Goal: Task Accomplishment & Management: Manage account settings

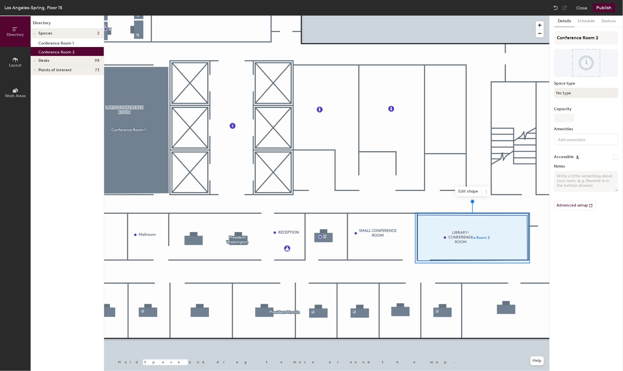
click at [602, 92] on button "No type" at bounding box center [586, 93] width 64 height 10
click at [571, 155] on div "Conference Room" at bounding box center [588, 157] width 69 height 8
click at [561, 117] on input "Capacity" at bounding box center [564, 118] width 20 height 9
type input "1"
type input "14"
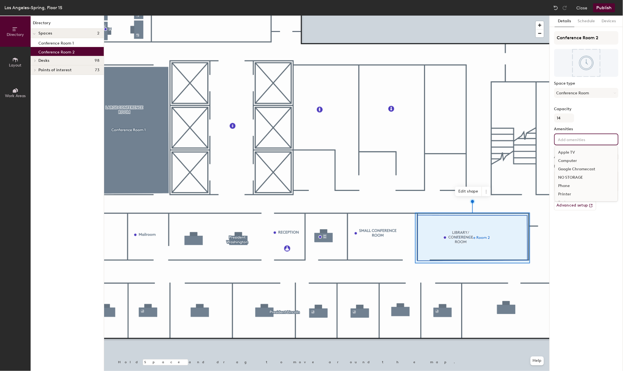
click at [580, 140] on input at bounding box center [582, 139] width 50 height 7
click at [579, 230] on div "Details Schedule Devices Conference Room 2 Space type Conference Room Capacity …" at bounding box center [586, 193] width 73 height 355
click at [575, 241] on div "Details Schedule Devices Conference Room 2 Space type Conference Room Capacity …" at bounding box center [586, 193] width 73 height 355
click at [602, 38] on input "Conference Room 2" at bounding box center [586, 37] width 64 height 13
drag, startPoint x: 599, startPoint y: 36, endPoint x: 556, endPoint y: 37, distance: 43.4
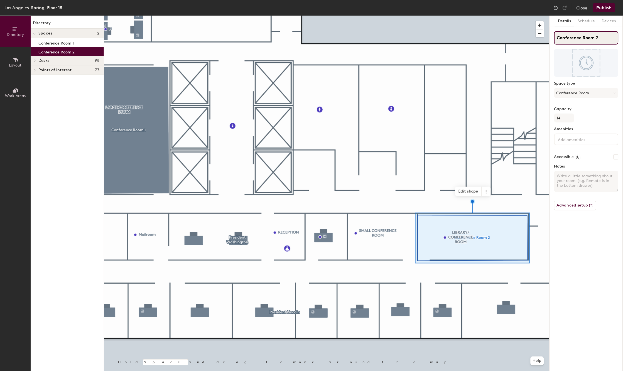
click at [556, 37] on input "Conference Room 2" at bounding box center [586, 37] width 64 height 13
type input "Library Conference Room"
click at [576, 221] on div "Details Schedule Devices Library Conference Room Space type Conference Room Cap…" at bounding box center [586, 193] width 73 height 355
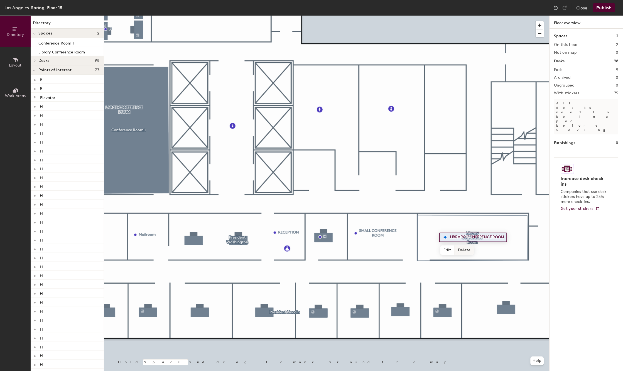
click at [463, 250] on span "Delete" at bounding box center [464, 249] width 19 height 9
click at [13, 60] on icon at bounding box center [15, 60] width 6 height 6
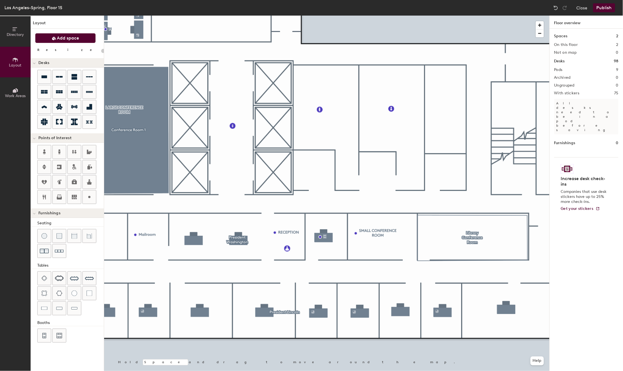
click at [65, 39] on span "Add space" at bounding box center [68, 38] width 22 height 6
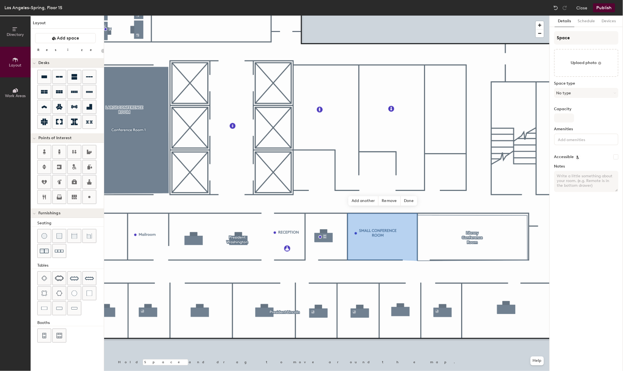
type input "20"
click at [576, 41] on input "Space" at bounding box center [586, 37] width 64 height 13
type input "Spac"
type input "20"
type input "Spa"
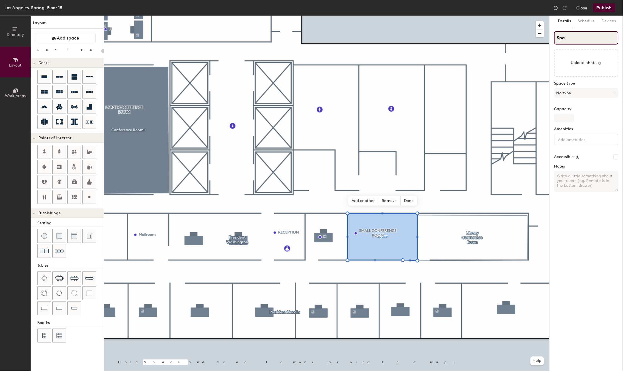
type input "20"
type input "Sp"
type input "20"
type input "S"
type input "20"
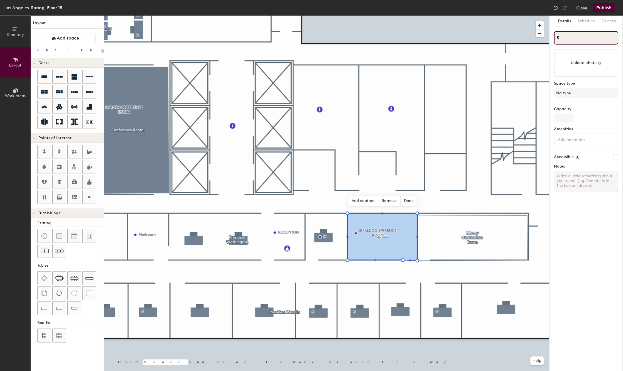
type input "Sm"
type input "20"
type input "Smal"
type input "20"
type input "Small"
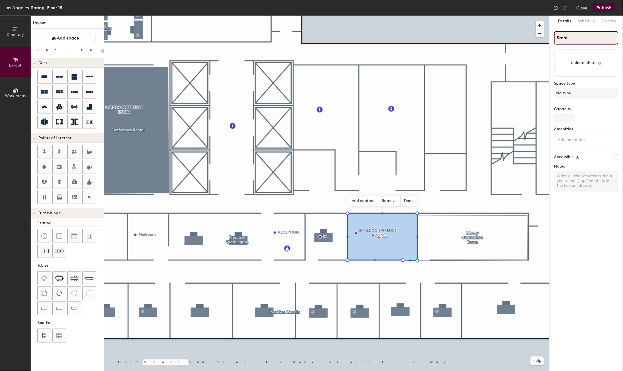
type input "20"
type input "Small Co"
type input "20"
type input "Small Conf"
type input "20"
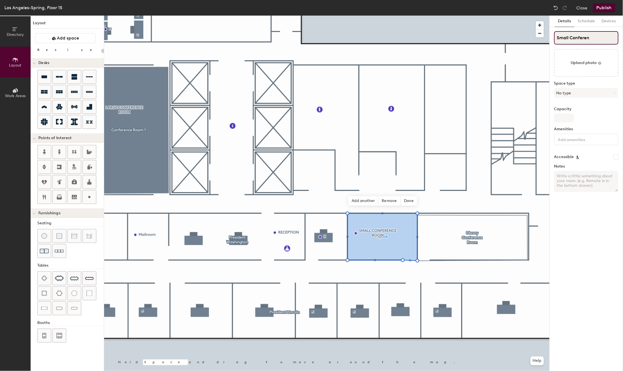
type input "Small Conferenc"
type input "20"
type input "Small Conference"
type input "20"
type input "Small Conference Ro"
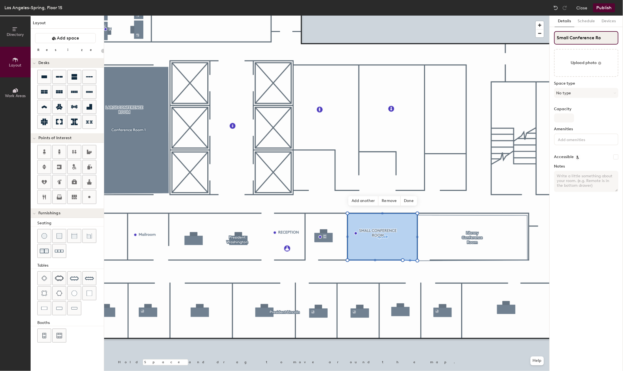
type input "20"
type input "Small Conference Room"
type input "20"
type input "Small Conference Room"
click at [584, 92] on button "No type" at bounding box center [586, 93] width 64 height 10
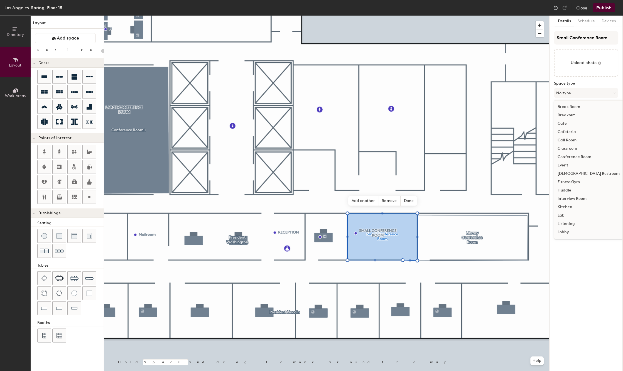
click at [568, 156] on div "Conference Room" at bounding box center [588, 157] width 69 height 8
type input "20"
click at [563, 116] on input "Capacity" at bounding box center [564, 118] width 20 height 9
type input "8"
type input "20"
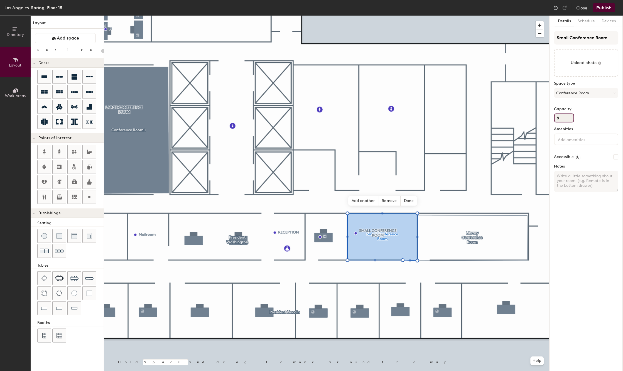
type input "8"
click at [577, 204] on div "Details Schedule Devices Small Conference Room Upload photo Space type Conferen…" at bounding box center [586, 193] width 73 height 355
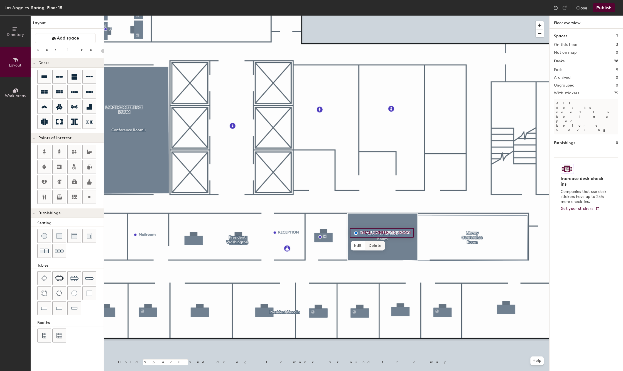
click at [374, 244] on span "Delete" at bounding box center [374, 245] width 19 height 9
click at [524, 16] on div at bounding box center [326, 16] width 445 height 0
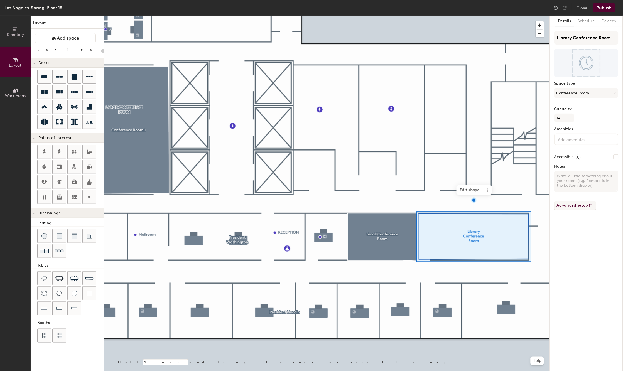
click at [563, 205] on button "Advanced setup" at bounding box center [575, 205] width 42 height 9
click at [474, 190] on span "Edit shape" at bounding box center [469, 189] width 27 height 9
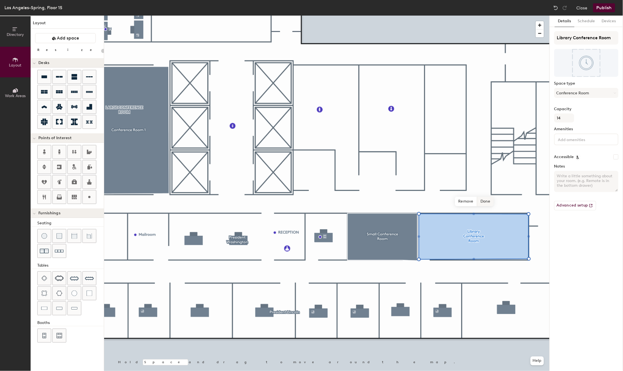
click at [484, 201] on span "Done" at bounding box center [485, 201] width 16 height 9
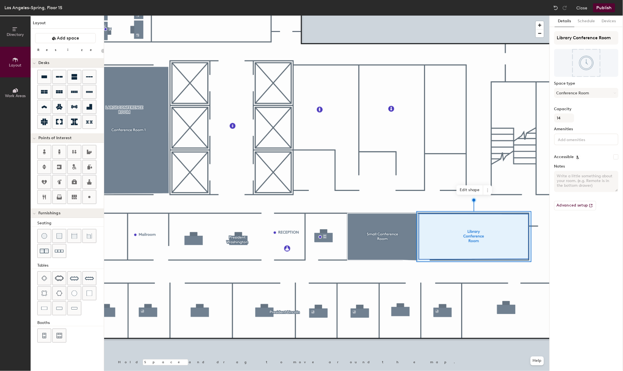
click at [543, 16] on div at bounding box center [326, 16] width 445 height 0
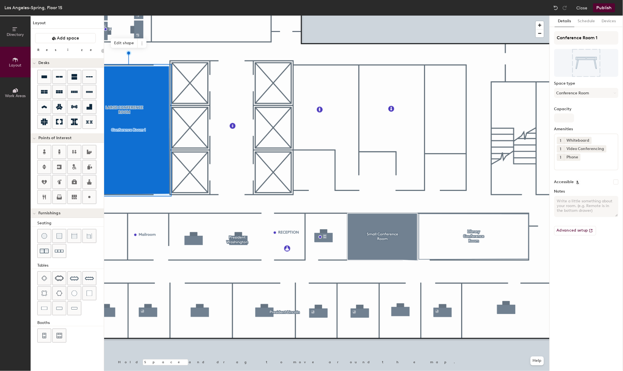
type input "20"
click at [604, 37] on input "Conference Room 1" at bounding box center [586, 37] width 64 height 13
drag, startPoint x: 602, startPoint y: 37, endPoint x: 553, endPoint y: 34, distance: 48.8
click at [553, 34] on div "Details Schedule Devices Conference Room 1 Space type Conference Room Capacity …" at bounding box center [586, 193] width 73 height 355
type input "L"
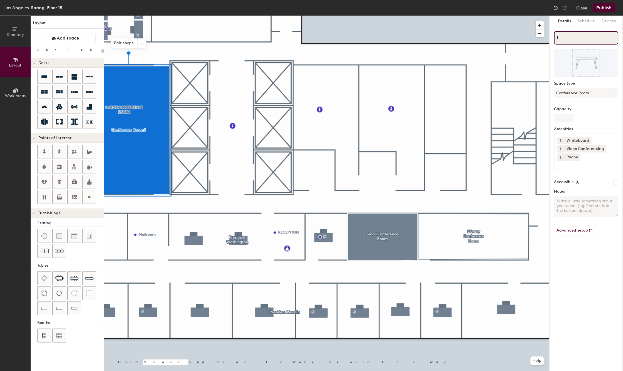
type input "20"
type input "Lar"
type input "20"
type input "Larg"
type input "20"
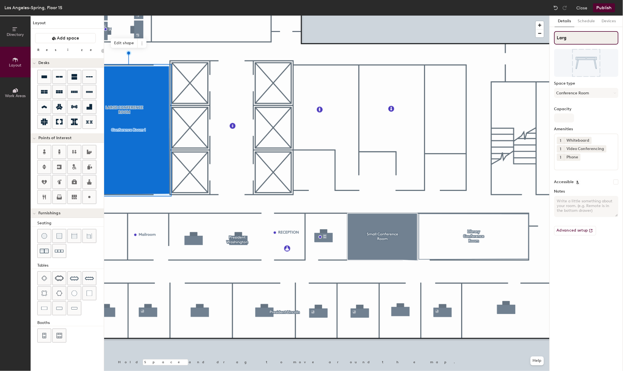
type input "Large"
type input "20"
type input "Large"
type input "20"
type input "Large Con"
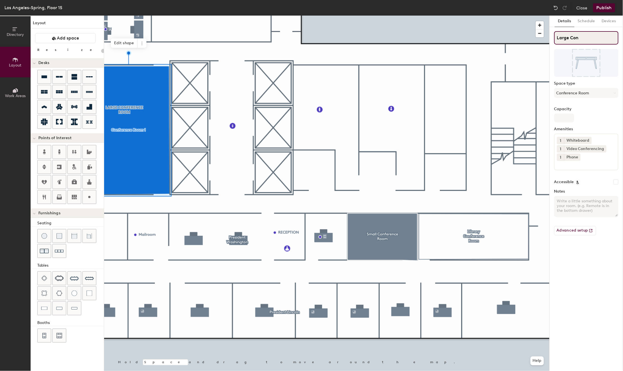
type input "20"
type input "Large Conf"
type input "20"
type input "Large Confere"
type input "20"
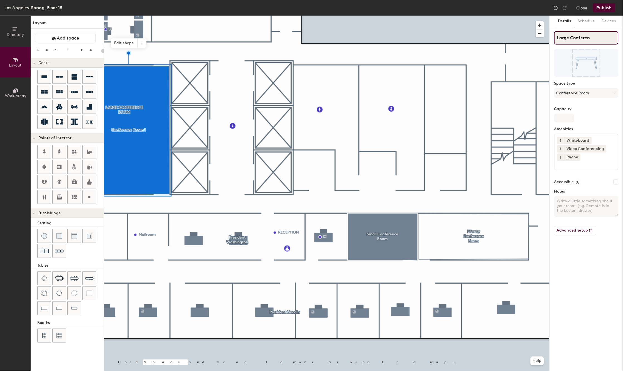
type input "Large Conferenc"
type input "20"
type input "Large Conference"
type input "20"
type input "Large Conference R"
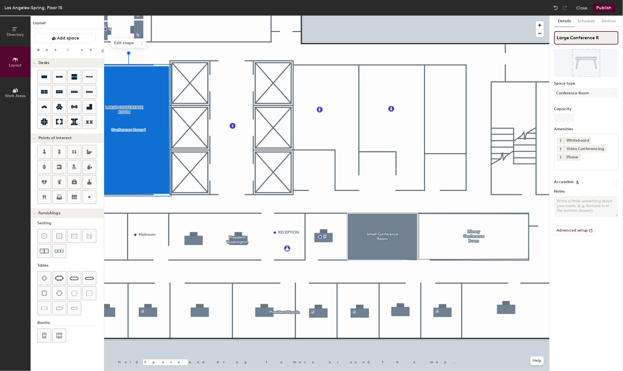
type input "20"
type input "Large Conference Room"
type input "20"
type input "Large Conference Room"
type input "20"
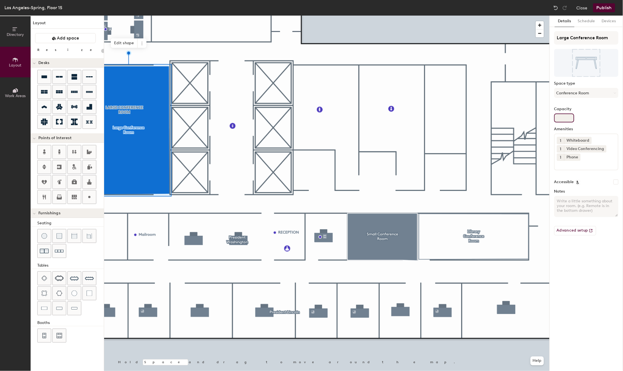
click at [561, 116] on input "Capacity" at bounding box center [564, 118] width 20 height 9
type input "40"
type input "20"
type input "40"
click at [577, 260] on div "Details Schedule Devices Large Conference Room Space type Conference Room Capac…" at bounding box center [586, 193] width 73 height 355
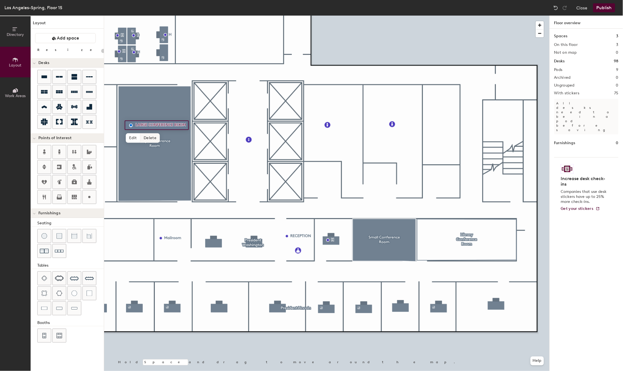
click at [149, 135] on span "Delete" at bounding box center [149, 137] width 19 height 9
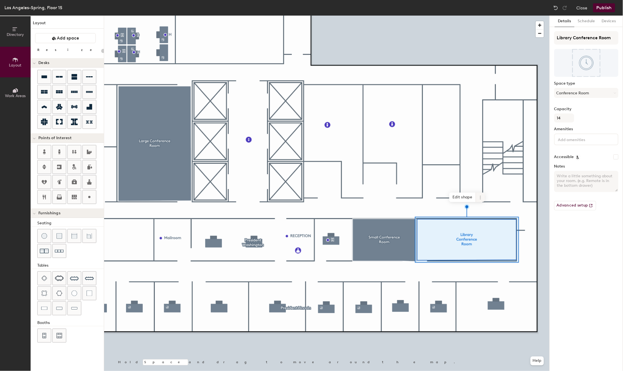
click at [481, 196] on icon at bounding box center [480, 197] width 4 height 4
click at [488, 220] on span "Activate" at bounding box center [501, 219] width 50 height 9
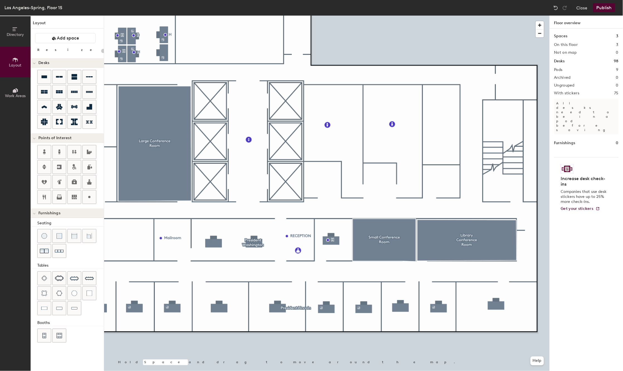
click at [603, 7] on button "Publish" at bounding box center [604, 7] width 22 height 9
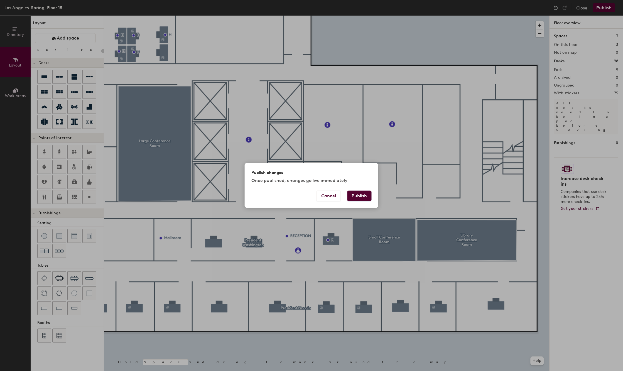
click at [357, 196] on button "Publish" at bounding box center [359, 196] width 24 height 11
type input "20"
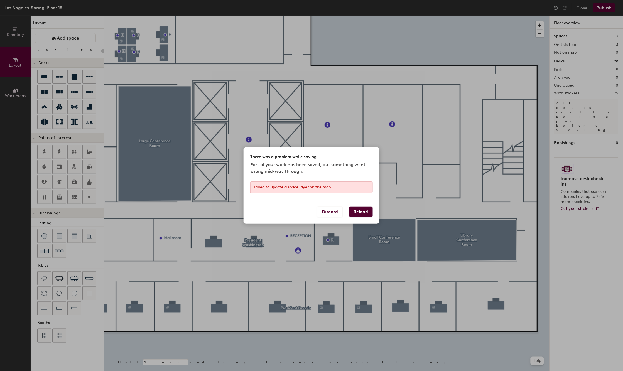
click at [359, 213] on button "Reload" at bounding box center [360, 212] width 23 height 11
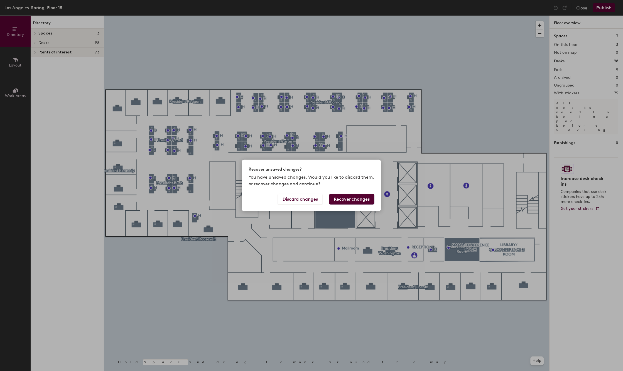
click at [347, 197] on button "Recover changes" at bounding box center [351, 199] width 45 height 11
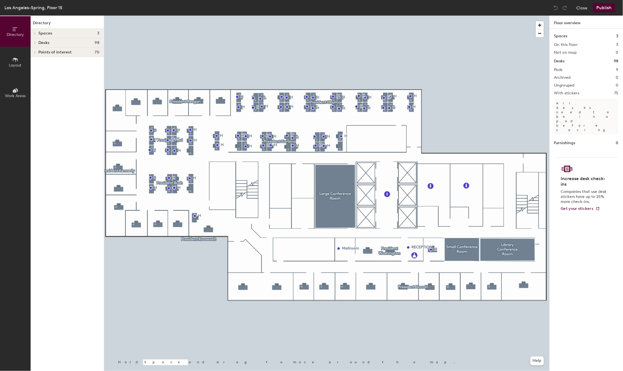
click at [602, 6] on button "Publish" at bounding box center [604, 7] width 22 height 9
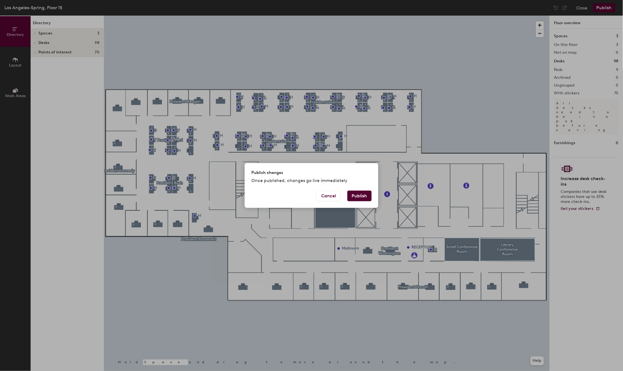
click at [354, 196] on button "Publish" at bounding box center [359, 196] width 24 height 11
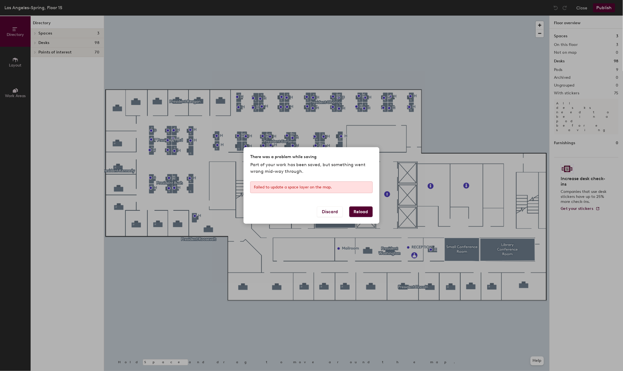
click at [358, 213] on button "Reload" at bounding box center [360, 212] width 23 height 11
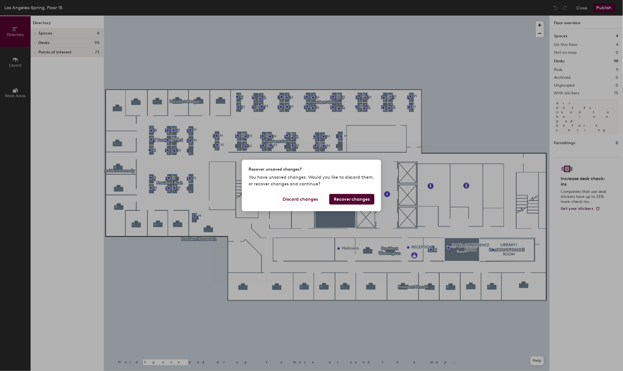
click at [355, 199] on button "Recover changes" at bounding box center [351, 199] width 45 height 11
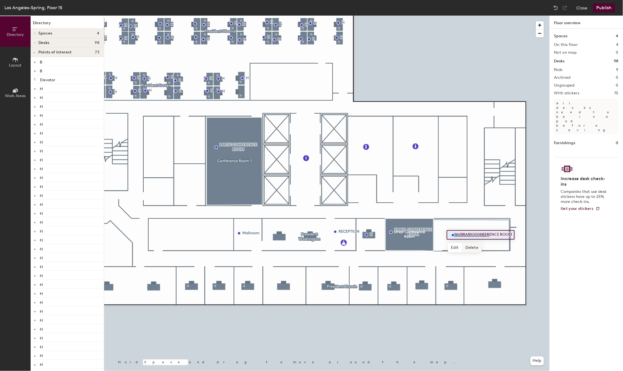
click at [471, 247] on span "Delete" at bounding box center [471, 247] width 19 height 9
click at [413, 244] on span "Delete" at bounding box center [410, 244] width 19 height 9
click at [215, 16] on div at bounding box center [326, 16] width 445 height 0
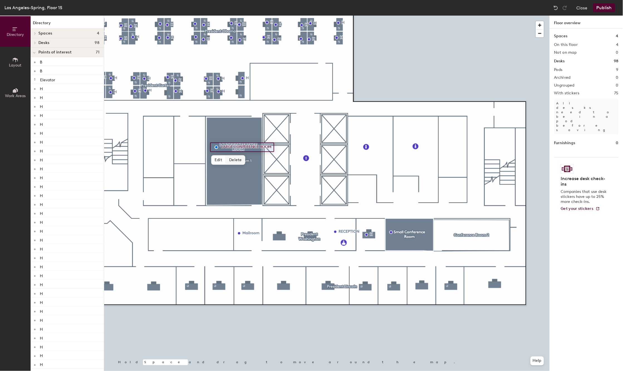
click at [235, 158] on span "Delete" at bounding box center [235, 159] width 19 height 9
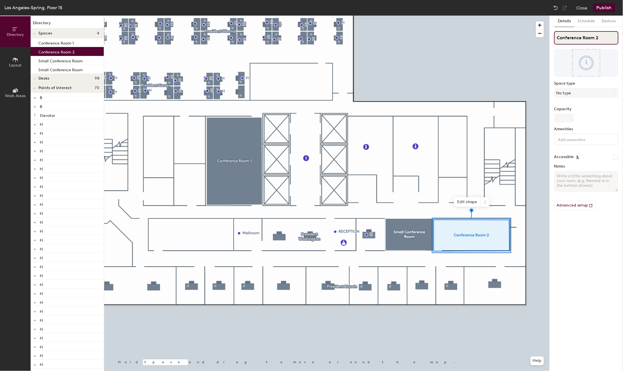
click at [598, 34] on input "Conference Room 2" at bounding box center [586, 37] width 64 height 13
drag, startPoint x: 599, startPoint y: 36, endPoint x: 550, endPoint y: 34, distance: 48.7
click at [550, 34] on div "Details Schedule Devices Conference Room 2 Space type No type Capacity Amenitie…" at bounding box center [586, 193] width 73 height 355
type input "Small Conference Room"
click at [571, 95] on button "No type" at bounding box center [586, 93] width 64 height 10
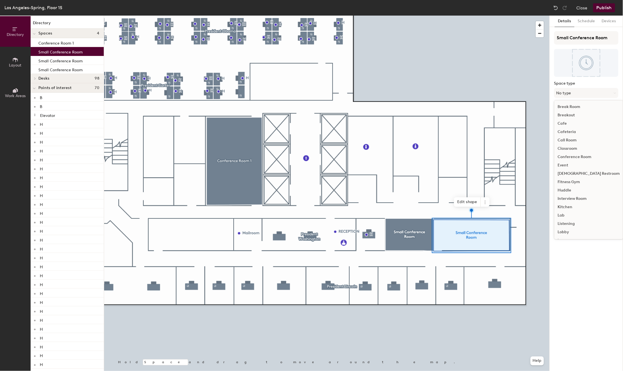
click at [570, 156] on div "Conference Room" at bounding box center [588, 157] width 69 height 8
click at [584, 138] on input at bounding box center [582, 139] width 50 height 7
type input "8"
click at [574, 249] on div "Details Schedule Devices Small Conference Room Space type Conference Room Capac…" at bounding box center [586, 193] width 73 height 355
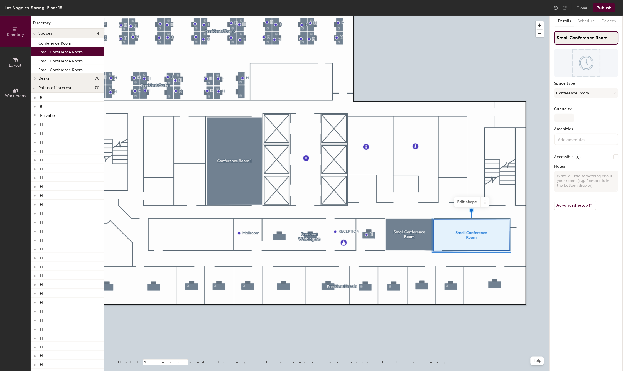
click at [611, 38] on input "Small Conference Room" at bounding box center [586, 37] width 64 height 13
click at [569, 37] on input "Small Conference Room" at bounding box center [586, 37] width 64 height 13
type input "Libray / Conference Room"
drag, startPoint x: 564, startPoint y: 119, endPoint x: 565, endPoint y: 109, distance: 9.5
click at [564, 119] on input "Capacity" at bounding box center [564, 118] width 20 height 9
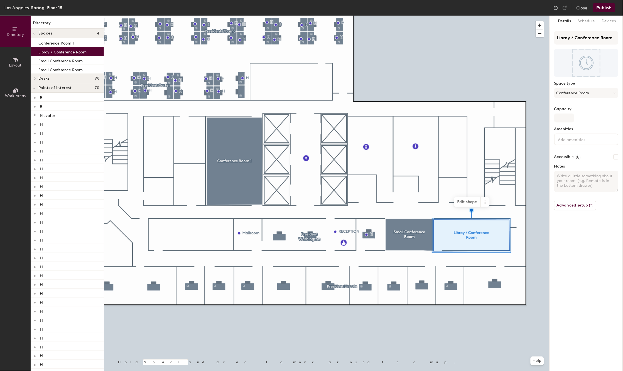
click at [579, 237] on div "Details Schedule Devices Libray / Conference Room Space type Conference Room Ca…" at bounding box center [586, 193] width 73 height 355
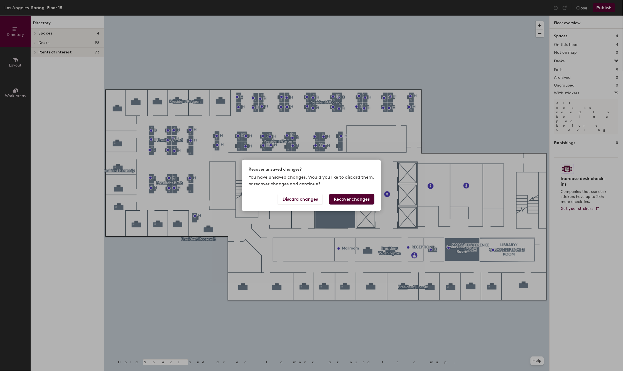
click at [494, 249] on div "Recover unsaved changes? You have unsaved changes. Would you like to discard th…" at bounding box center [311, 185] width 623 height 371
click at [346, 199] on button "Recover changes" at bounding box center [351, 199] width 45 height 11
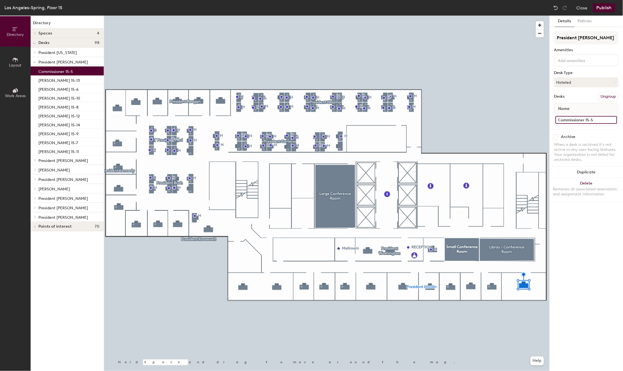
click at [596, 117] on input "Commissioner 15-5" at bounding box center [587, 120] width 62 height 8
type input "Commissioner 15-5"
click at [577, 280] on div "Details Policies President Lincoln Amenities Desk Type Hoteled Desks Ungroup Na…" at bounding box center [586, 193] width 73 height 355
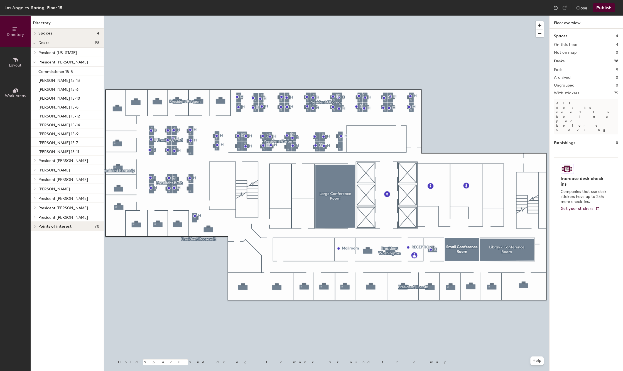
click at [603, 9] on button "Publish" at bounding box center [604, 7] width 22 height 9
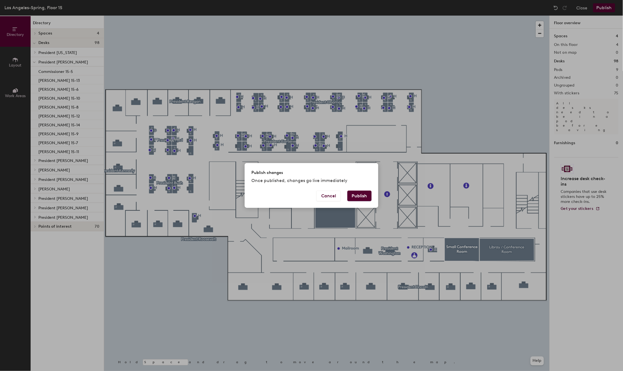
click at [356, 195] on button "Publish" at bounding box center [359, 196] width 24 height 11
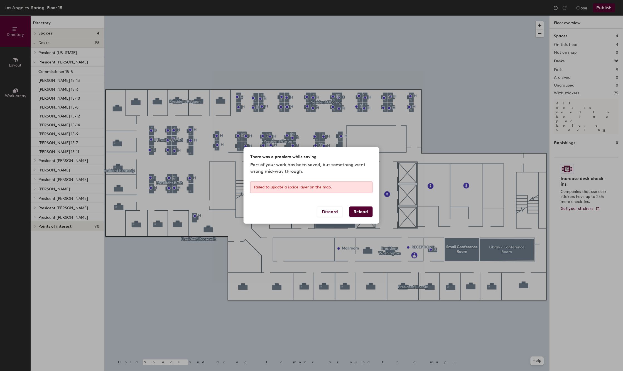
click at [357, 211] on button "Reload" at bounding box center [360, 212] width 23 height 11
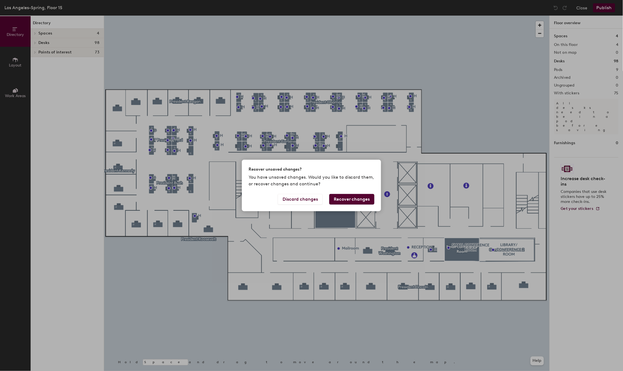
click at [353, 200] on button "Recover changes" at bounding box center [351, 199] width 45 height 11
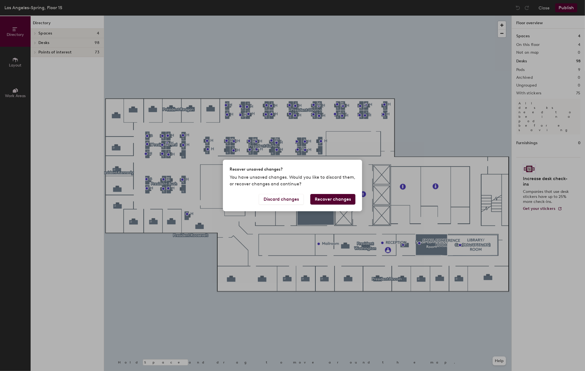
click at [340, 200] on button "Recover changes" at bounding box center [332, 199] width 45 height 11
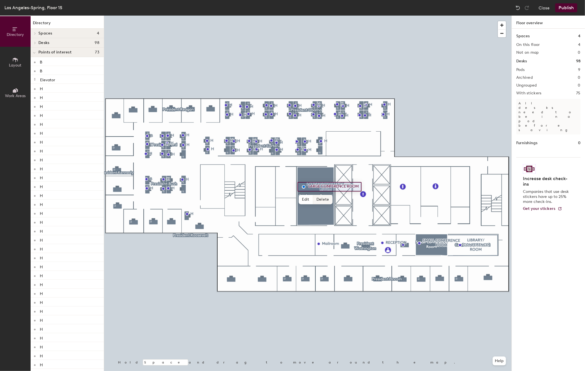
click at [319, 198] on span "Delete" at bounding box center [322, 199] width 19 height 9
click at [435, 257] on span "Delete" at bounding box center [438, 255] width 19 height 9
click at [478, 257] on span "Delete" at bounding box center [479, 257] width 19 height 9
click at [562, 9] on button "Publish" at bounding box center [566, 7] width 22 height 9
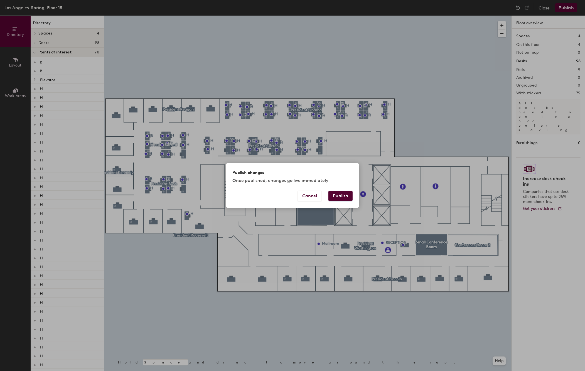
click at [335, 196] on button "Publish" at bounding box center [340, 196] width 24 height 11
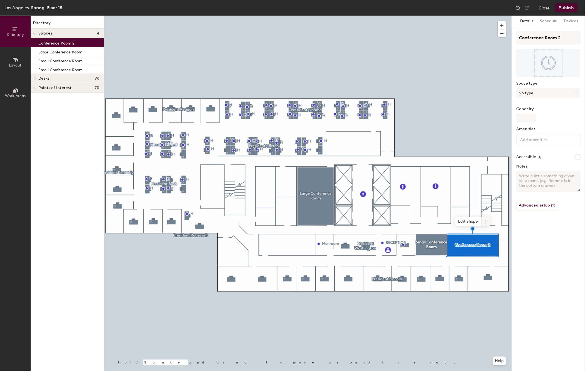
click at [484, 222] on icon at bounding box center [486, 222] width 4 height 4
click at [485, 254] on span "Delete" at bounding box center [506, 253] width 50 height 9
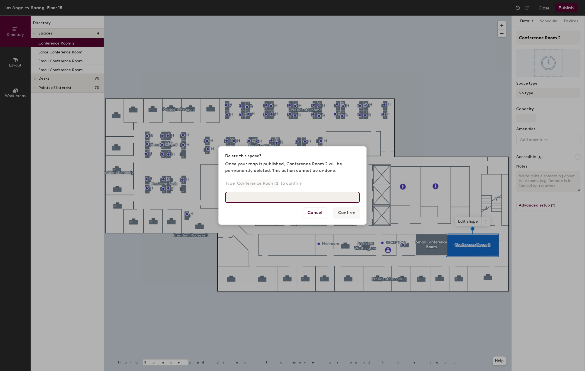
click at [290, 196] on input at bounding box center [292, 197] width 135 height 11
type input "Conference Room 2"
click at [352, 213] on button "Confirm" at bounding box center [347, 212] width 26 height 11
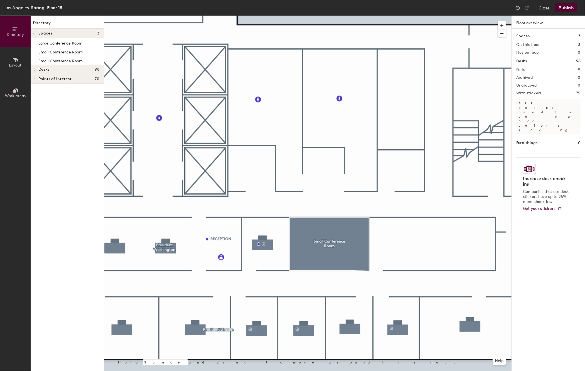
click at [15, 59] on icon at bounding box center [15, 60] width 5 height 4
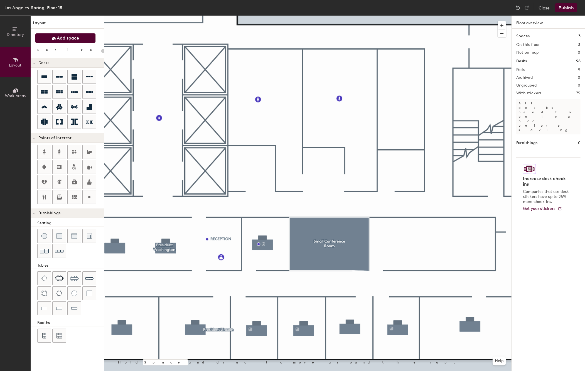
click at [64, 37] on span "Add space" at bounding box center [68, 38] width 22 height 6
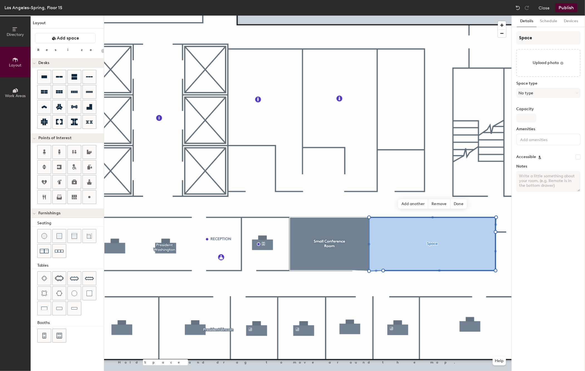
type input "20"
click at [540, 35] on input "Space" at bounding box center [548, 37] width 64 height 13
click at [511, 36] on div "Directory Layout Work Areas Layout Add space Resize Desks Points of Interest Fu…" at bounding box center [292, 193] width 585 height 355
type input "l"
type input "20"
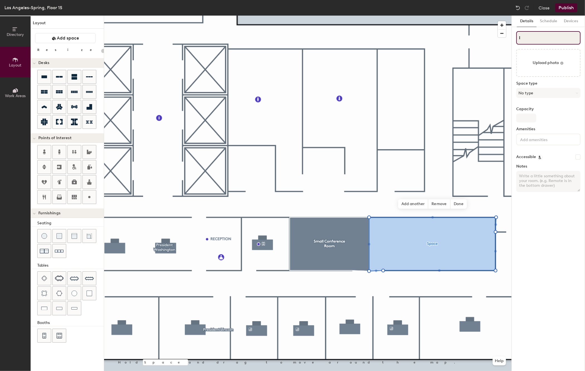
type input "l"
type input "20"
type input "lL"
type input "20"
type input "lLi"
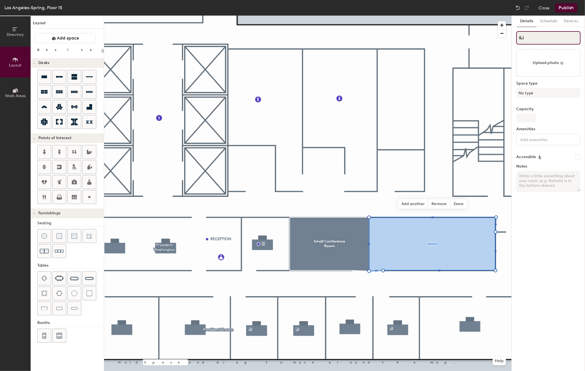
type input "20"
type input "lL"
type input "20"
type input "l"
type input "20"
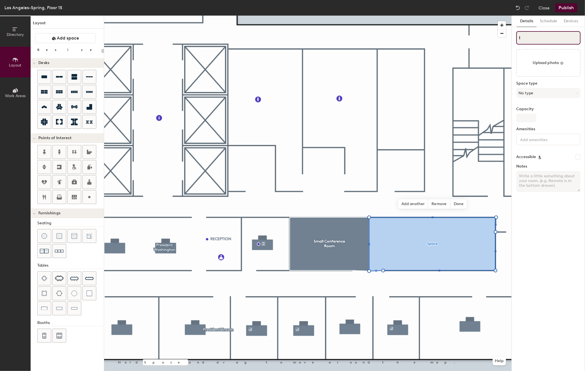
type input "lL"
type input "20"
type input "lLi"
type input "20"
type input "lL"
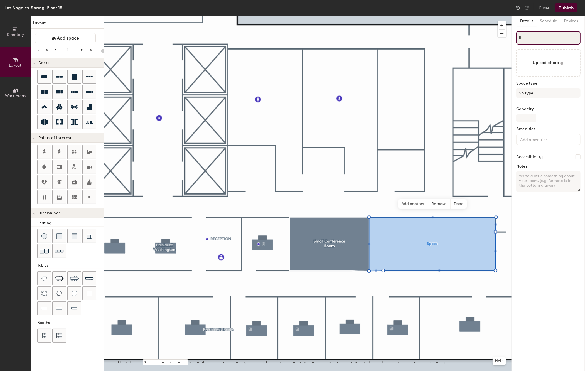
type input "20"
type input "l"
type input "20"
type input "l"
type input "20"
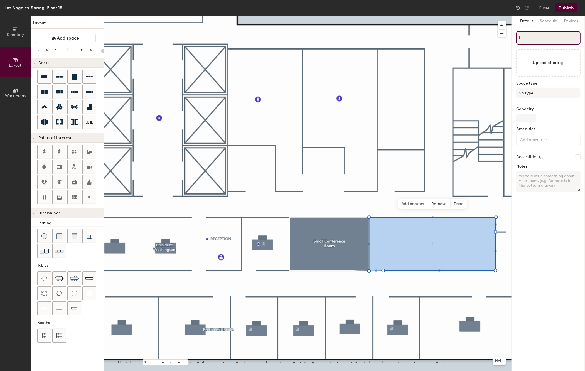
type input "l"
type input "20"
type input "li"
type input "20"
type input "lib"
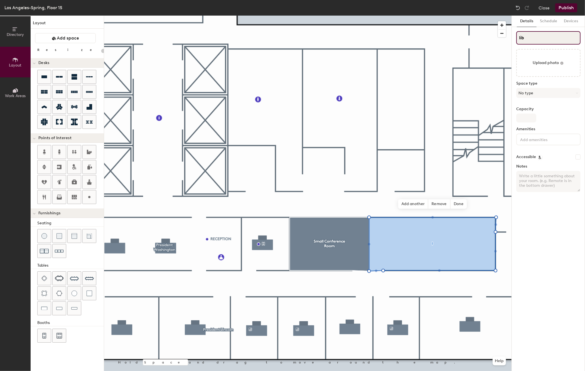
type input "20"
type input "libr"
type input "20"
type input "librar"
type input "20"
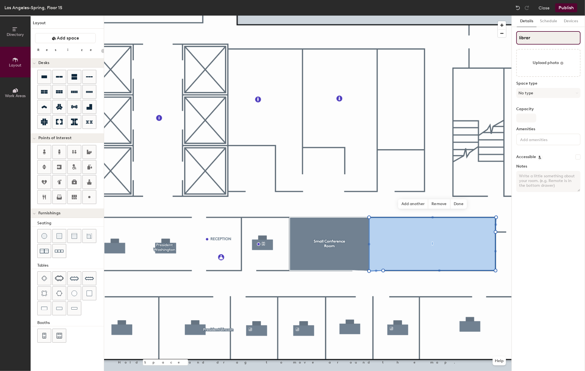
type input "library"
type input "20"
type input "library"
type input "20"
type input "library c"
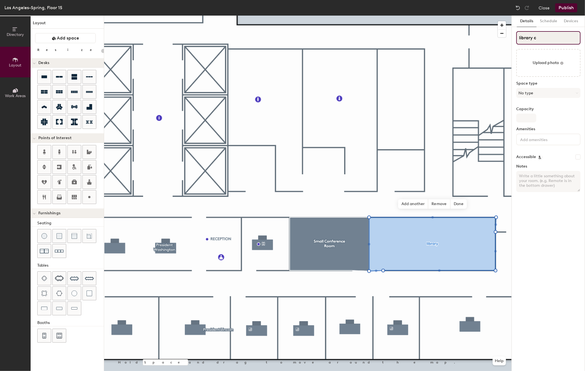
type input "20"
type input "library"
type input "20"
type input "library C"
type input "20"
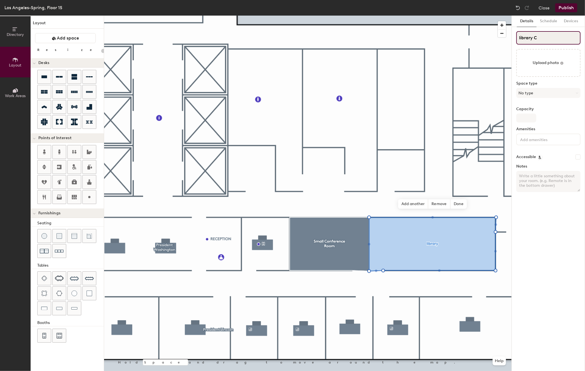
type input "library Co"
type input "20"
type input "library Conf"
type input "20"
type input "library Conferenc"
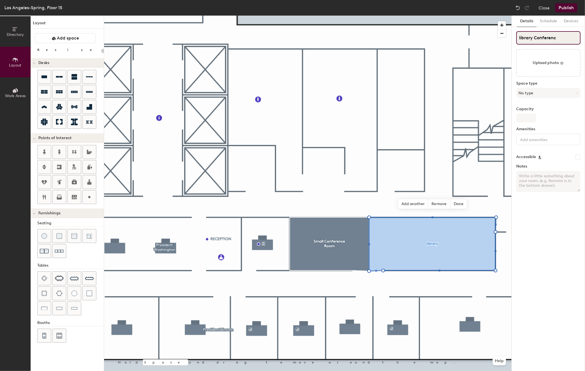
type input "20"
type input "library Conference"
type input "20"
type input "library Conference Ro"
type input "20"
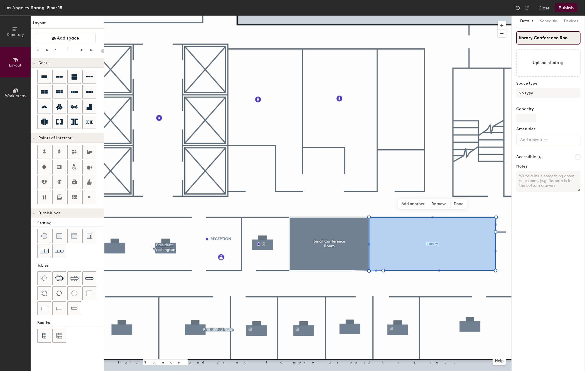
type input "library Conference Room"
type input "20"
click at [528, 37] on input "library Conference Room" at bounding box center [548, 37] width 64 height 13
type input "ibrary Conference Room"
type input "20"
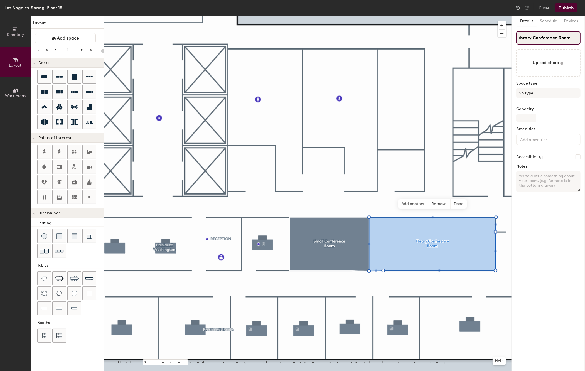
type input "Library Conference Room"
type input "20"
type input "Library Conference Room"
click at [536, 93] on button "No type" at bounding box center [548, 93] width 64 height 10
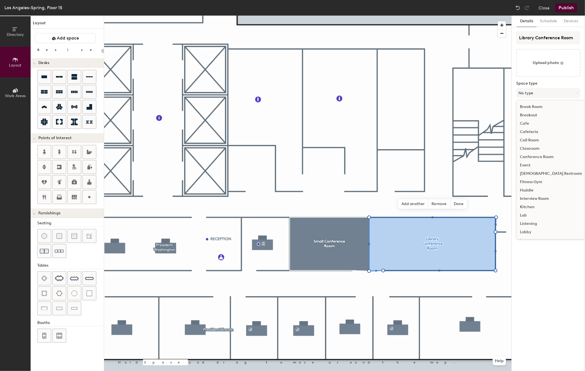
click at [533, 156] on div "Conference Room" at bounding box center [551, 157] width 69 height 8
type input "20"
click at [531, 118] on input "Capacity" at bounding box center [526, 118] width 20 height 9
click at [532, 117] on input "Capacity" at bounding box center [526, 118] width 20 height 9
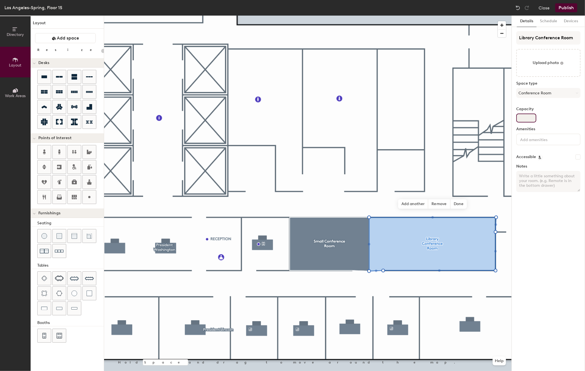
type input "1"
type input "20"
type input "14"
type input "20"
type input "14"
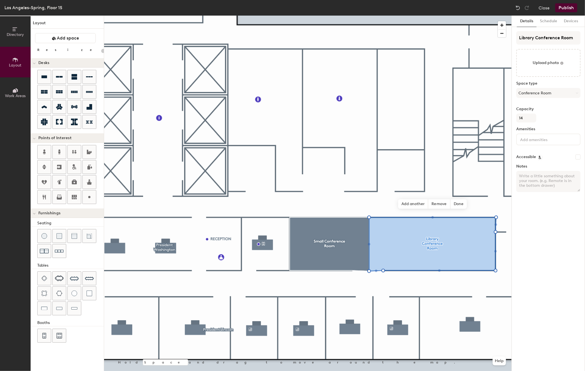
click at [538, 203] on div "Details Schedule Devices Library Conference Room Upload photo Space type Confer…" at bounding box center [548, 193] width 73 height 355
click at [460, 204] on span "Done" at bounding box center [458, 203] width 16 height 9
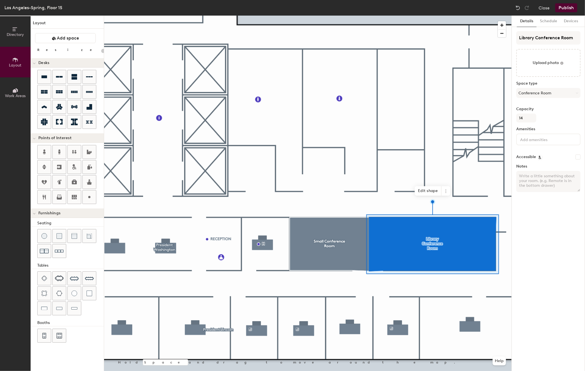
click at [534, 243] on div "Details Schedule Devices Library Conference Room Upload photo Space type Confer…" at bounding box center [548, 193] width 73 height 355
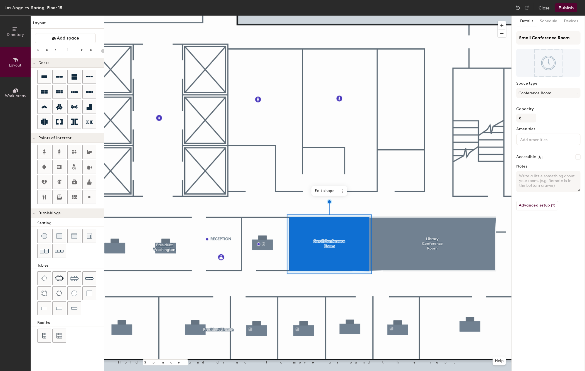
click at [550, 273] on div "Details Schedule Devices Small Conference Room Space type Conference Room Capac…" at bounding box center [548, 193] width 73 height 355
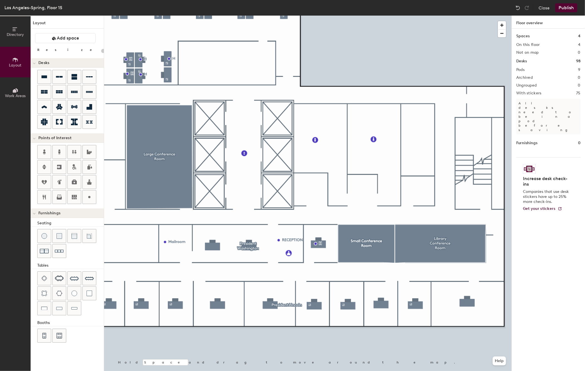
click at [566, 8] on button "Publish" at bounding box center [566, 7] width 22 height 9
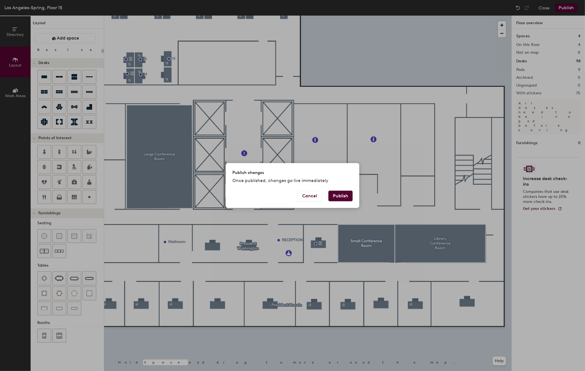
click at [341, 194] on button "Publish" at bounding box center [340, 196] width 24 height 11
type input "20"
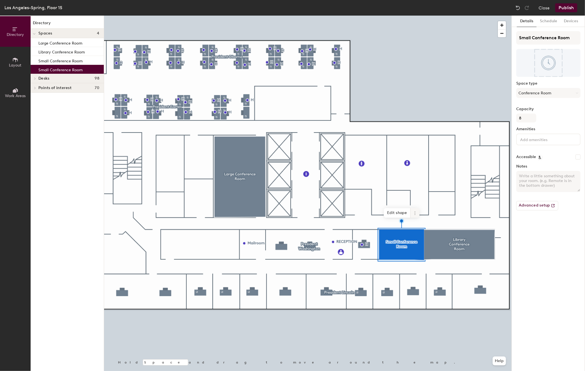
click at [415, 215] on icon at bounding box center [414, 214] width 1 height 1
click at [417, 245] on span "Delete" at bounding box center [435, 244] width 50 height 9
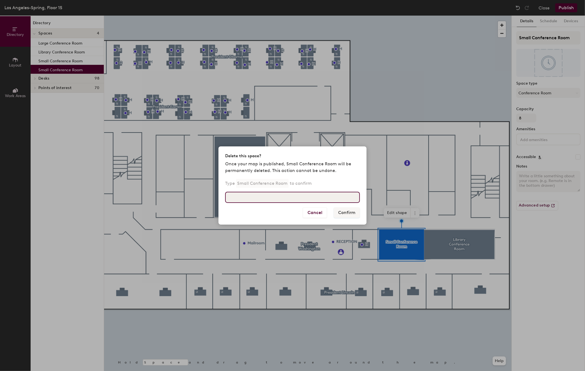
click at [312, 197] on input at bounding box center [292, 197] width 135 height 11
type input "Small Conference Room"
click at [349, 212] on button "Confirm" at bounding box center [347, 212] width 26 height 11
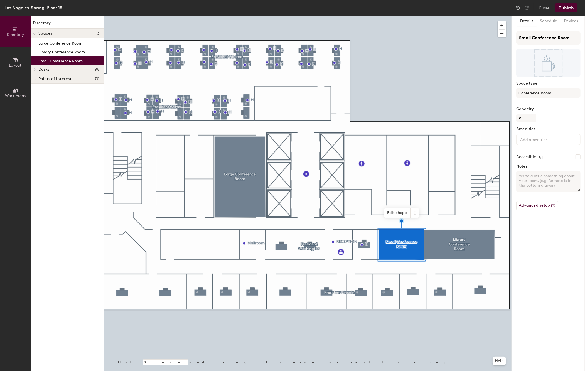
click at [541, 249] on div "Details Schedule Devices Small Conference Room Space type Conference Room Capac…" at bounding box center [548, 193] width 73 height 355
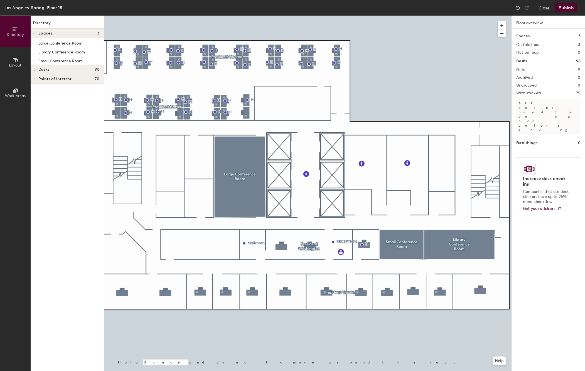
click at [572, 9] on button "Publish" at bounding box center [566, 7] width 22 height 9
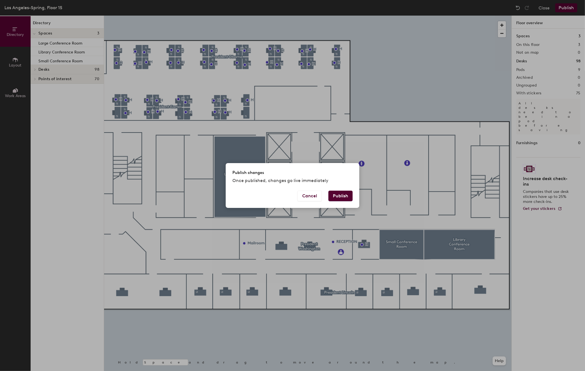
click at [343, 194] on button "Publish" at bounding box center [340, 196] width 24 height 11
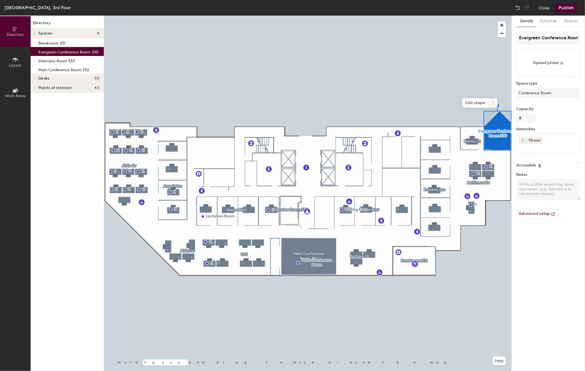
click at [493, 102] on icon at bounding box center [493, 101] width 1 height 1
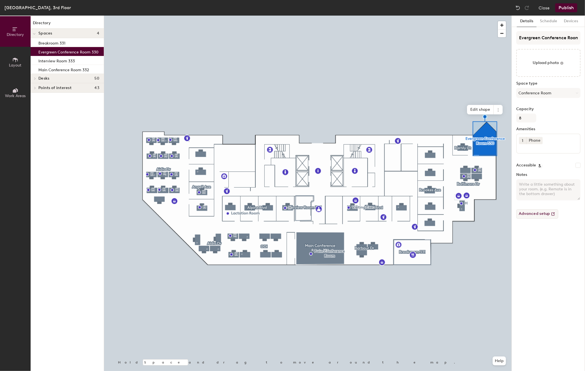
click at [534, 215] on button "Advanced setup" at bounding box center [537, 213] width 42 height 9
click at [546, 21] on button "Schedule" at bounding box center [549, 21] width 24 height 11
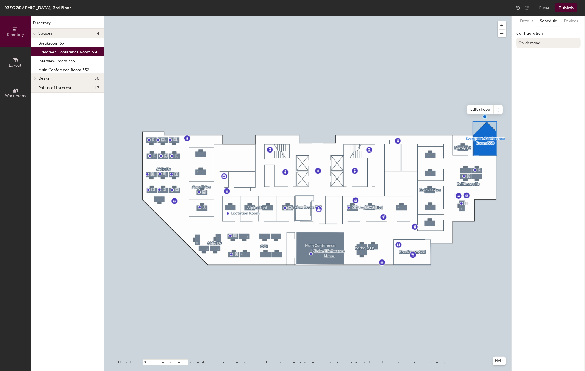
click at [576, 43] on icon at bounding box center [577, 43] width 3 height 3
click at [532, 63] on div "Scheduled" at bounding box center [549, 65] width 64 height 8
click at [576, 55] on icon at bounding box center [577, 55] width 3 height 3
click at [542, 76] on div "Microsoft 365" at bounding box center [549, 77] width 64 height 8
click at [536, 78] on input at bounding box center [548, 77] width 64 height 10
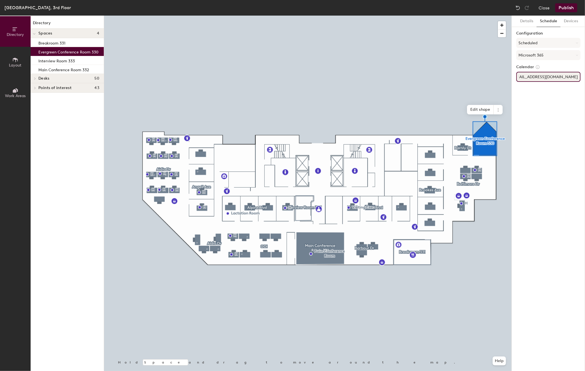
scroll to position [0, 13]
click at [565, 78] on input "DFPI.ConfRmSDEvergreen@dfpii.ca.gov" at bounding box center [548, 77] width 64 height 10
click at [550, 76] on input "DFPI.ConfRmSDEvergreen@dfpi.ca.gov" at bounding box center [548, 77] width 64 height 10
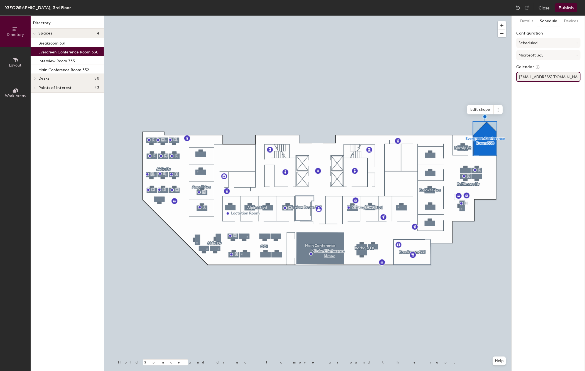
click at [559, 78] on input "DFPI.ConfRmSDEvergreen@dfpi.ca.gov" at bounding box center [548, 77] width 64 height 10
click at [554, 104] on div "Details Schedule Devices Configuration Scheduled Microsoft 365 Calendar DFPI.Co…" at bounding box center [548, 193] width 73 height 355
click at [535, 77] on input "DFPI.ConfRmSDEvergreen@dfpi.ca.gov" at bounding box center [548, 77] width 64 height 10
click at [527, 78] on input "DFPI.ConfRmSDEvergreen@dfpi.ca.gov" at bounding box center [548, 77] width 64 height 10
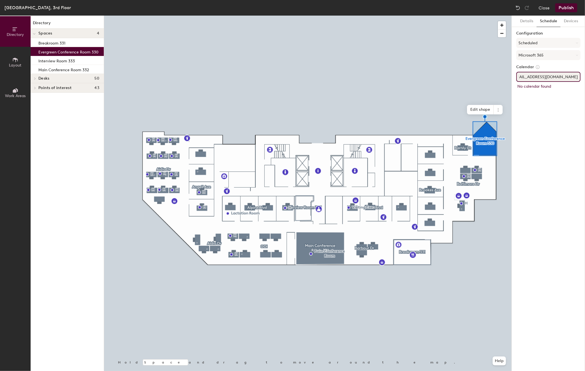
scroll to position [0, 0]
click at [528, 78] on input "DFPI.ConfRmSDEvergreen@dfpi.ca.gov" at bounding box center [548, 77] width 64 height 10
type input "ConfRmSDEvergreen@dfpi.ca.gov"
click at [544, 107] on div "Details Schedule Devices Configuration Scheduled Microsoft 365 Calendar ConfRmS…" at bounding box center [548, 193] width 73 height 355
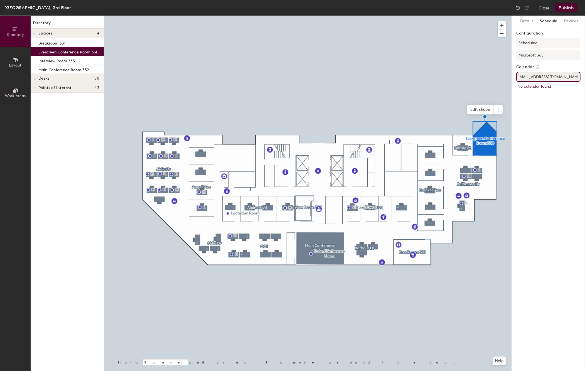
drag, startPoint x: 519, startPoint y: 78, endPoint x: 597, endPoint y: 74, distance: 77.5
click at [585, 74] on html "Skip navigation Schedule Office People Analytics Visits Deliveries Services Man…" at bounding box center [292, 185] width 585 height 371
click at [577, 56] on icon at bounding box center [577, 55] width 3 height 3
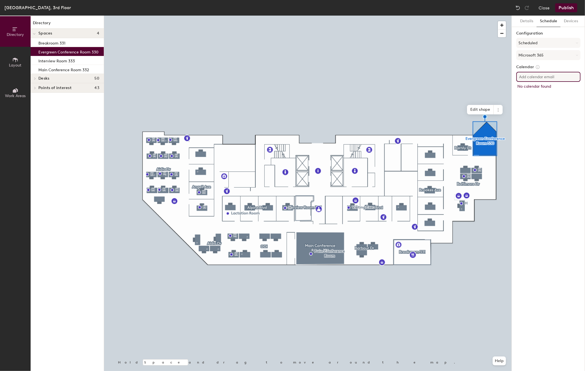
click at [570, 126] on div "Details Schedule Devices Configuration Scheduled Microsoft 365 Calendar No cale…" at bounding box center [548, 193] width 73 height 355
click at [577, 54] on icon at bounding box center [577, 55] width 3 height 3
drag, startPoint x: 534, startPoint y: 132, endPoint x: 521, endPoint y: 132, distance: 13.6
click at [533, 132] on div "Details Schedule Devices Configuration Scheduled Microsoft 365 Calendar No cale…" at bounding box center [548, 193] width 73 height 355
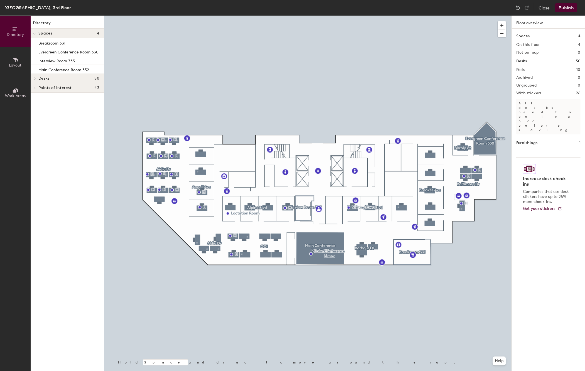
click at [561, 8] on button "Publish" at bounding box center [566, 7] width 22 height 9
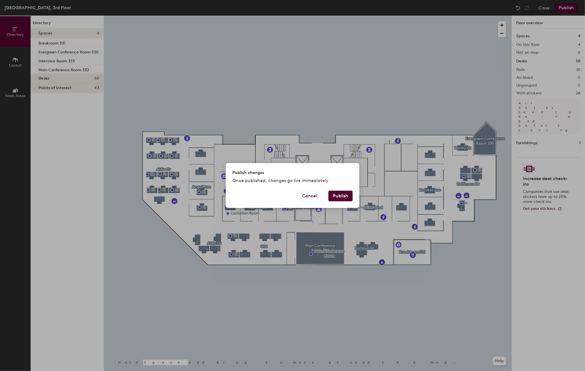
click at [341, 195] on button "Publish" at bounding box center [340, 196] width 24 height 11
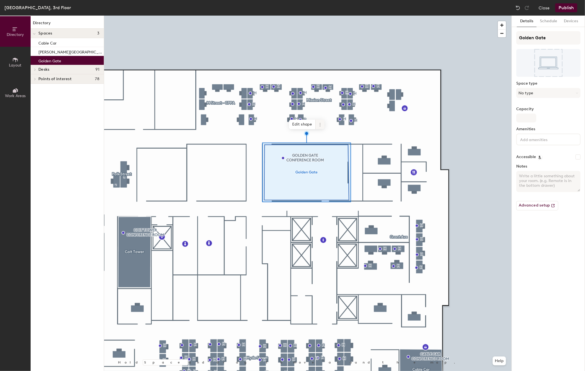
click at [320, 125] on icon at bounding box center [320, 124] width 4 height 4
click at [327, 146] on span "Activate" at bounding box center [340, 146] width 50 height 9
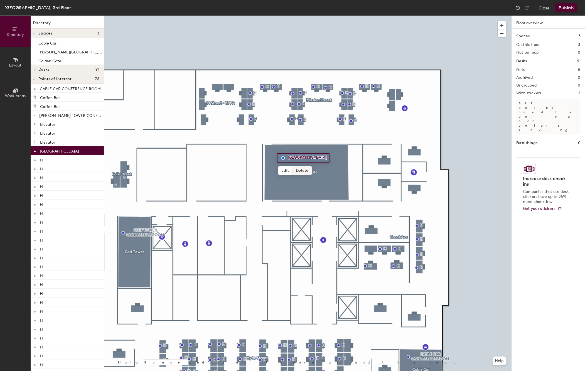
click at [303, 169] on span "Delete" at bounding box center [302, 170] width 19 height 9
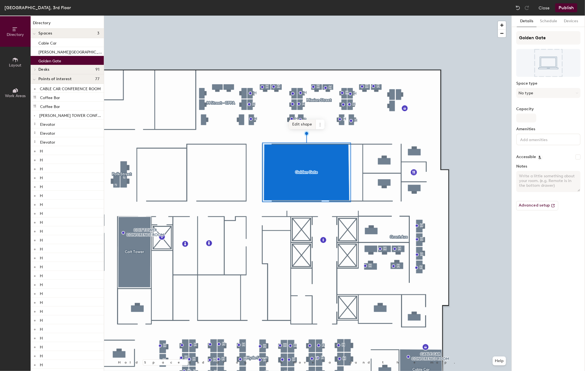
click at [303, 125] on span "Edit shape" at bounding box center [302, 124] width 27 height 9
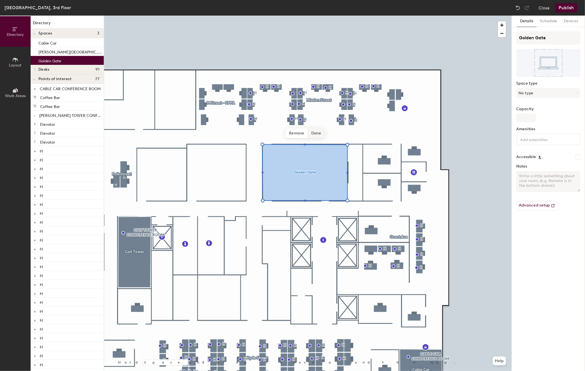
click at [316, 133] on span "Done" at bounding box center [316, 133] width 16 height 9
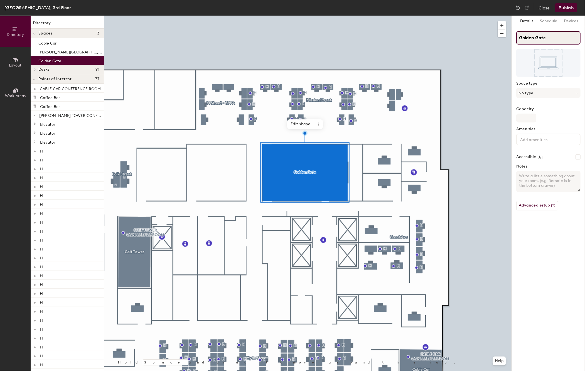
click at [556, 36] on input "Golden Gate" at bounding box center [548, 37] width 64 height 13
type input "[GEOGRAPHIC_DATA]"
click at [548, 92] on button "No type" at bounding box center [548, 93] width 64 height 10
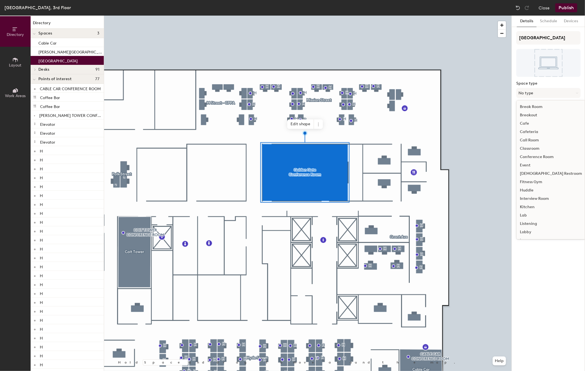
click at [532, 157] on div "Conference Room" at bounding box center [551, 157] width 69 height 8
click at [524, 117] on input "Capacity" at bounding box center [526, 118] width 20 height 9
type input "55"
click at [547, 138] on input at bounding box center [544, 139] width 50 height 7
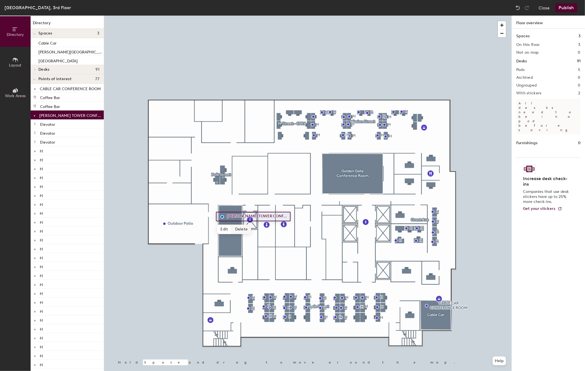
click at [239, 228] on span "Delete" at bounding box center [241, 229] width 19 height 9
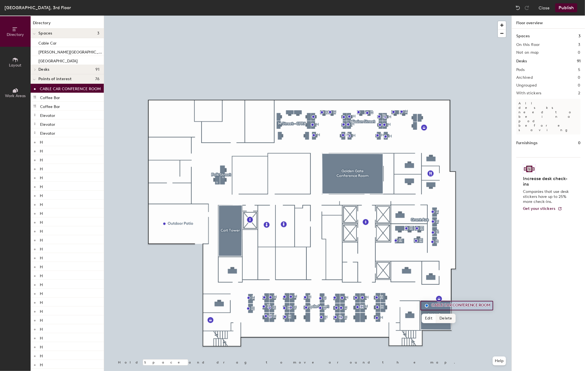
click at [444, 317] on span "Delete" at bounding box center [445, 318] width 19 height 9
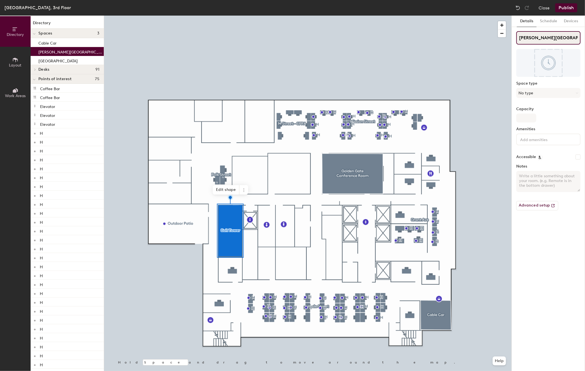
click at [555, 35] on input "[PERSON_NAME][GEOGRAPHIC_DATA]" at bounding box center [548, 37] width 64 height 13
type input "[PERSON_NAME][GEOGRAPHIC_DATA]"
click at [545, 93] on button "No type" at bounding box center [548, 93] width 64 height 10
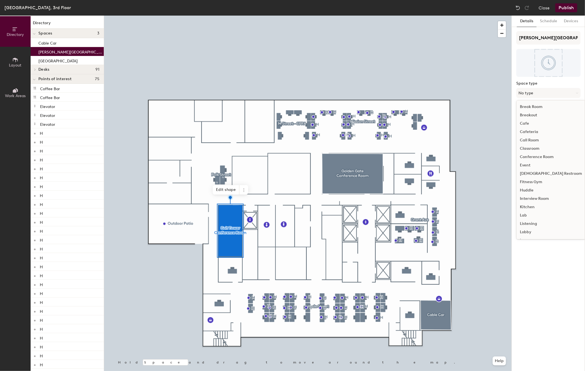
click at [530, 155] on div "Conference Room" at bounding box center [551, 157] width 69 height 8
click at [528, 117] on input "Capacity" at bounding box center [526, 118] width 20 height 9
type input "20"
click at [547, 118] on div "Capacity 20" at bounding box center [548, 115] width 64 height 16
click at [326, 16] on div at bounding box center [307, 16] width 407 height 0
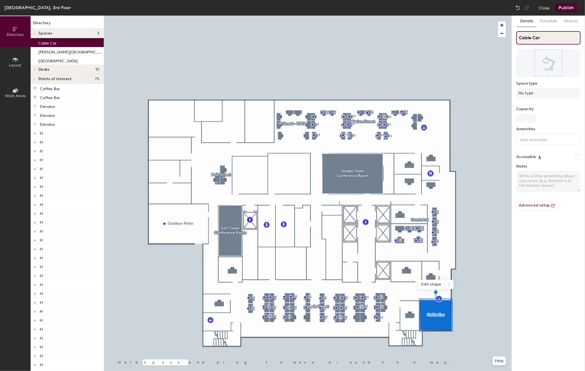
click at [545, 35] on input "Cable Car" at bounding box center [548, 37] width 64 height 13
type input "Cable Car Conference Room"
click at [549, 92] on button "No type" at bounding box center [548, 93] width 64 height 10
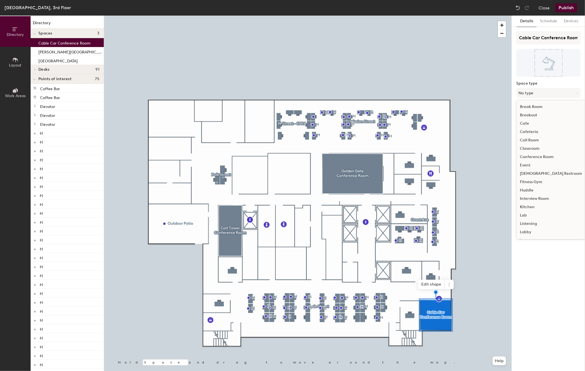
click at [530, 155] on div "Conference Room" at bounding box center [551, 157] width 69 height 8
type input "10"
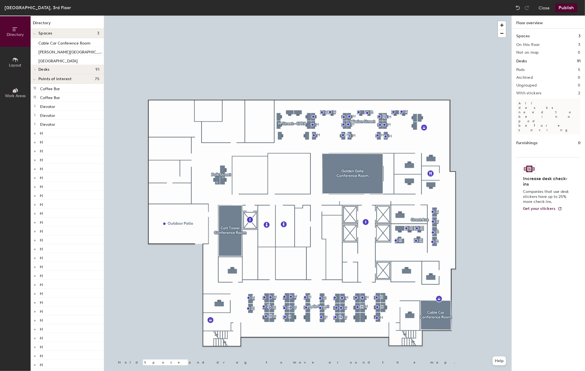
click at [572, 7] on button "Publish" at bounding box center [566, 7] width 22 height 9
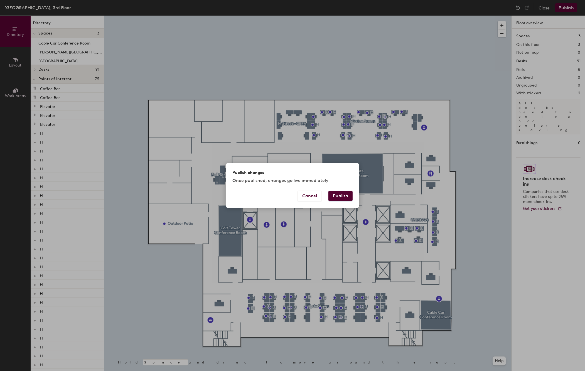
click at [348, 195] on button "Publish" at bounding box center [340, 196] width 24 height 11
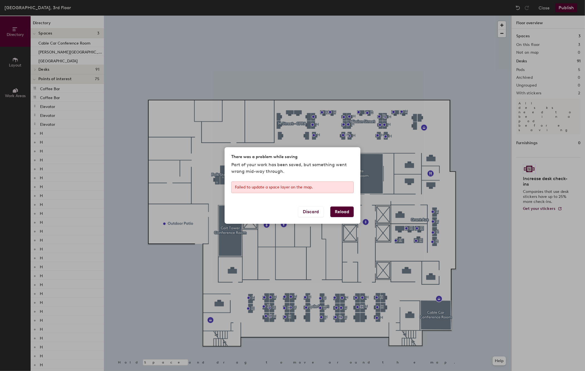
click at [345, 213] on button "Reload" at bounding box center [341, 212] width 23 height 11
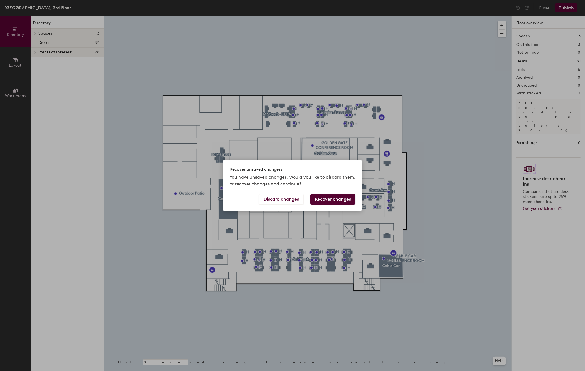
click at [335, 197] on button "Recover changes" at bounding box center [332, 199] width 45 height 11
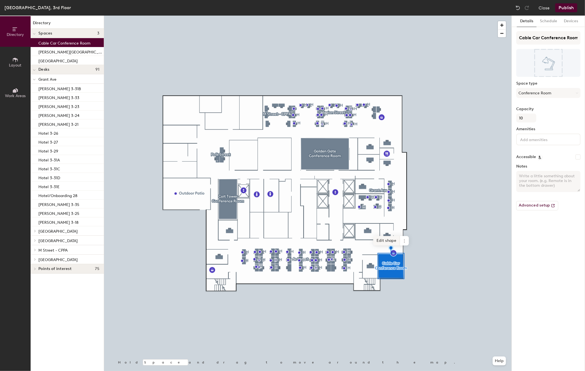
click at [393, 240] on span "Edit shape" at bounding box center [386, 240] width 27 height 9
click at [402, 244] on span "Done" at bounding box center [402, 245] width 16 height 9
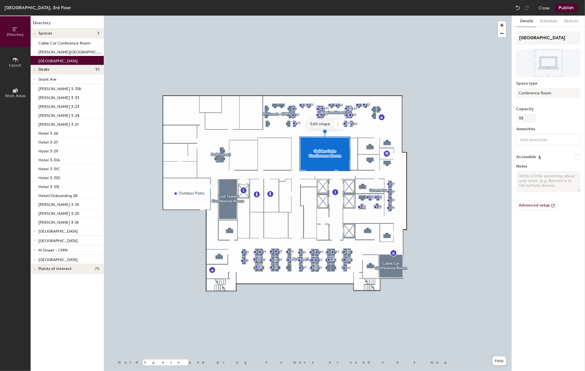
click at [326, 124] on span "Edit shape" at bounding box center [320, 123] width 27 height 9
click at [336, 128] on span "Done" at bounding box center [336, 129] width 16 height 9
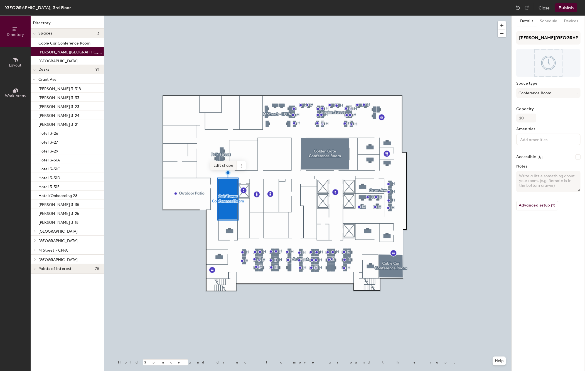
click at [225, 165] on span "Edit shape" at bounding box center [223, 165] width 27 height 9
click at [238, 170] on span "Done" at bounding box center [239, 170] width 16 height 9
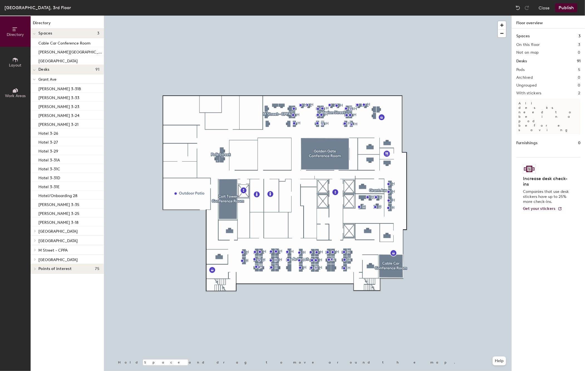
click at [569, 7] on button "Publish" at bounding box center [566, 7] width 22 height 9
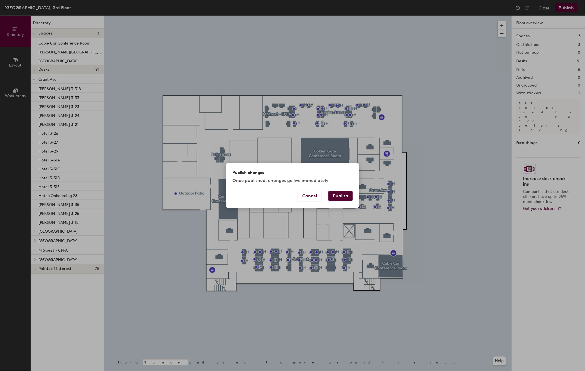
click at [341, 193] on button "Publish" at bounding box center [340, 196] width 24 height 11
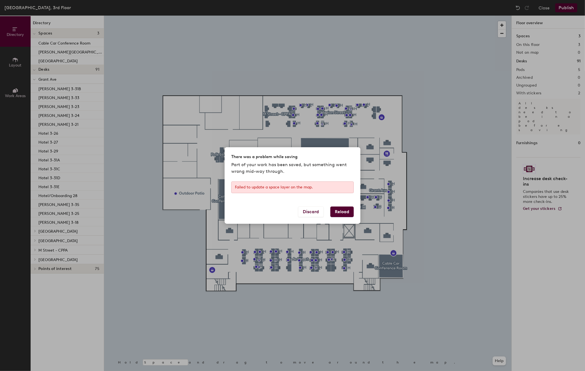
click at [320, 187] on div "Failed to update a space layer on the map." at bounding box center [292, 187] width 122 height 12
click at [345, 212] on button "Reload" at bounding box center [341, 212] width 23 height 11
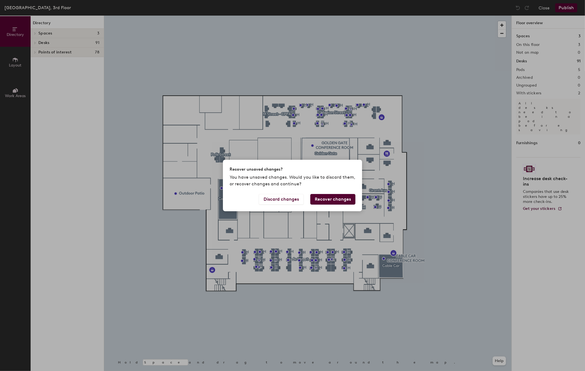
click at [333, 199] on button "Recover changes" at bounding box center [332, 199] width 45 height 11
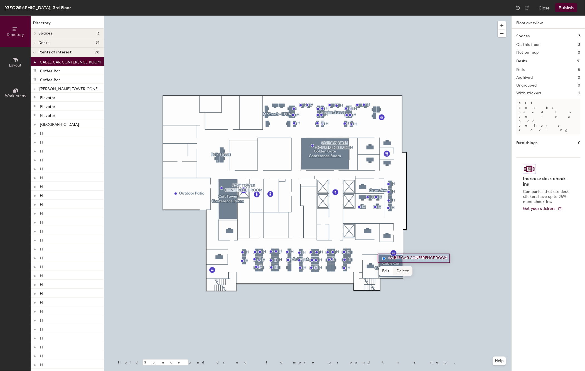
click at [400, 271] on span "Delete" at bounding box center [402, 270] width 19 height 9
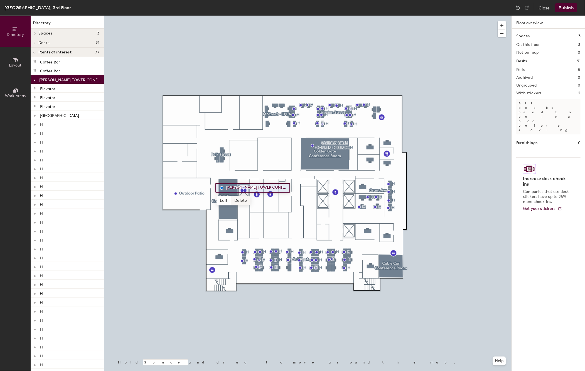
click at [241, 201] on span "Delete" at bounding box center [240, 200] width 19 height 9
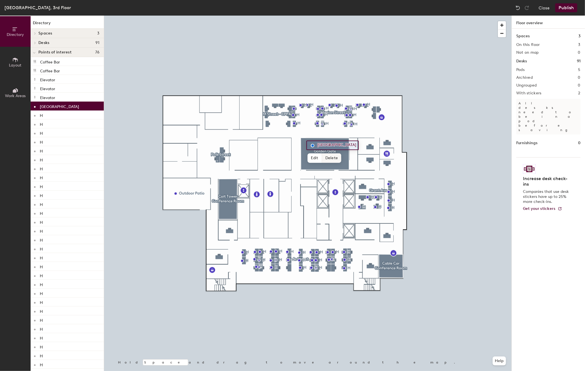
click at [329, 159] on span "Delete" at bounding box center [331, 157] width 19 height 9
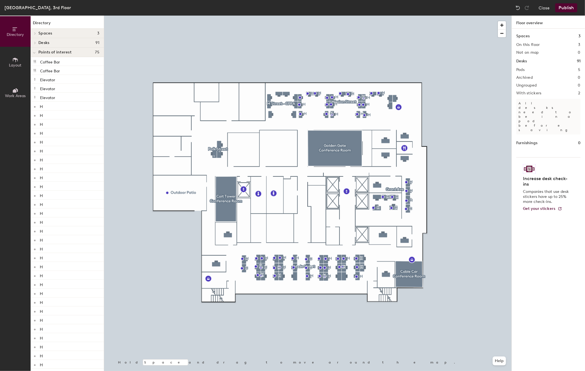
click at [562, 8] on button "Publish" at bounding box center [566, 7] width 22 height 9
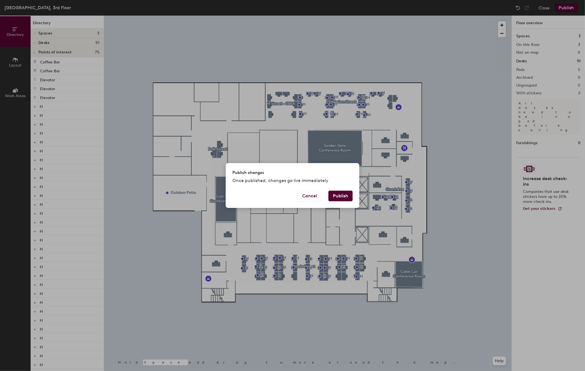
click at [336, 196] on button "Publish" at bounding box center [340, 196] width 24 height 11
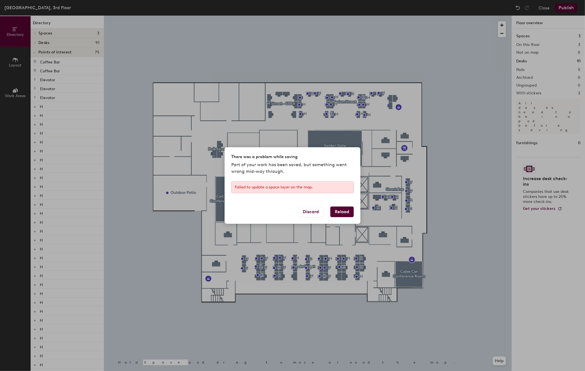
click at [341, 211] on button "Reload" at bounding box center [341, 212] width 23 height 11
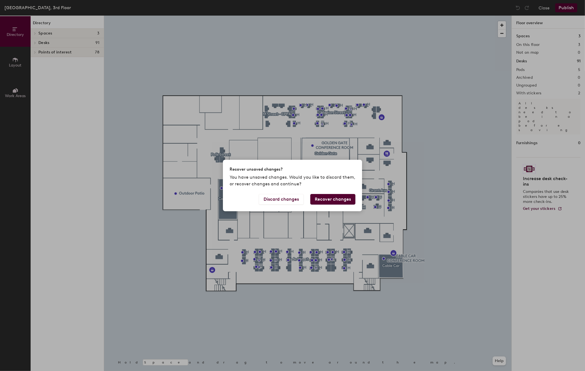
click at [334, 200] on button "Recover changes" at bounding box center [332, 199] width 45 height 11
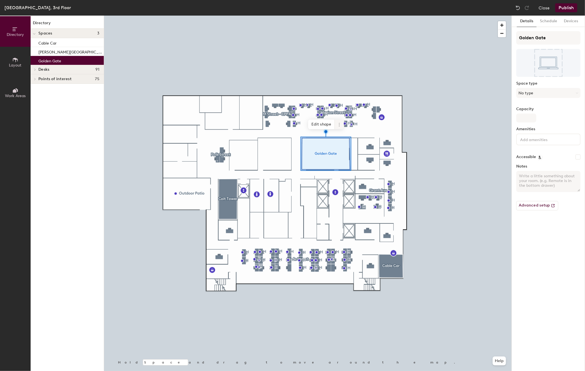
click at [338, 125] on icon at bounding box center [339, 124] width 4 height 4
click at [344, 147] on span "Activate" at bounding box center [360, 146] width 50 height 9
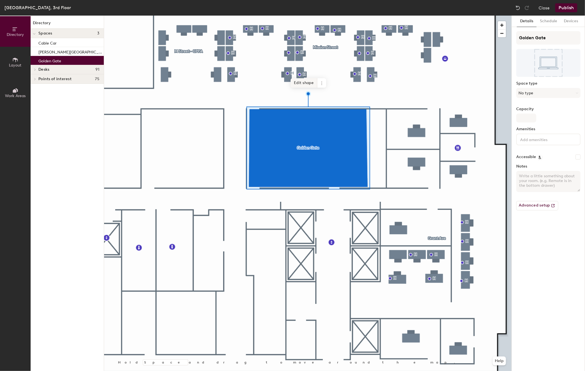
click at [308, 82] on span "Edit shape" at bounding box center [304, 82] width 27 height 9
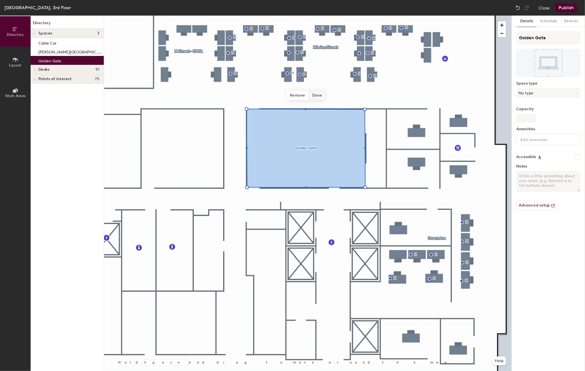
click at [315, 94] on span "Done" at bounding box center [317, 95] width 16 height 9
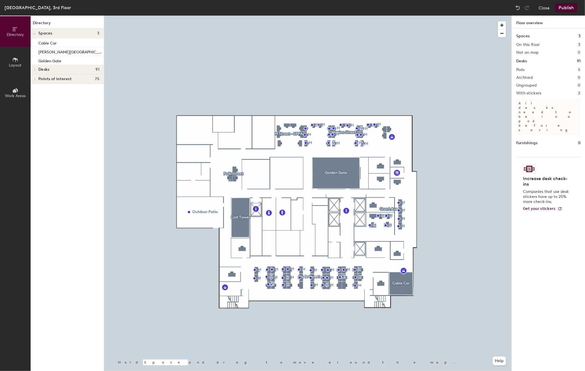
click at [566, 10] on button "Publish" at bounding box center [566, 7] width 22 height 9
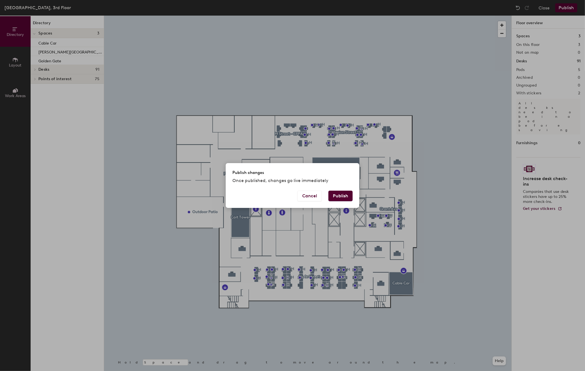
click at [338, 196] on button "Publish" at bounding box center [340, 196] width 24 height 11
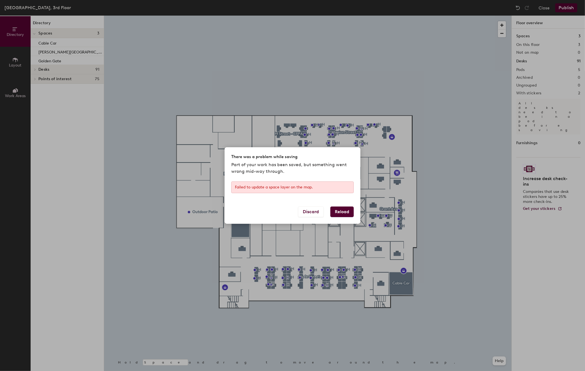
click at [341, 214] on button "Reload" at bounding box center [341, 212] width 23 height 11
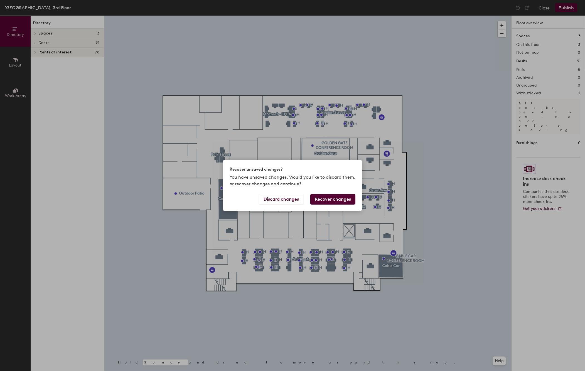
click at [342, 196] on button "Recover changes" at bounding box center [332, 199] width 45 height 11
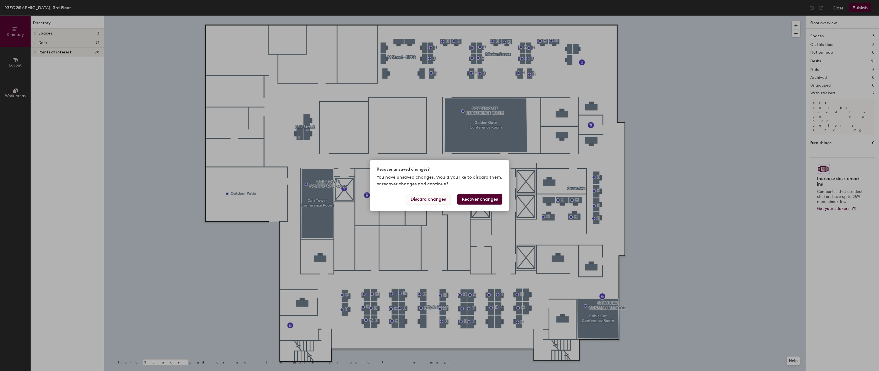
click at [414, 200] on button "Discard changes" at bounding box center [428, 199] width 45 height 11
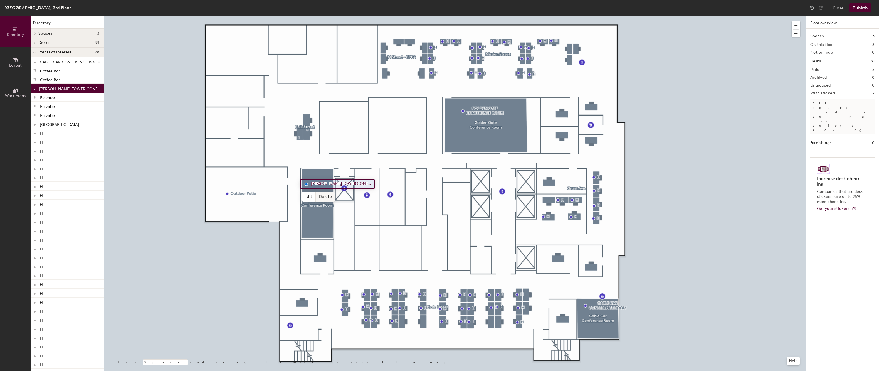
click at [325, 196] on span "Delete" at bounding box center [325, 196] width 19 height 9
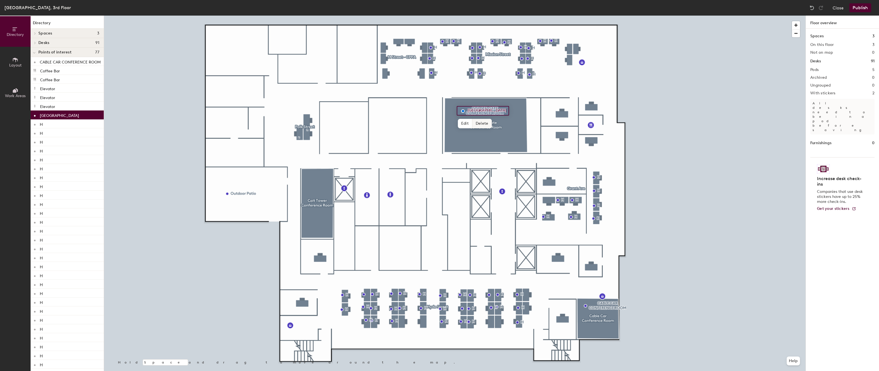
click at [483, 124] on span "Delete" at bounding box center [482, 123] width 19 height 9
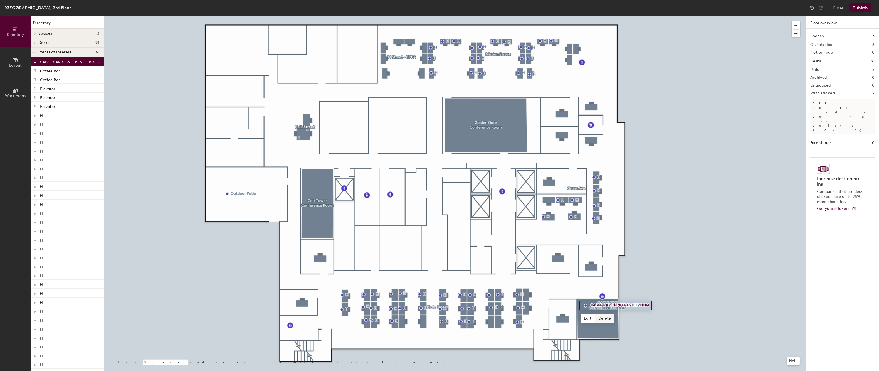
click at [606, 317] on span "Delete" at bounding box center [604, 318] width 19 height 9
click at [866, 8] on button "Publish" at bounding box center [861, 7] width 22 height 9
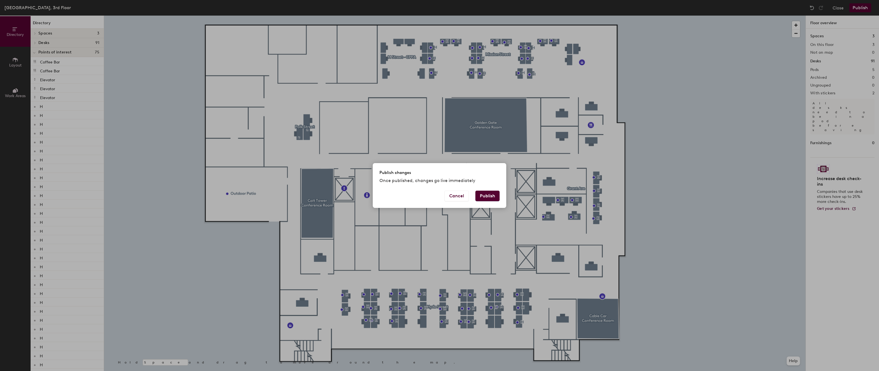
click at [496, 198] on button "Publish" at bounding box center [488, 196] width 24 height 11
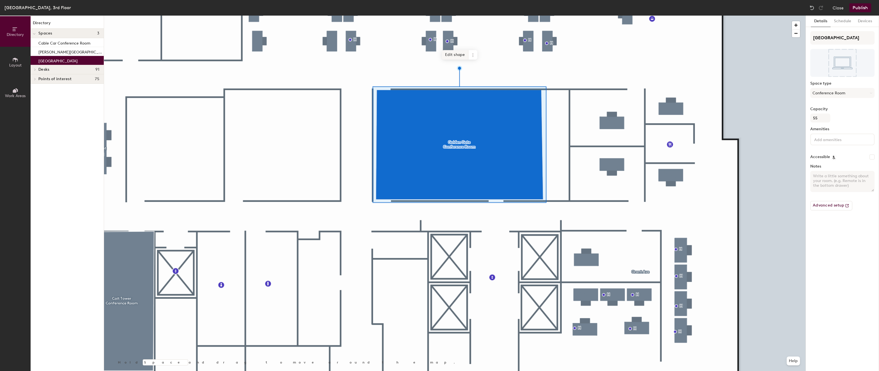
click at [458, 54] on span "Edit shape" at bounding box center [455, 54] width 27 height 9
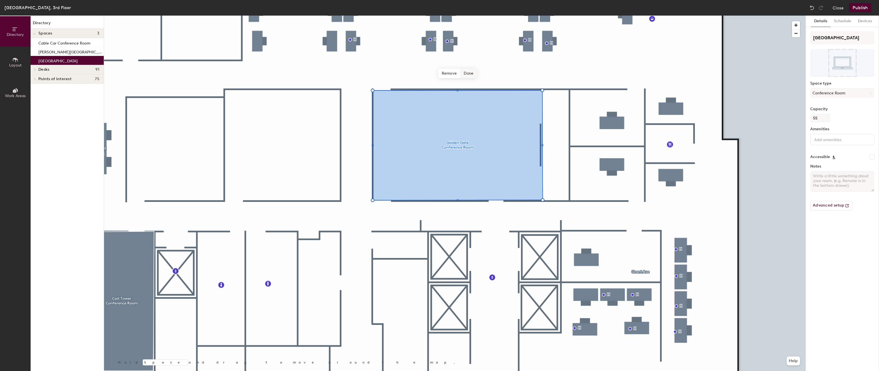
click at [468, 73] on span "Done" at bounding box center [469, 73] width 16 height 9
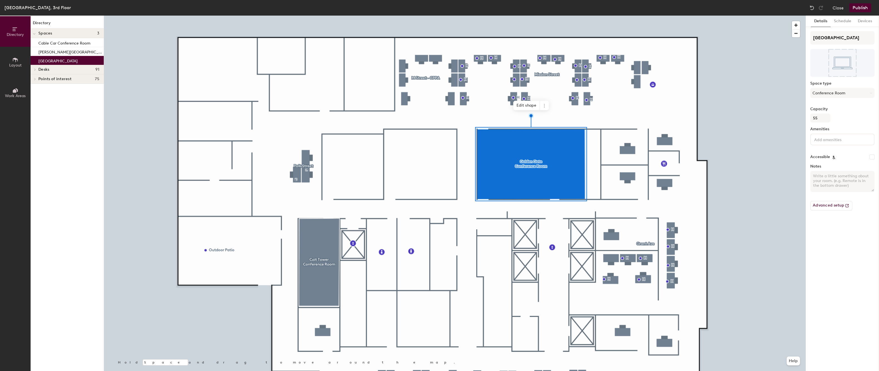
click at [757, 16] on div at bounding box center [455, 16] width 702 height 0
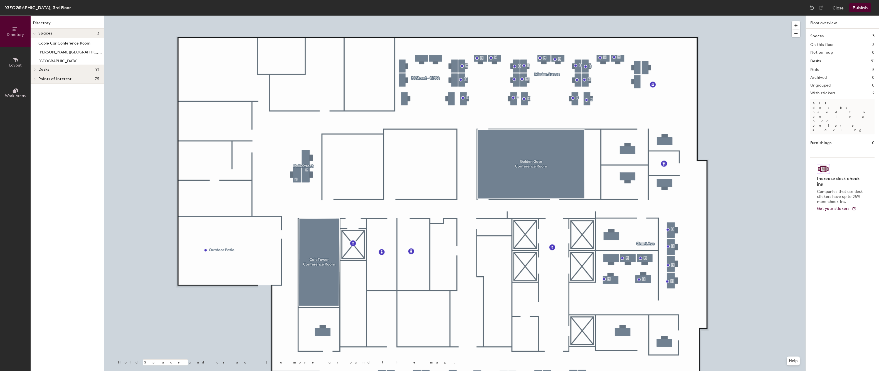
click at [869, 7] on button "Publish" at bounding box center [861, 7] width 22 height 9
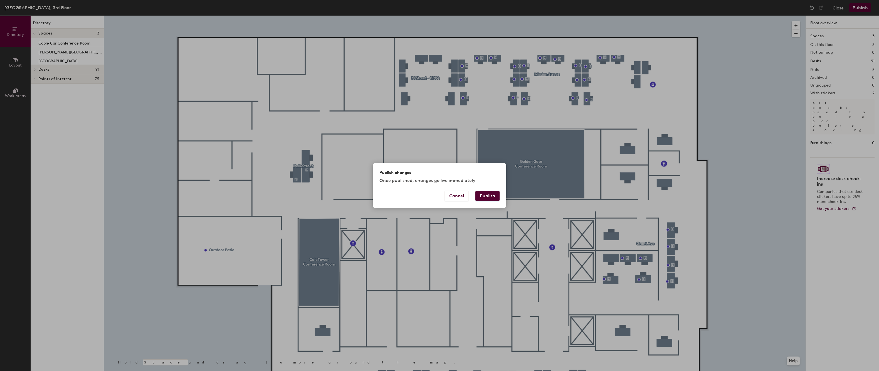
click at [489, 196] on button "Publish" at bounding box center [488, 196] width 24 height 11
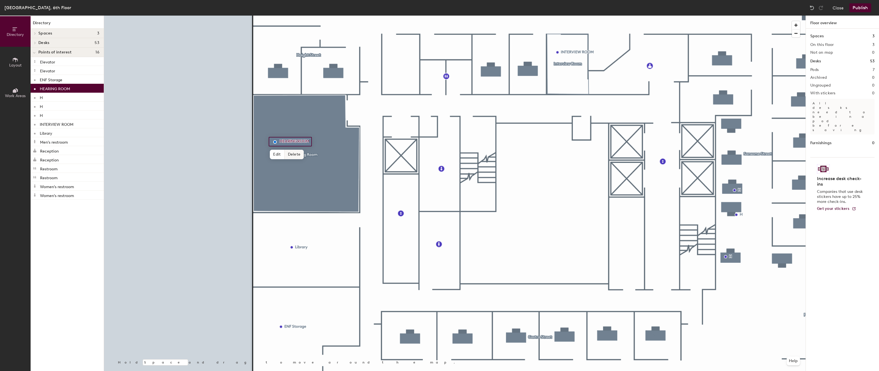
click at [291, 154] on span "Delete" at bounding box center [294, 154] width 19 height 9
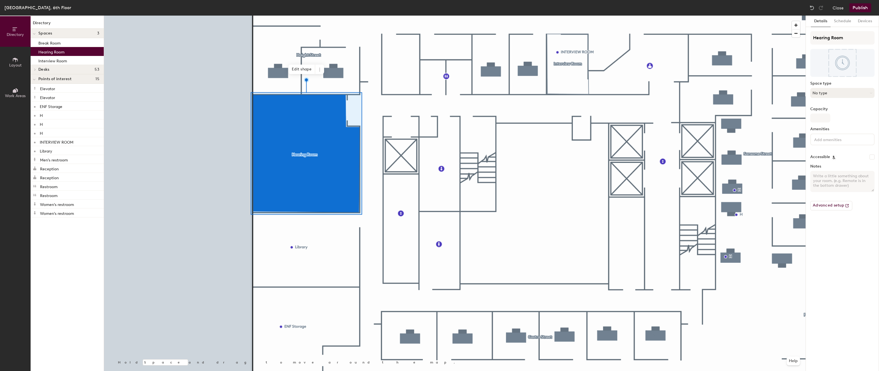
click at [829, 94] on button "No type" at bounding box center [843, 93] width 64 height 10
click at [825, 156] on div "Conference Room" at bounding box center [845, 157] width 69 height 8
click at [819, 120] on input "Capacity" at bounding box center [821, 118] width 20 height 9
type input "46"
click at [831, 263] on div "Details Schedule Devices Hearing Room Space type Conference Room Capacity 46 Am…" at bounding box center [842, 193] width 73 height 355
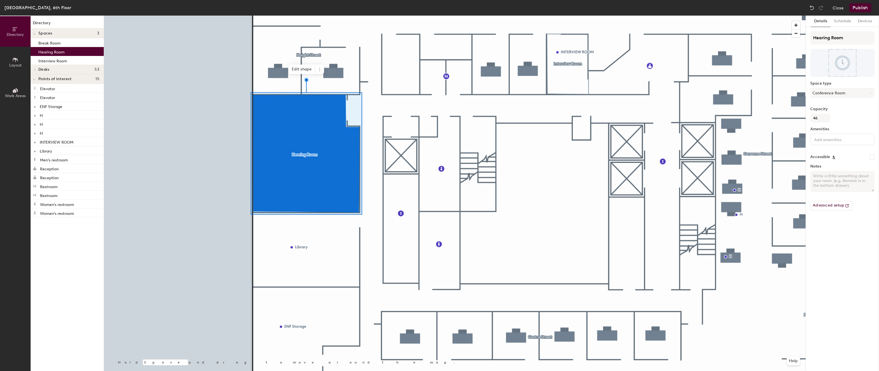
click at [860, 7] on button "Publish" at bounding box center [861, 7] width 22 height 9
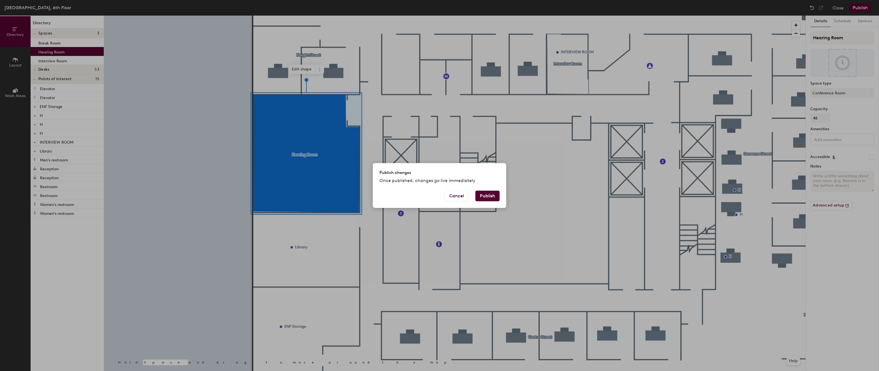
click at [488, 196] on button "Publish" at bounding box center [488, 196] width 24 height 11
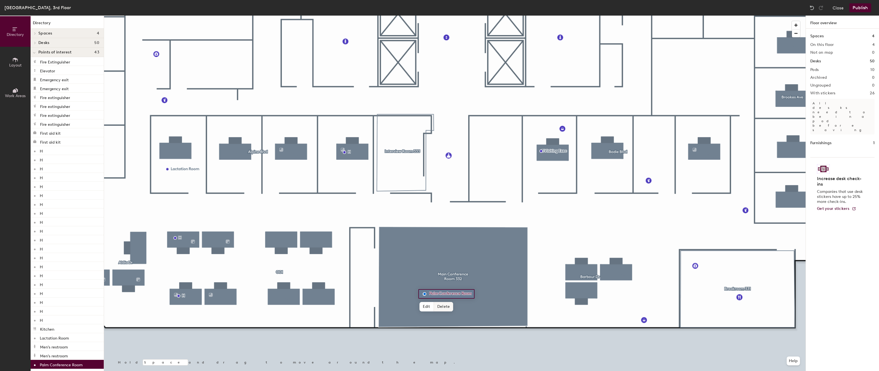
click at [446, 309] on span "Delete" at bounding box center [443, 306] width 19 height 9
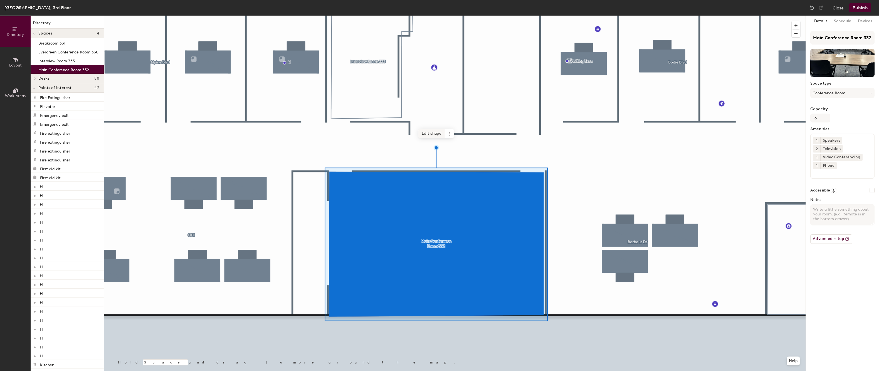
click at [431, 134] on span "Edit shape" at bounding box center [432, 133] width 27 height 9
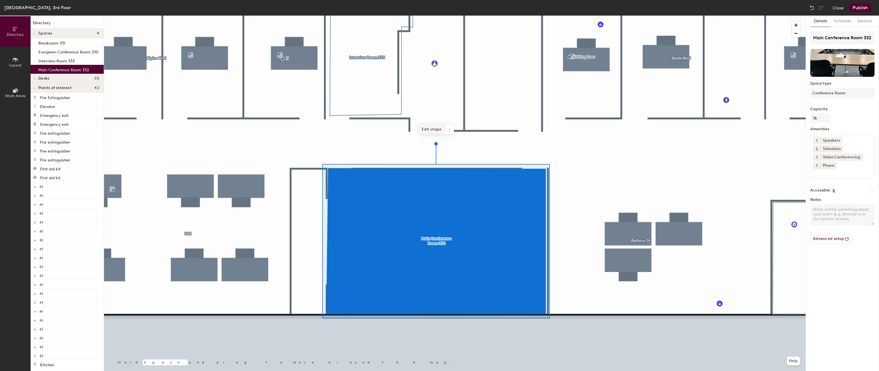
click at [425, 129] on span "Edit shape" at bounding box center [432, 129] width 27 height 9
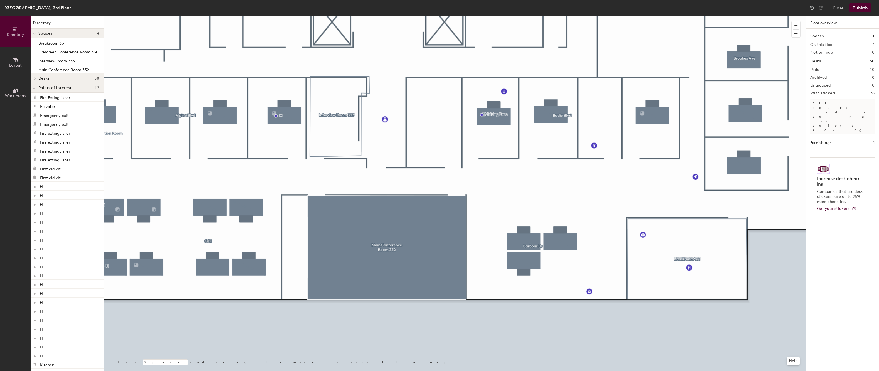
click at [863, 7] on button "Publish" at bounding box center [861, 7] width 22 height 9
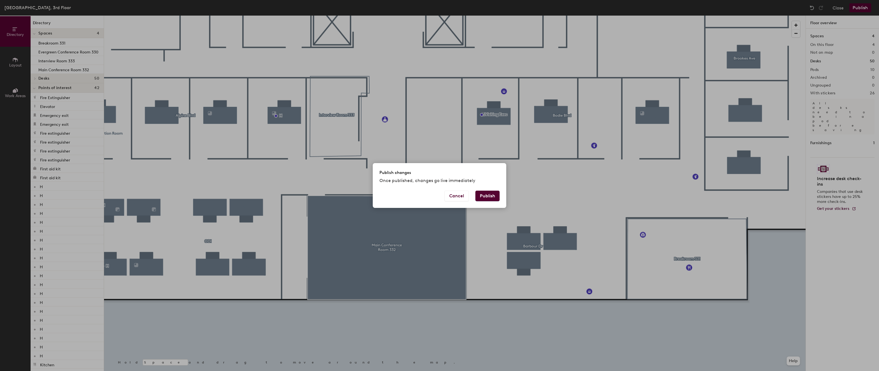
click at [488, 197] on button "Publish" at bounding box center [488, 196] width 24 height 11
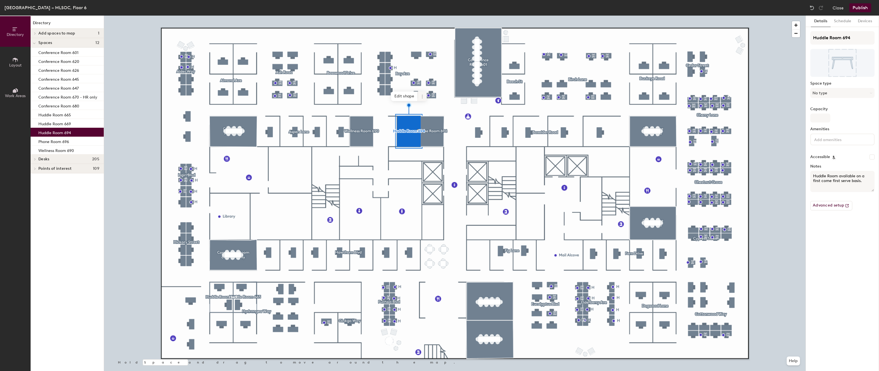
click at [422, 97] on icon at bounding box center [422, 96] width 1 height 1
click at [430, 109] on span "Remove from map" at bounding box center [443, 109] width 50 height 9
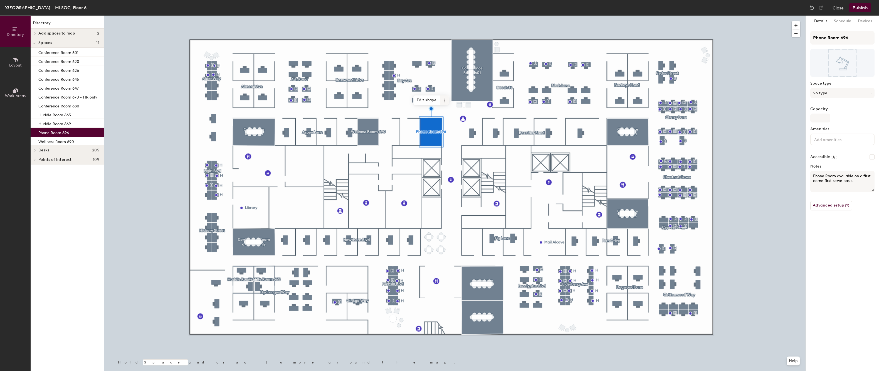
click at [444, 99] on icon at bounding box center [444, 99] width 1 height 1
click at [447, 122] on span "Archive" at bounding box center [465, 122] width 50 height 9
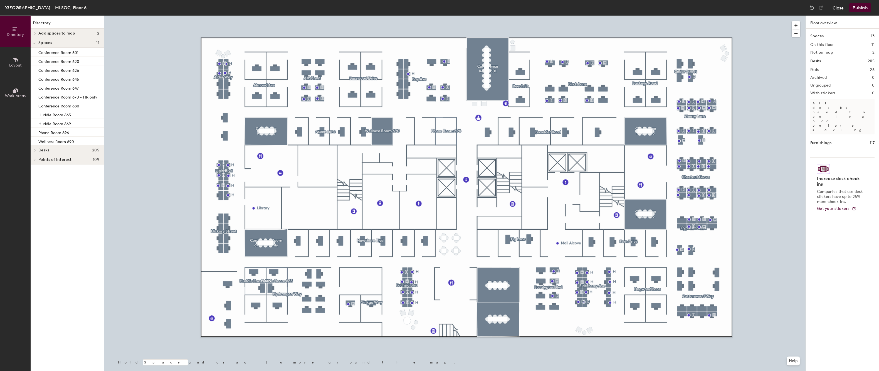
click at [841, 8] on button "Close" at bounding box center [838, 7] width 11 height 9
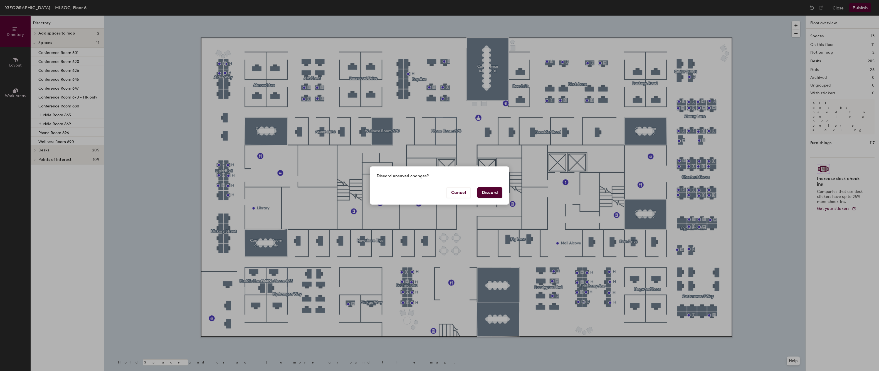
click at [488, 193] on button "Discard" at bounding box center [490, 192] width 25 height 11
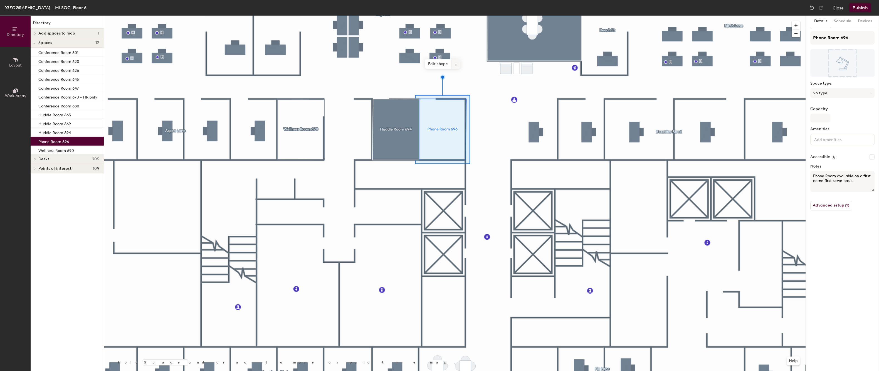
click at [456, 64] on icon at bounding box center [456, 64] width 1 height 1
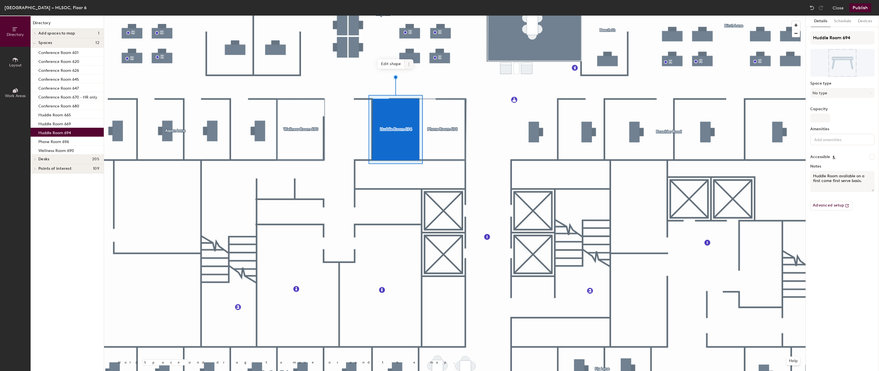
click at [409, 63] on icon at bounding box center [409, 62] width 1 height 1
click at [417, 85] on span "Archive" at bounding box center [429, 86] width 50 height 9
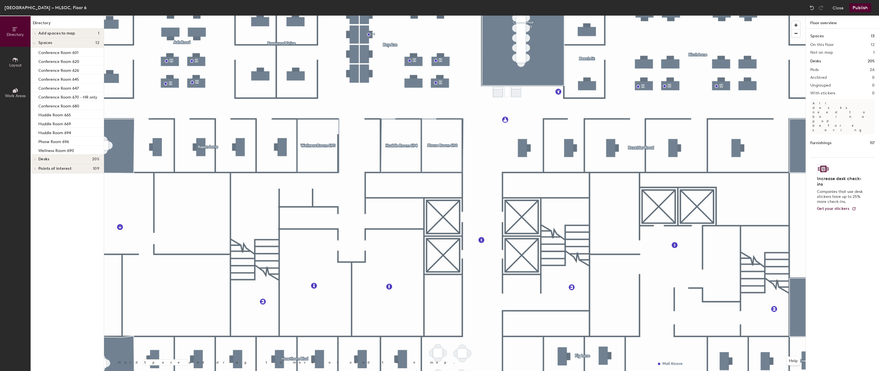
click at [17, 63] on span "Layout" at bounding box center [15, 65] width 13 height 5
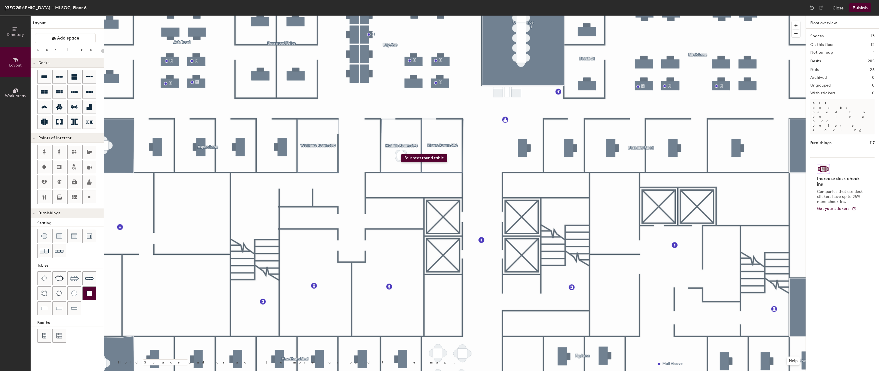
click at [401, 154] on div "Directory Layout Work Areas Layout Add space Resize Desks Points of Interest Fu…" at bounding box center [439, 193] width 879 height 355
click at [859, 8] on button "Publish" at bounding box center [861, 7] width 22 height 9
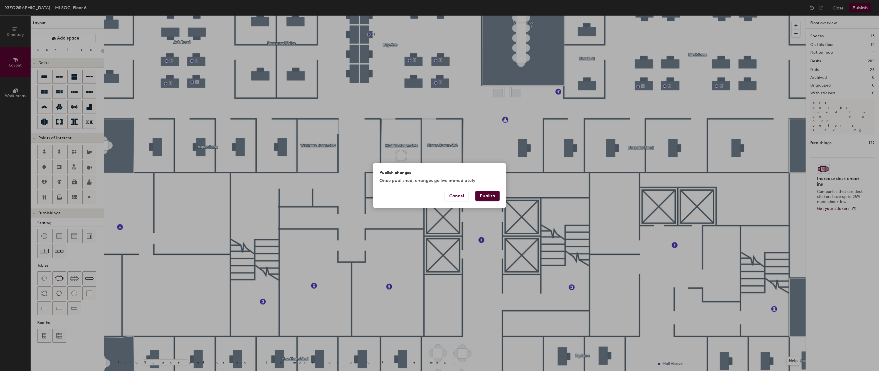
click at [488, 196] on button "Publish" at bounding box center [488, 196] width 24 height 11
type input "20"
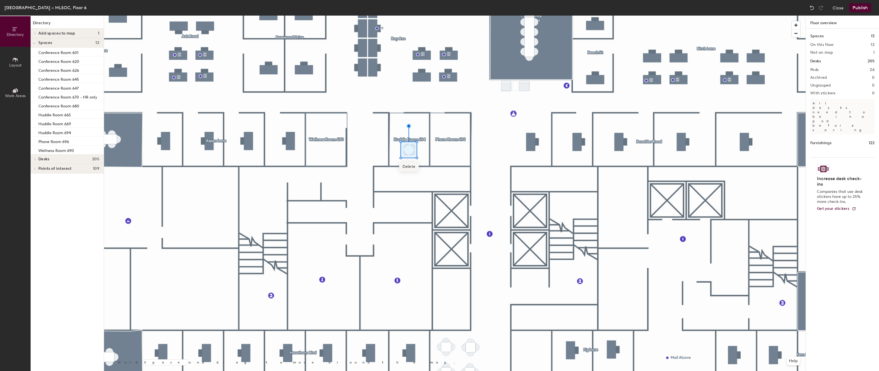
click at [408, 166] on span "Delete" at bounding box center [408, 166] width 19 height 9
click at [18, 58] on icon at bounding box center [15, 60] width 6 height 6
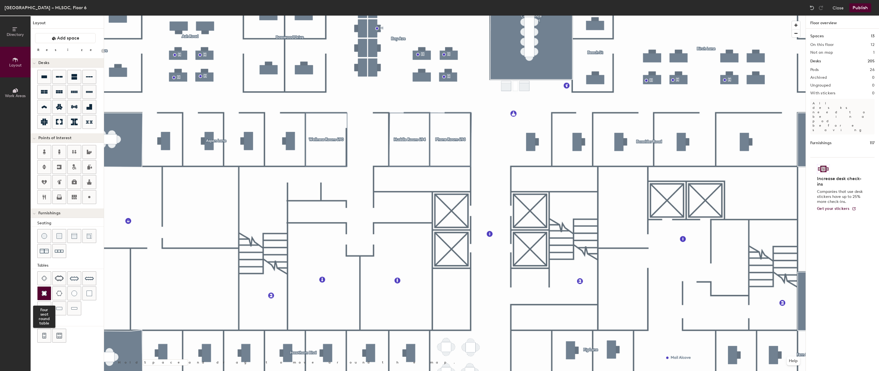
click at [44, 292] on img at bounding box center [44, 294] width 6 height 6
click at [101, 51] on input "range" at bounding box center [101, 51] width 0 height 4
click at [488, 16] on div at bounding box center [455, 16] width 702 height 0
type input "20"
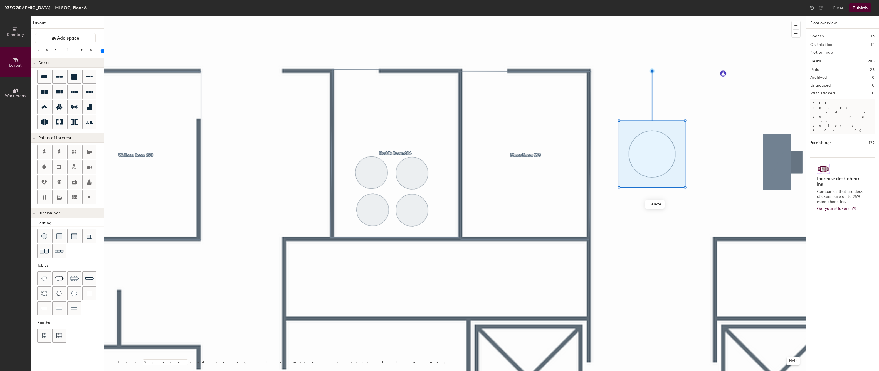
click at [101, 51] on input "range" at bounding box center [101, 51] width 0 height 4
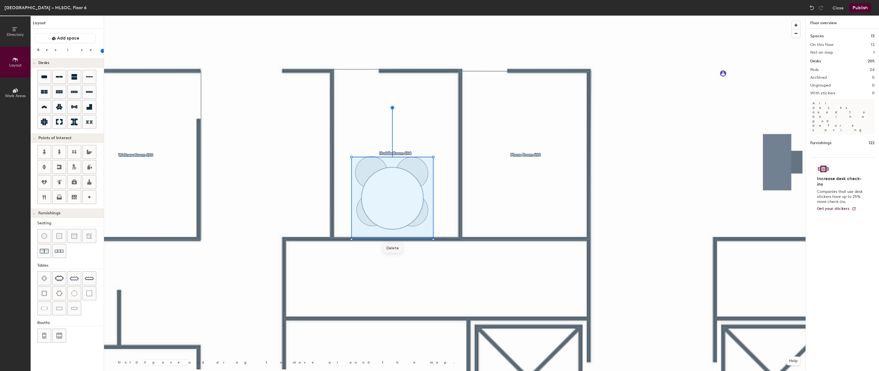
click at [395, 249] on span "Delete" at bounding box center [392, 248] width 19 height 9
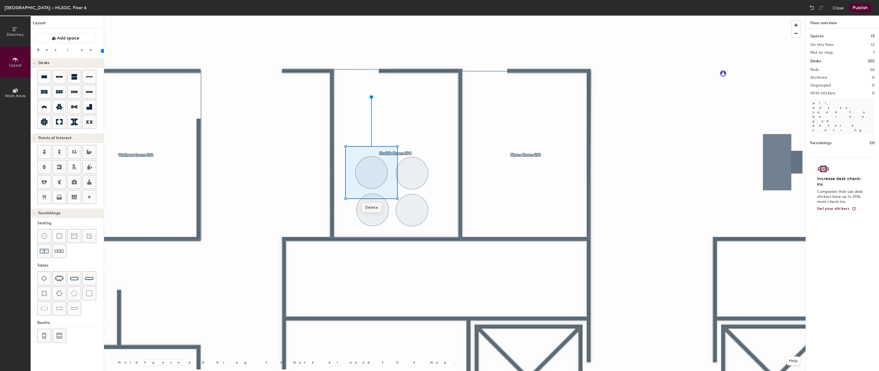
click at [376, 208] on span "Delete" at bounding box center [371, 207] width 19 height 9
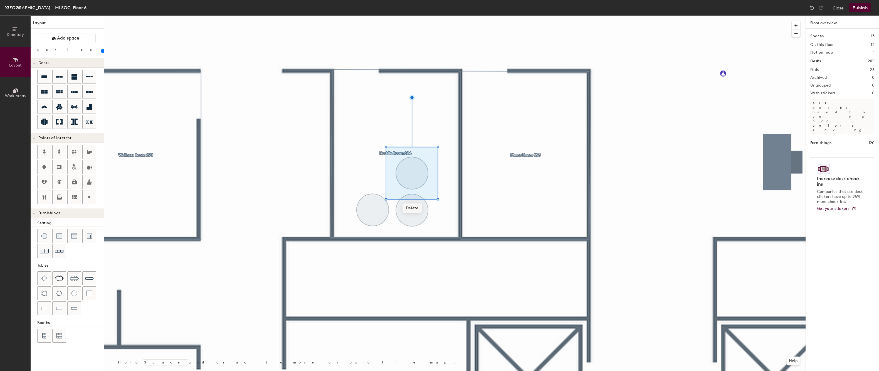
click at [413, 207] on span "Delete" at bounding box center [412, 207] width 19 height 9
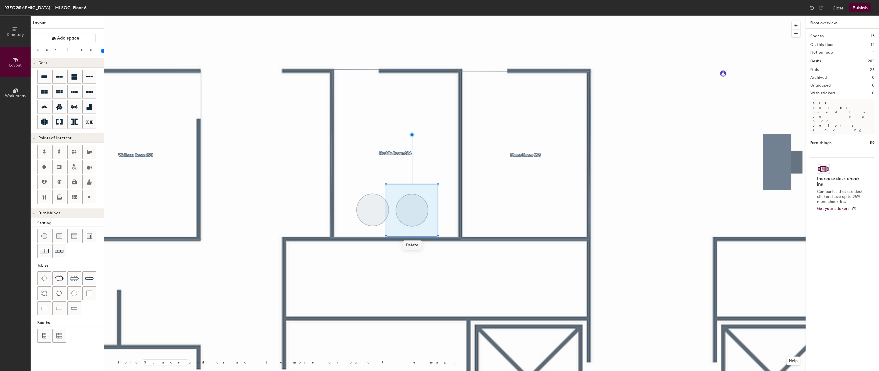
click at [413, 247] on span "Delete" at bounding box center [412, 244] width 19 height 9
click at [372, 16] on div at bounding box center [455, 16] width 702 height 0
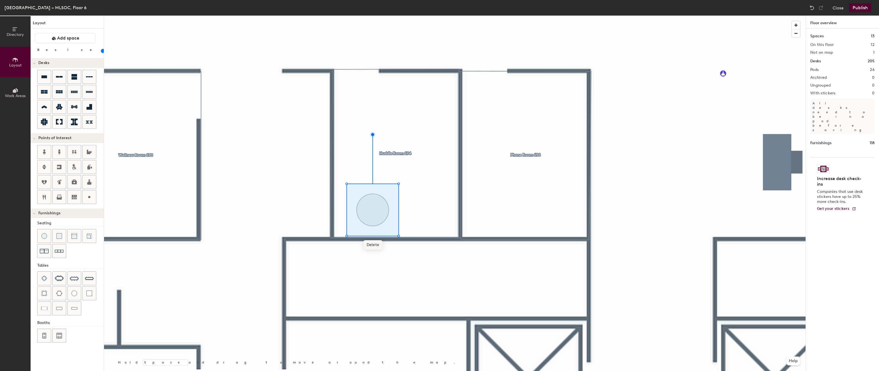
click at [372, 243] on span "Delete" at bounding box center [372, 244] width 19 height 9
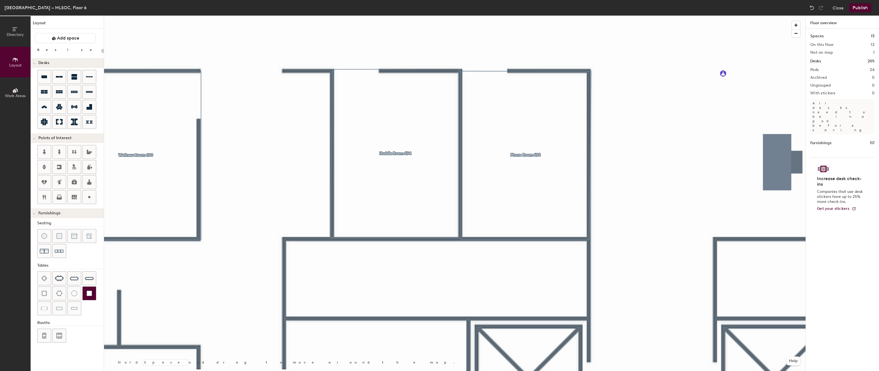
click at [400, 188] on div "Directory Layout Work Areas Layout Add space Resize Desks Points of Interest Fu…" at bounding box center [439, 193] width 879 height 355
click at [692, 16] on div at bounding box center [455, 16] width 702 height 0
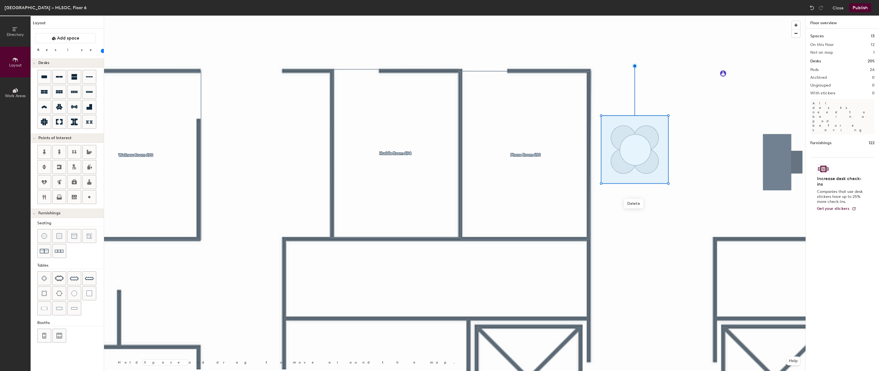
drag, startPoint x: 51, startPoint y: 51, endPoint x: 55, endPoint y: 50, distance: 4.2
click at [101, 50] on input "range" at bounding box center [101, 51] width 0 height 4
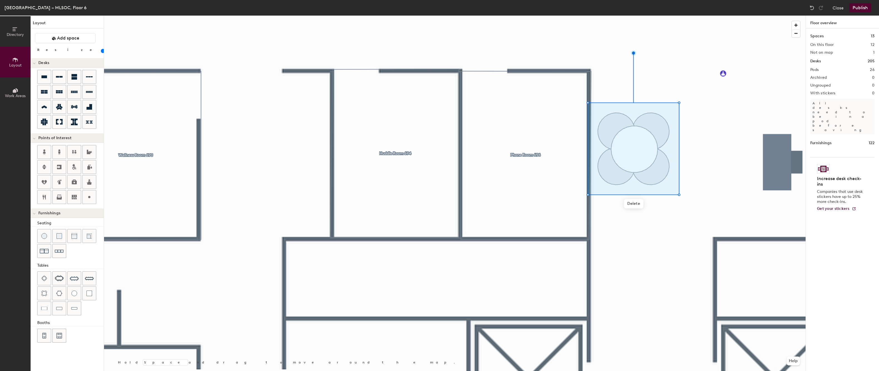
click at [704, 16] on div at bounding box center [455, 16] width 702 height 0
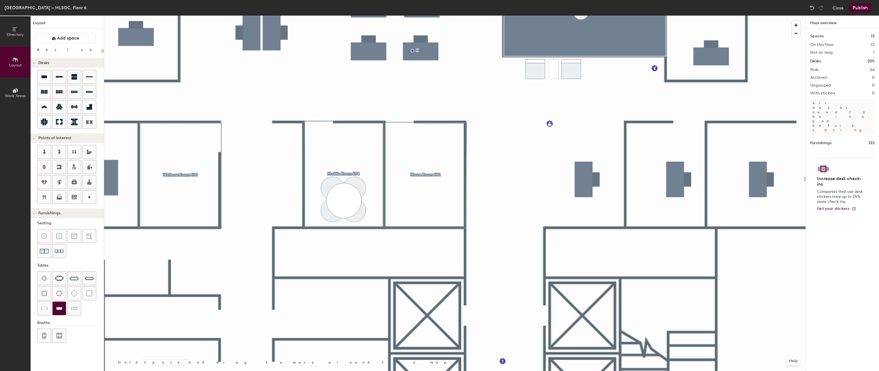
click at [60, 308] on img at bounding box center [59, 309] width 6 height 6
click at [468, 196] on span "Delete" at bounding box center [467, 197] width 19 height 9
click at [42, 309] on img at bounding box center [44, 309] width 6 height 6
click at [561, 16] on div at bounding box center [455, 16] width 702 height 0
type input "20"
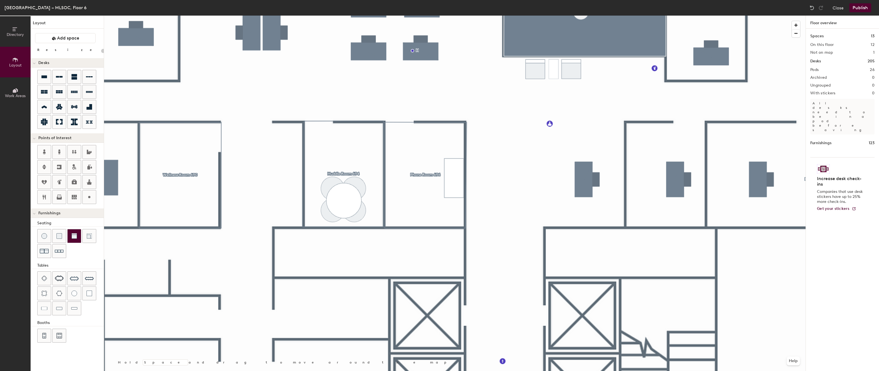
click at [75, 235] on img at bounding box center [75, 236] width 6 height 6
click at [859, 7] on button "Publish" at bounding box center [861, 7] width 22 height 9
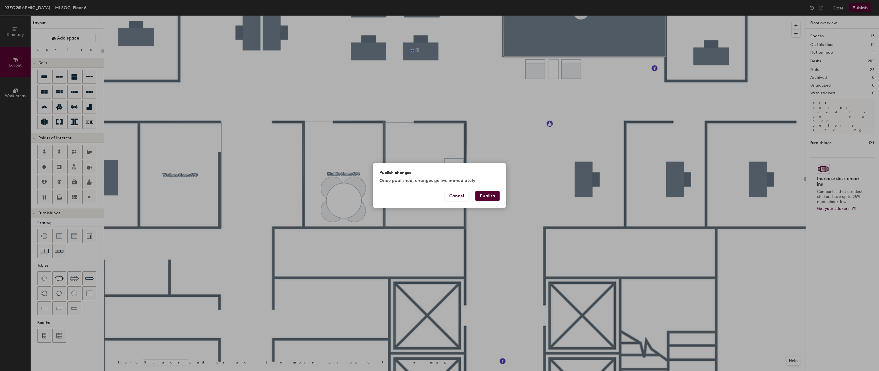
click at [492, 193] on button "Publish" at bounding box center [488, 196] width 24 height 11
type input "20"
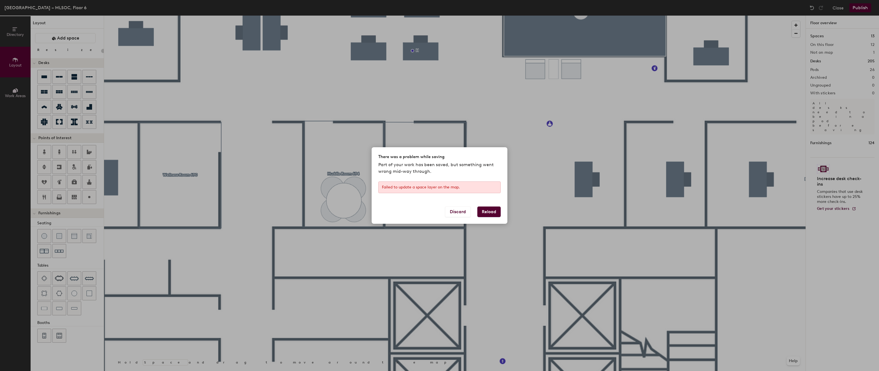
click at [488, 212] on button "Reload" at bounding box center [489, 212] width 23 height 11
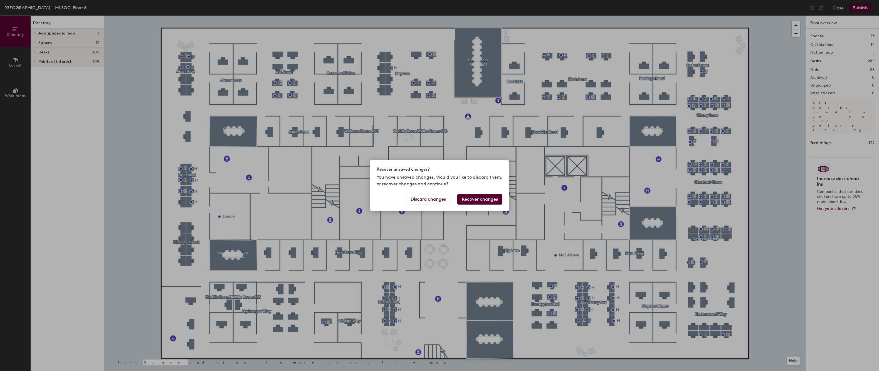
click at [486, 199] on button "Recover changes" at bounding box center [480, 199] width 45 height 11
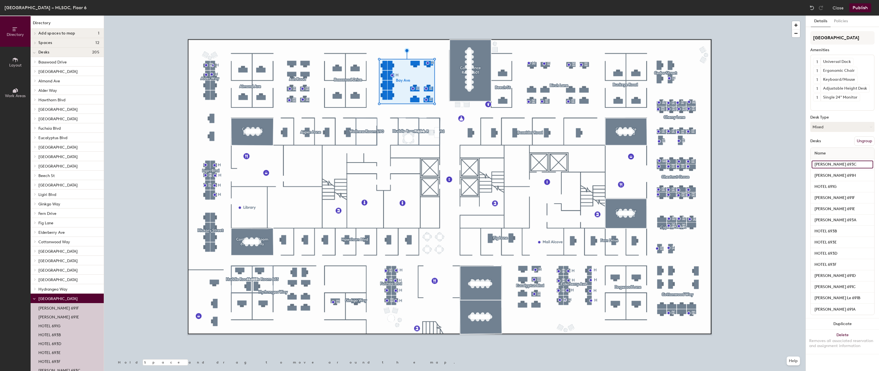
click at [823, 164] on input "[PERSON_NAME] 693C" at bounding box center [843, 165] width 62 height 8
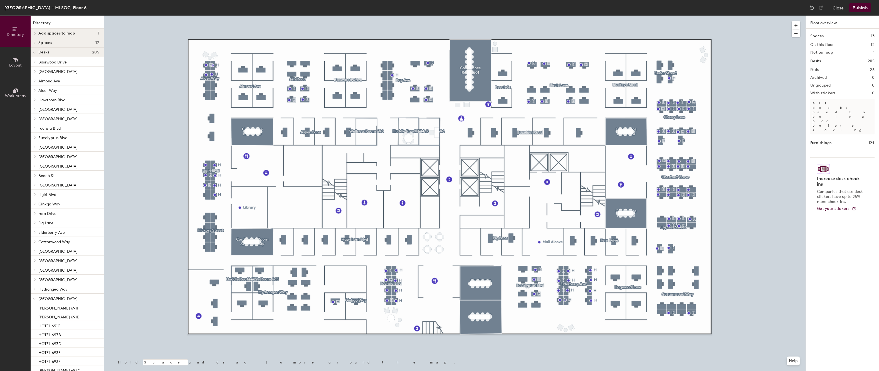
click at [414, 16] on div at bounding box center [455, 16] width 702 height 0
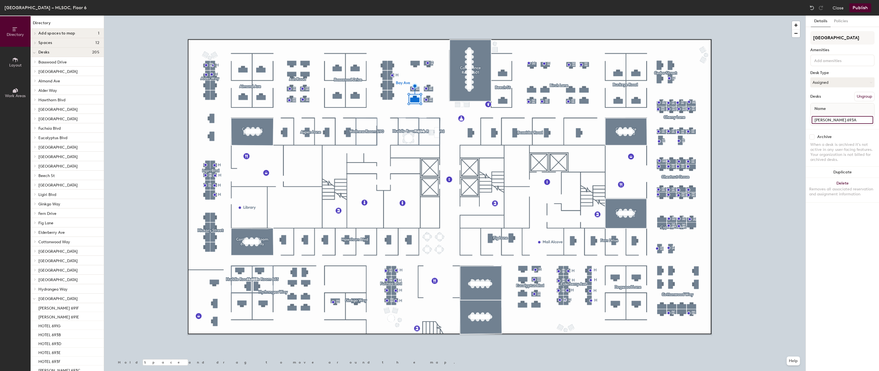
click at [863, 120] on input "[PERSON_NAME] 693A" at bounding box center [843, 120] width 62 height 8
click at [858, 120] on input "[PERSON_NAME] 693A" at bounding box center [843, 120] width 62 height 8
type input "[PERSON_NAME] 693A"
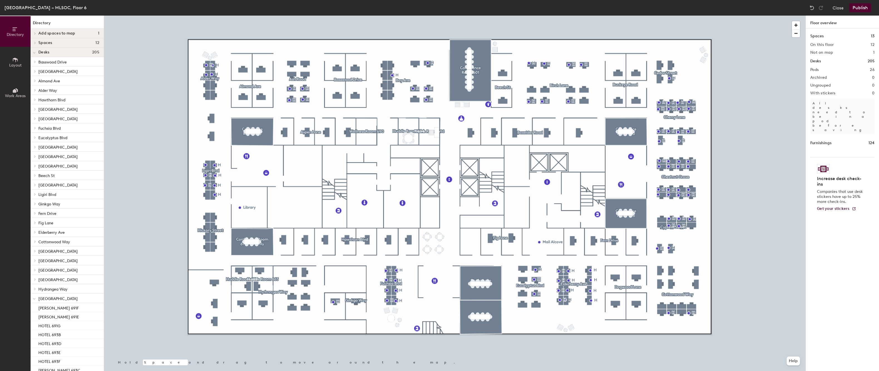
click at [864, 6] on button "Publish" at bounding box center [861, 7] width 22 height 9
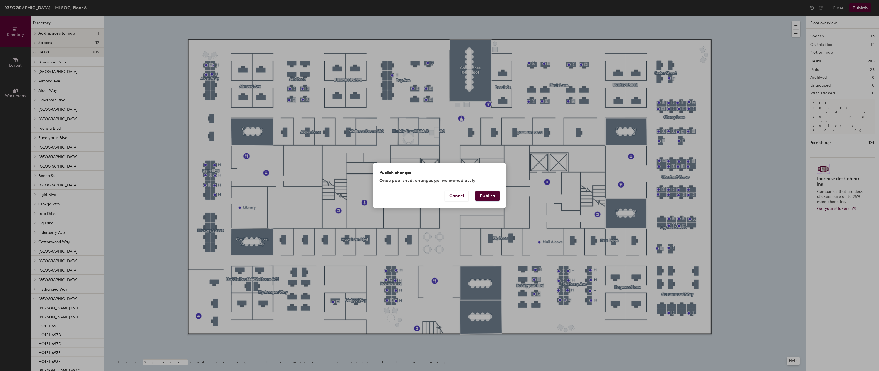
click at [489, 194] on button "Publish" at bounding box center [488, 196] width 24 height 11
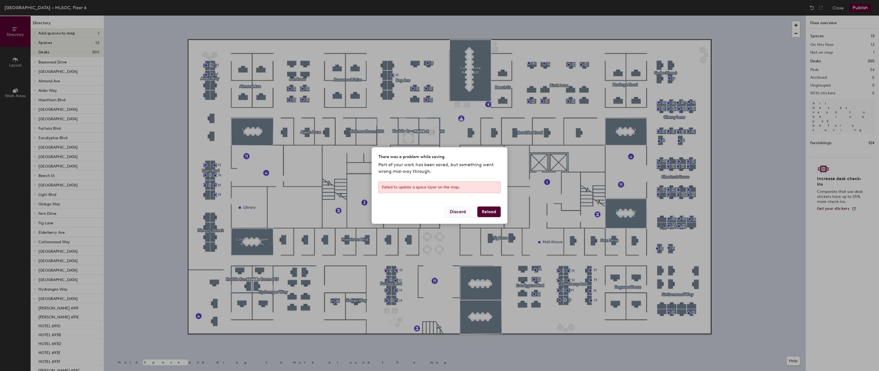
click at [463, 212] on button "Discard" at bounding box center [458, 212] width 26 height 11
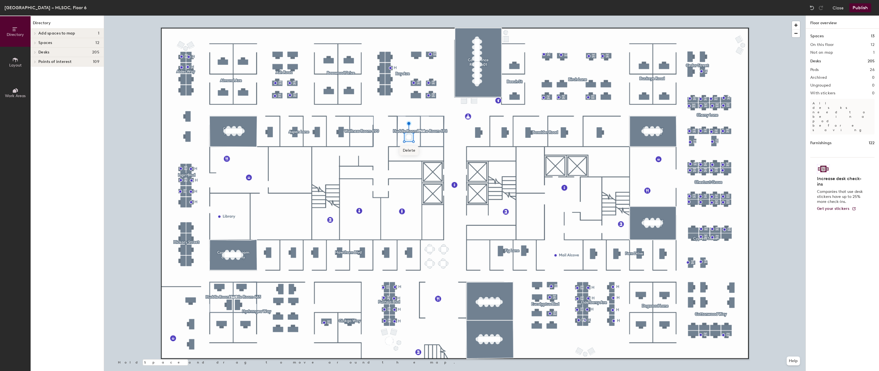
click at [409, 150] on span "Delete" at bounding box center [409, 150] width 19 height 9
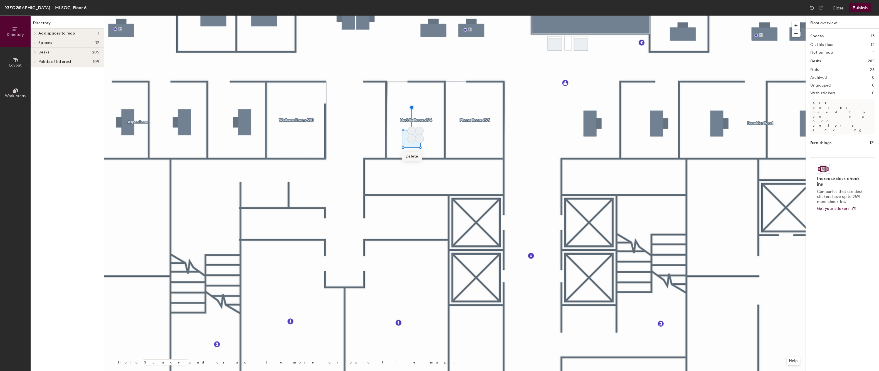
click at [413, 156] on span "Delete" at bounding box center [411, 156] width 19 height 9
click at [417, 149] on span "Delete" at bounding box center [419, 148] width 19 height 9
click at [425, 156] on span "Delete" at bounding box center [419, 156] width 19 height 9
click at [416, 149] on span "Delete" at bounding box center [411, 148] width 19 height 9
click at [13, 56] on button "Layout" at bounding box center [15, 62] width 31 height 31
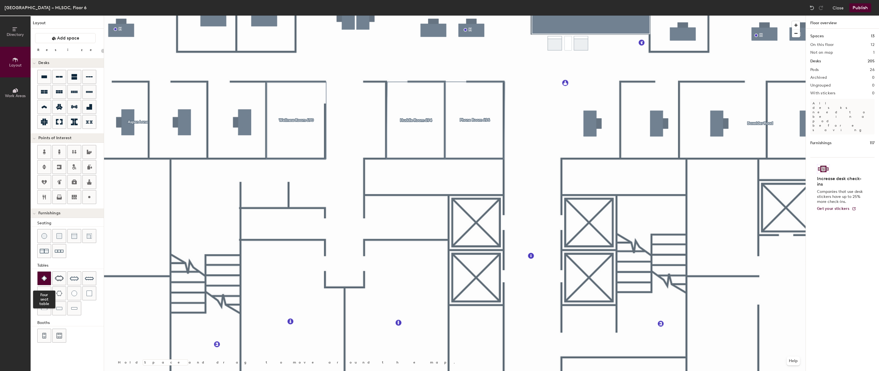
click at [45, 278] on img at bounding box center [44, 279] width 6 height 6
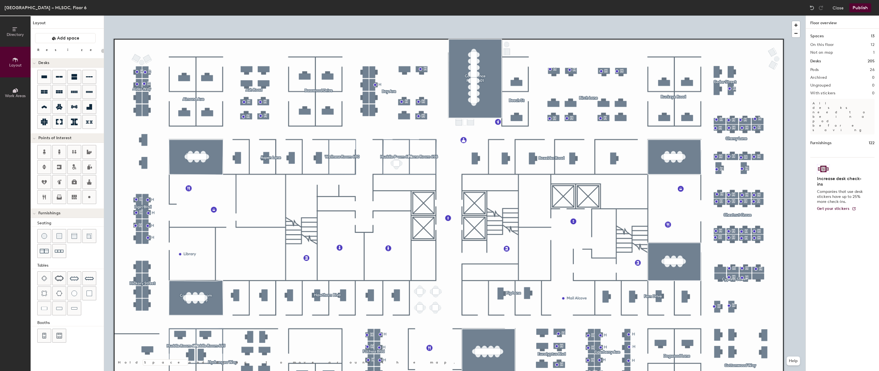
click at [860, 8] on button "Publish" at bounding box center [861, 7] width 22 height 9
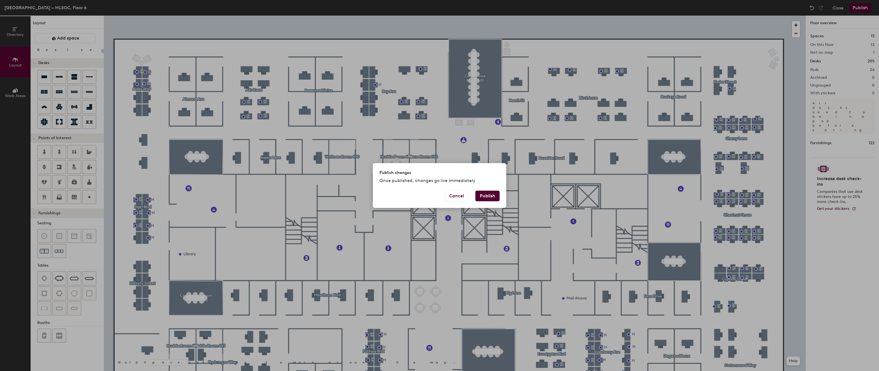
click at [489, 196] on button "Publish" at bounding box center [488, 196] width 24 height 11
type input "20"
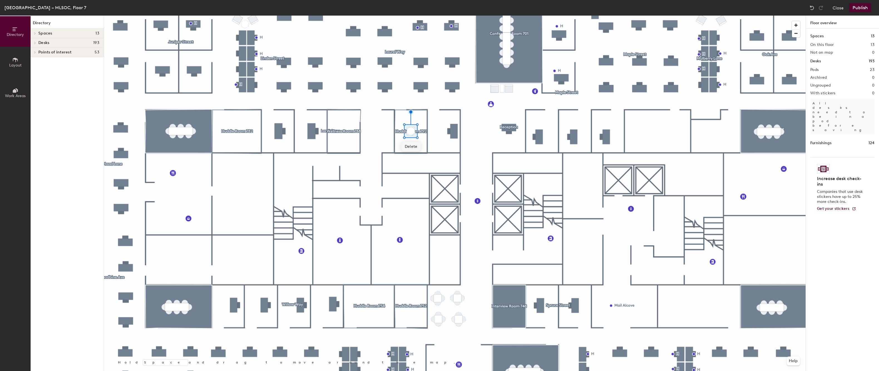
click at [408, 146] on span "Delete" at bounding box center [411, 146] width 19 height 9
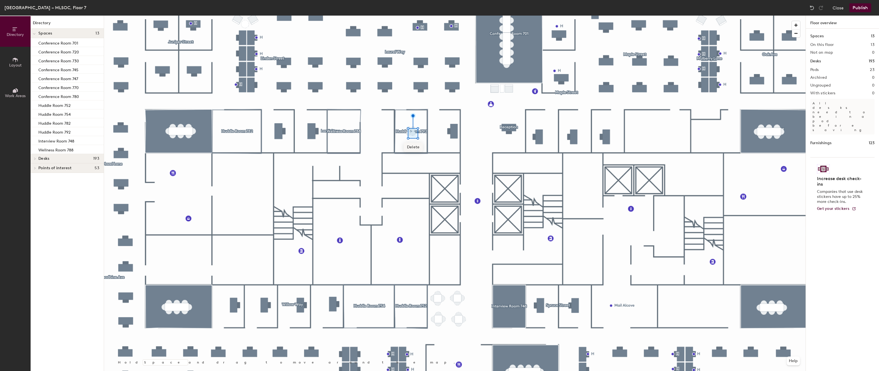
click at [413, 147] on span "Delete" at bounding box center [413, 146] width 19 height 9
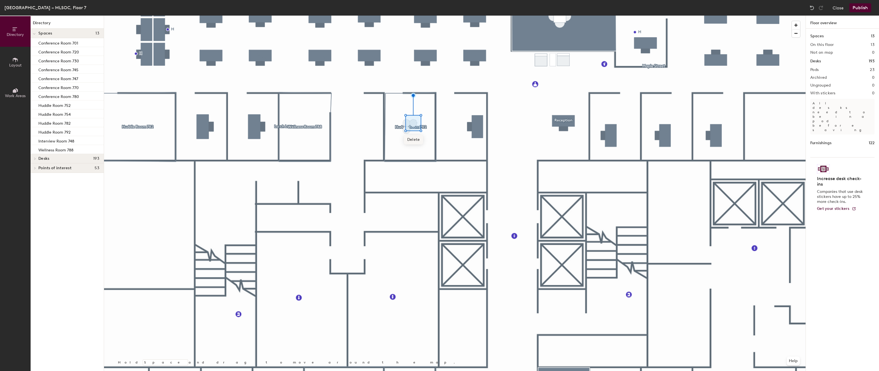
click at [413, 140] on span "Delete" at bounding box center [413, 139] width 19 height 9
click at [406, 141] on span "Delete" at bounding box center [406, 139] width 19 height 9
click at [404, 147] on span "Delete" at bounding box center [406, 146] width 19 height 9
click at [12, 61] on icon at bounding box center [15, 60] width 6 height 6
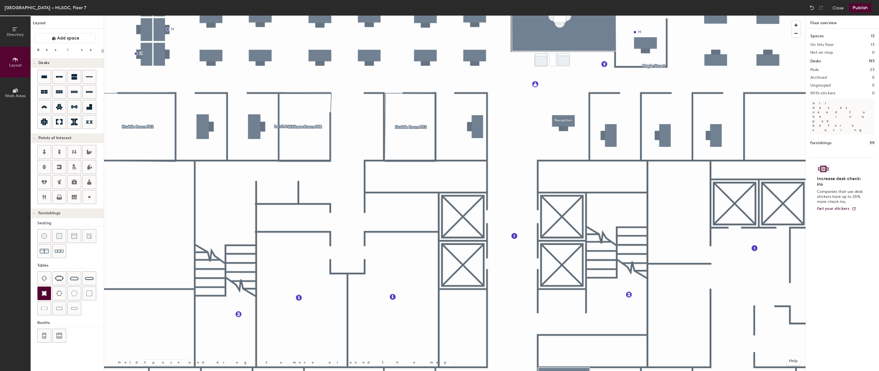
click at [42, 292] on img at bounding box center [44, 294] width 6 height 6
click at [101, 51] on input "range" at bounding box center [101, 51] width 0 height 4
drag, startPoint x: 51, startPoint y: 51, endPoint x: 55, endPoint y: 51, distance: 3.6
click at [101, 51] on input "range" at bounding box center [101, 51] width 0 height 4
click at [407, 168] on span "Delete" at bounding box center [409, 166] width 19 height 9
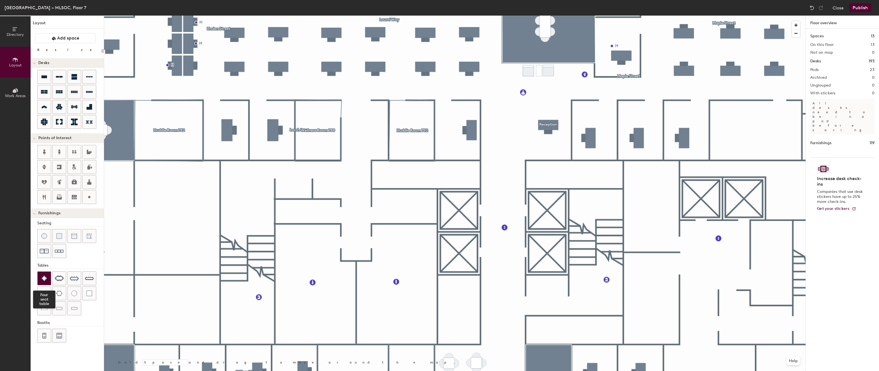
click at [45, 277] on img at bounding box center [44, 279] width 6 height 6
click at [56, 291] on img at bounding box center [59, 294] width 6 height 6
click at [414, 149] on span "Delete" at bounding box center [412, 149] width 19 height 9
type input "40"
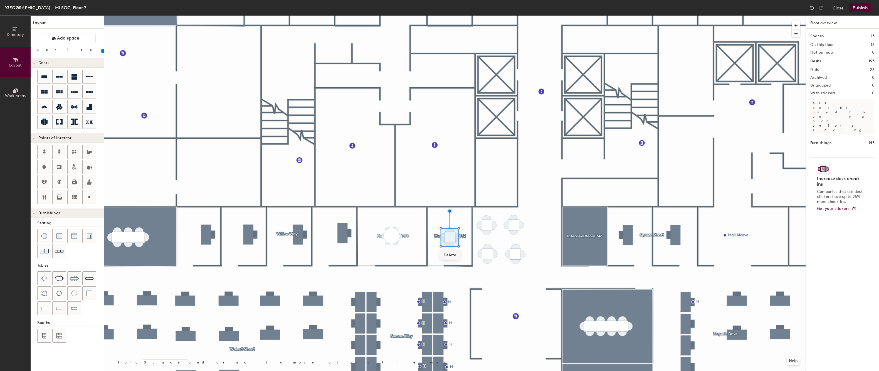
click at [449, 254] on span "Delete" at bounding box center [450, 254] width 19 height 9
click at [43, 234] on img at bounding box center [44, 236] width 6 height 6
click at [101, 51] on input "range" at bounding box center [101, 51] width 0 height 4
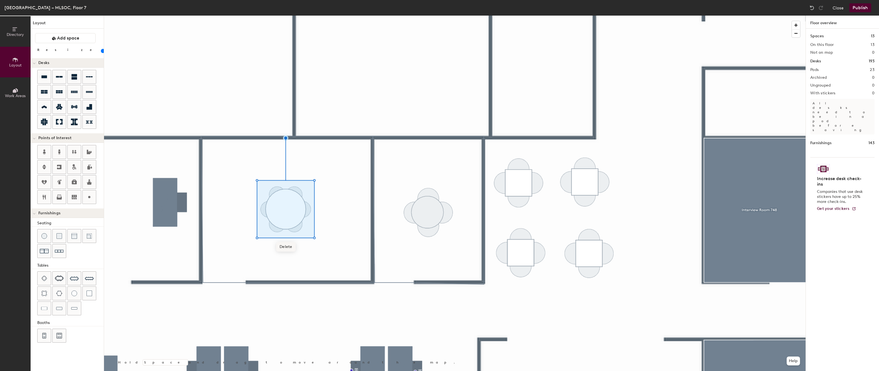
click at [289, 246] on span "Delete" at bounding box center [285, 246] width 19 height 9
click at [267, 16] on div at bounding box center [455, 16] width 702 height 0
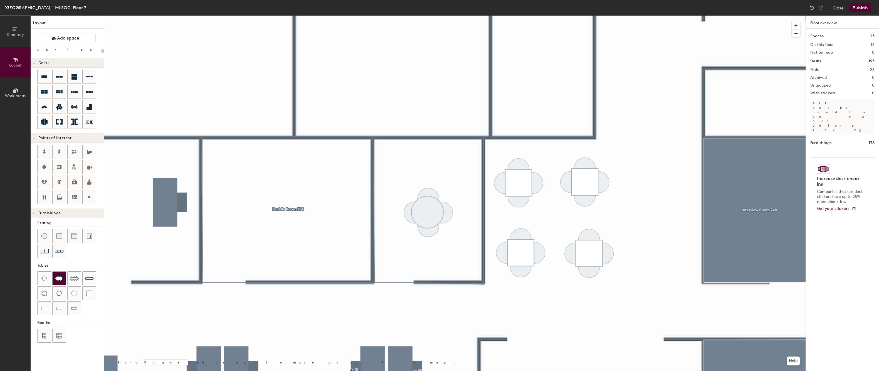
click at [58, 276] on img at bounding box center [59, 279] width 9 height 6
click at [433, 16] on div at bounding box center [455, 16] width 702 height 0
click at [447, 16] on div at bounding box center [455, 16] width 702 height 0
type input "20"
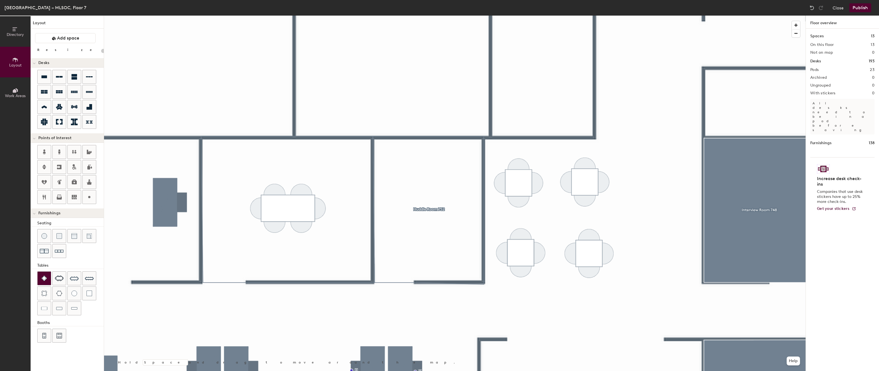
click at [45, 277] on img at bounding box center [44, 279] width 6 height 6
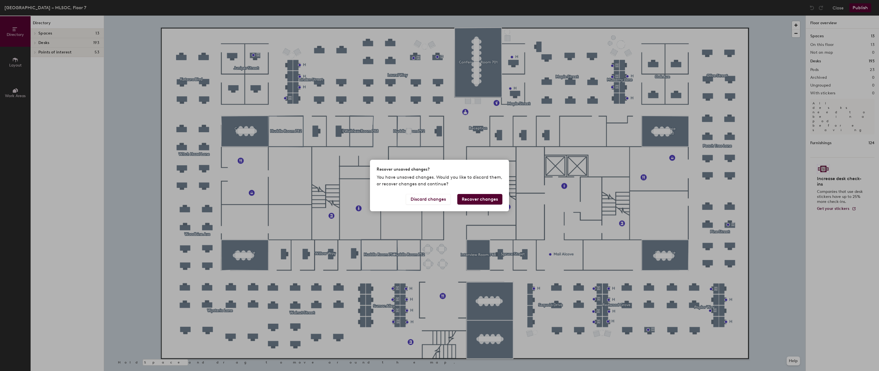
click at [488, 200] on button "Recover changes" at bounding box center [480, 199] width 45 height 11
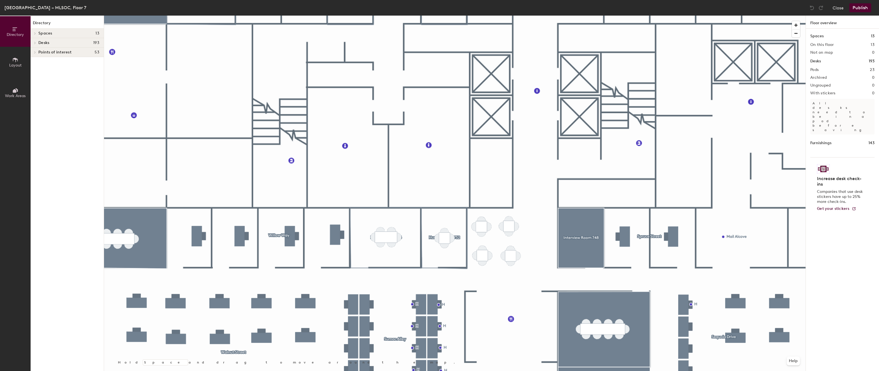
click at [15, 59] on icon at bounding box center [15, 60] width 5 height 4
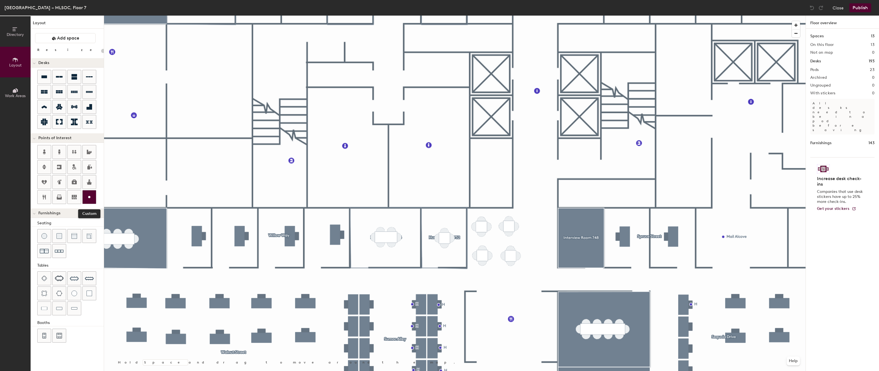
click at [90, 195] on icon at bounding box center [89, 197] width 7 height 7
type input "20"
type input "H"
type input "20"
type input "Huddle Roomj"
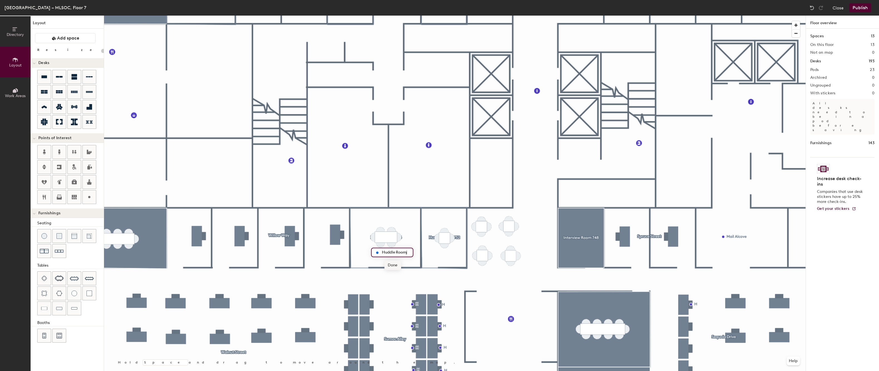
click at [394, 266] on span "Done" at bounding box center [393, 264] width 16 height 9
type input "20"
click at [379, 266] on span "Edit" at bounding box center [379, 264] width 14 height 9
click at [410, 255] on div "Huddle Roomj" at bounding box center [392, 252] width 42 height 9
type input "Huddle Room"
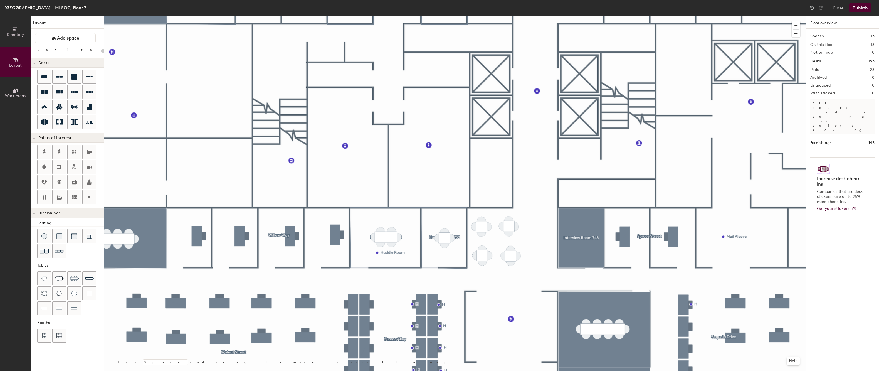
click at [857, 8] on button "Publish" at bounding box center [861, 7] width 22 height 9
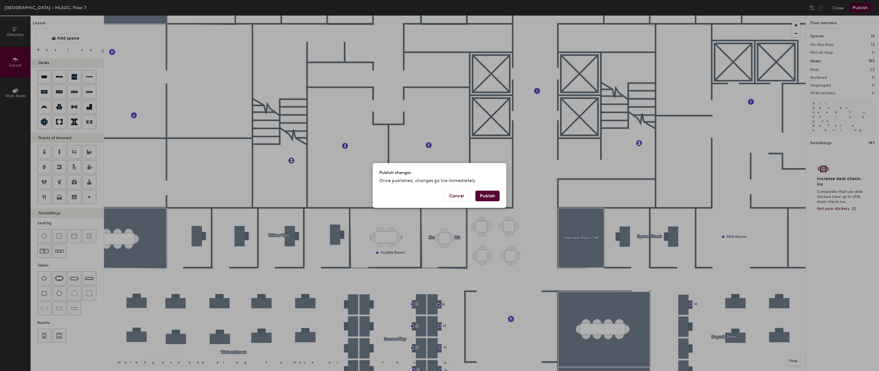
click at [485, 195] on button "Publish" at bounding box center [488, 196] width 24 height 11
type input "20"
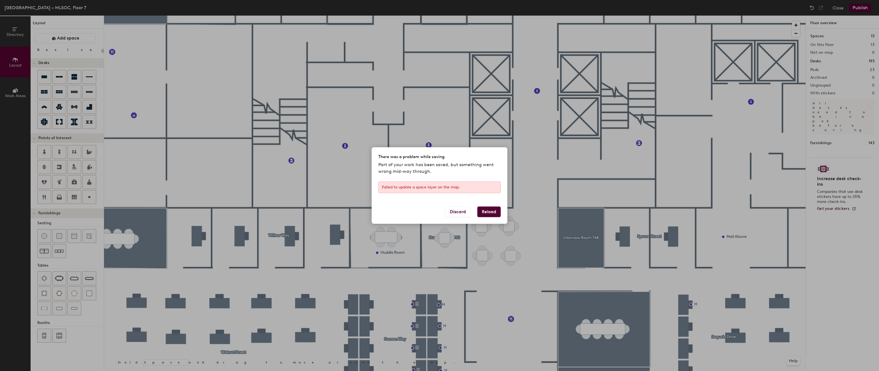
click at [486, 211] on button "Reload" at bounding box center [489, 212] width 23 height 11
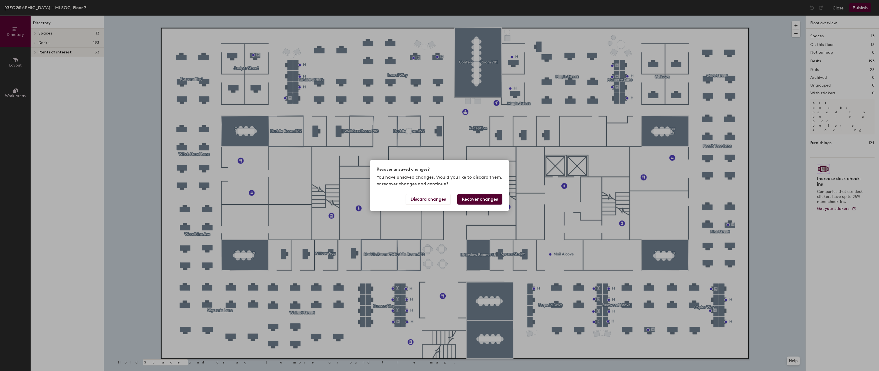
click at [491, 200] on button "Recover changes" at bounding box center [480, 199] width 45 height 11
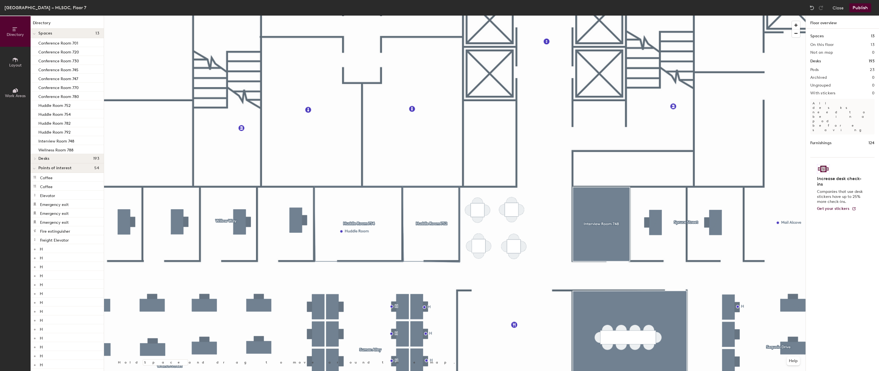
click at [13, 60] on icon at bounding box center [15, 60] width 6 height 6
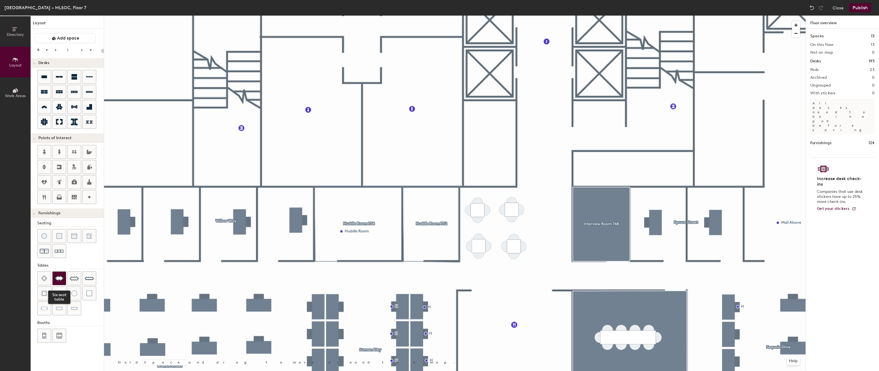
click at [58, 276] on img at bounding box center [59, 279] width 9 height 6
click at [861, 8] on button "Publish" at bounding box center [861, 7] width 22 height 9
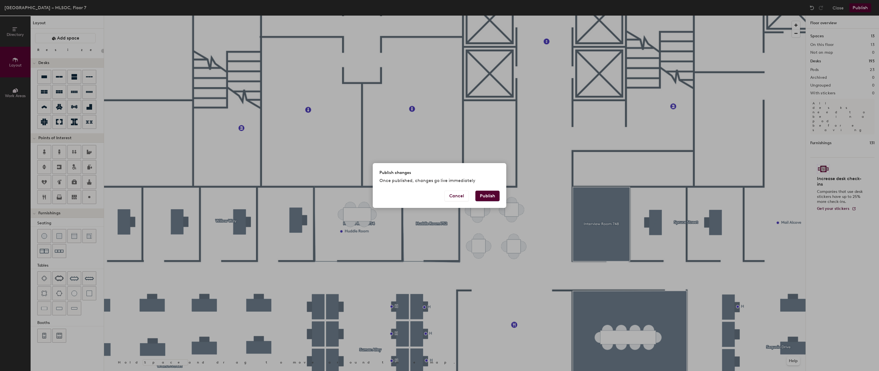
click at [489, 196] on button "Publish" at bounding box center [488, 196] width 24 height 11
type input "20"
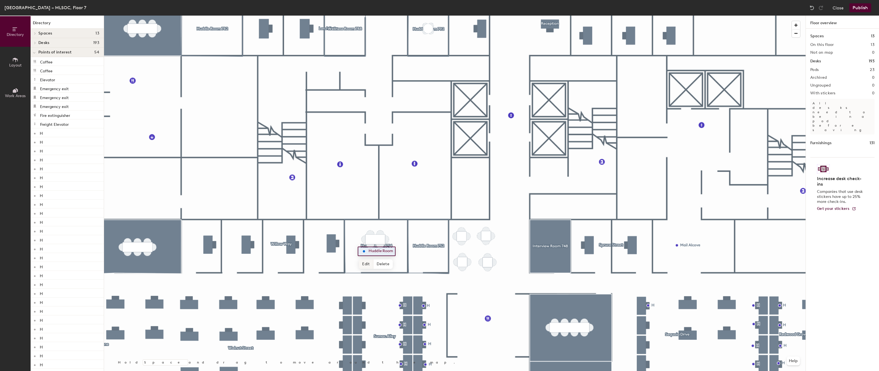
click at [372, 263] on span "Edit" at bounding box center [366, 263] width 14 height 9
click at [394, 252] on input "Huddle Room" at bounding box center [381, 251] width 28 height 8
type input "Huddle"
click at [375, 263] on span "Done" at bounding box center [373, 263] width 16 height 9
click at [16, 59] on icon at bounding box center [15, 60] width 5 height 4
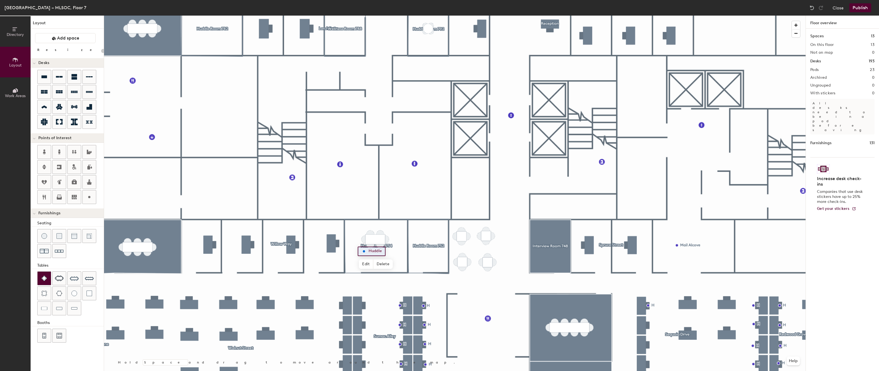
click at [43, 278] on img at bounding box center [44, 279] width 6 height 6
click at [89, 196] on icon at bounding box center [89, 197] width 7 height 7
type input "20"
type input "Hu"
type input "20"
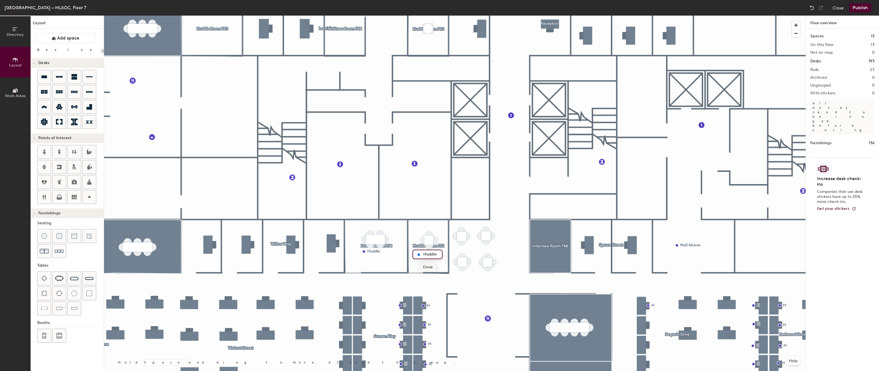
type input "Huddle"
click at [430, 268] on span "Done" at bounding box center [428, 266] width 16 height 9
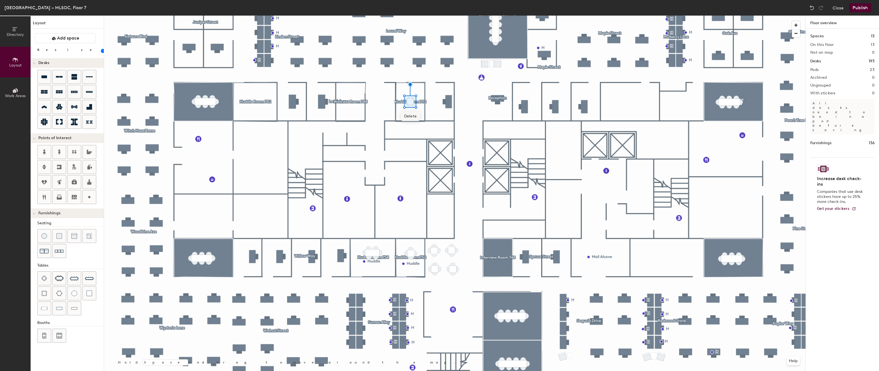
click at [411, 116] on span "Delete" at bounding box center [410, 116] width 19 height 9
click at [414, 118] on span "Delete" at bounding box center [412, 116] width 19 height 9
click at [414, 113] on span "Delete" at bounding box center [412, 112] width 19 height 9
click at [411, 114] on span "Delete" at bounding box center [408, 112] width 19 height 9
click at [411, 116] on span "Delete" at bounding box center [408, 116] width 19 height 9
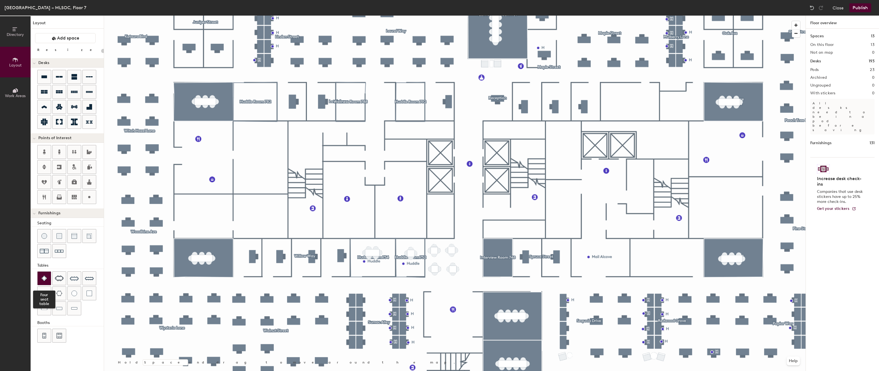
click at [45, 279] on img at bounding box center [44, 279] width 6 height 6
click at [60, 278] on img at bounding box center [59, 279] width 9 height 6
click at [90, 196] on icon at bounding box center [89, 197] width 7 height 7
type input "20"
type input "H"
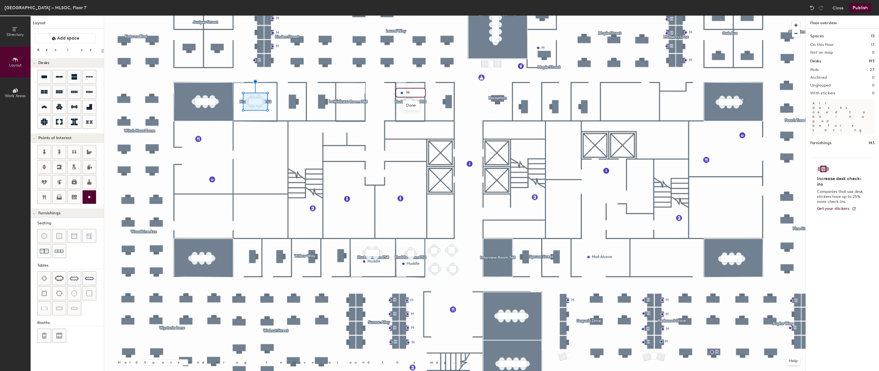
type input "20"
type input "Huddle"
click at [409, 106] on span "Done" at bounding box center [411, 105] width 16 height 9
click at [90, 197] on circle at bounding box center [89, 197] width 2 height 2
type input "20"
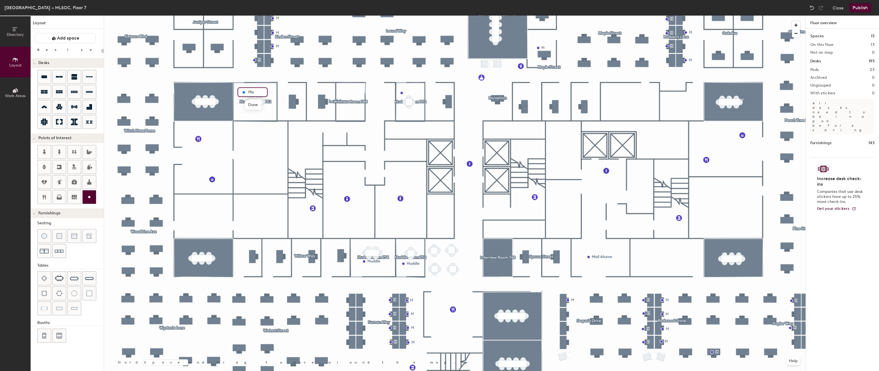
type input "Hud"
type input "20"
type input "Huddle"
click at [248, 104] on span "Done" at bounding box center [253, 104] width 16 height 9
click at [861, 7] on button "Publish" at bounding box center [861, 7] width 22 height 9
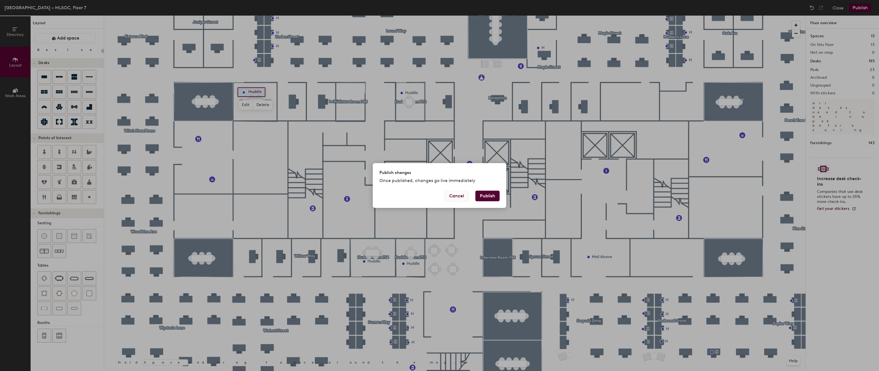
click at [454, 197] on button "Cancel" at bounding box center [457, 196] width 24 height 11
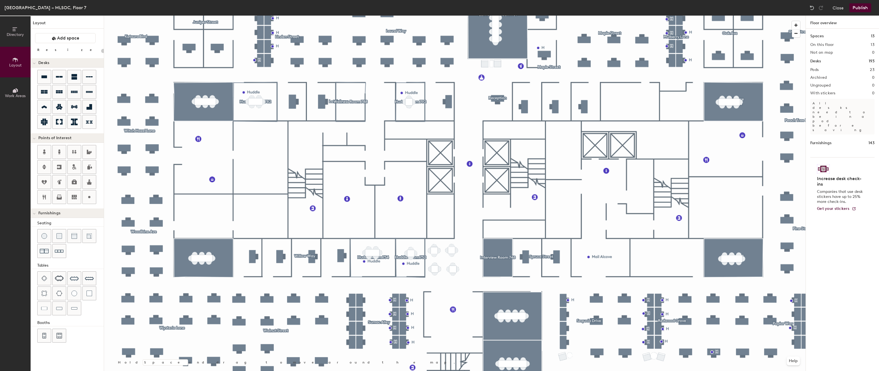
click at [862, 9] on button "Publish" at bounding box center [861, 7] width 22 height 9
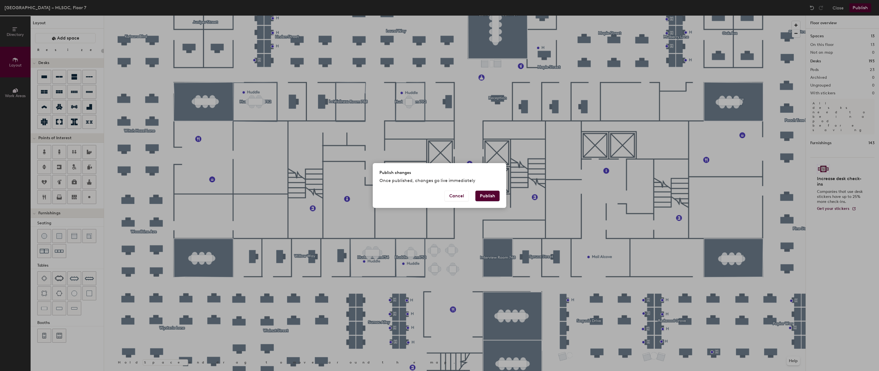
click at [494, 196] on button "Publish" at bounding box center [488, 196] width 24 height 11
type input "20"
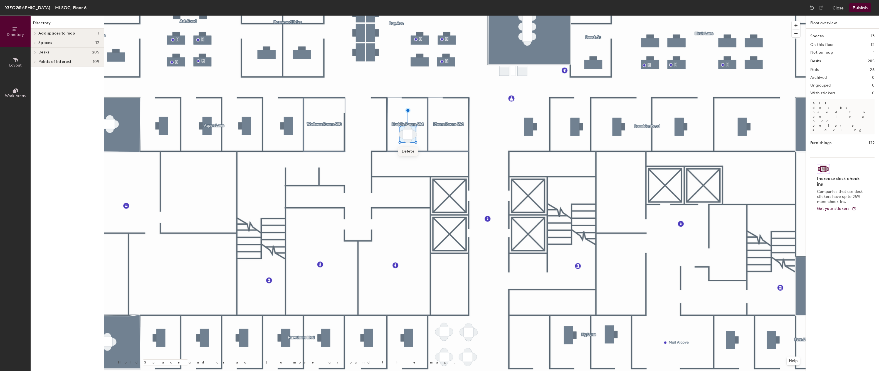
click at [408, 150] on span "Delete" at bounding box center [408, 151] width 19 height 9
click at [409, 146] on span "Delete" at bounding box center [408, 145] width 19 height 9
click at [413, 149] on span "Delete" at bounding box center [413, 150] width 19 height 9
click at [411, 153] on span "Delete" at bounding box center [408, 155] width 19 height 9
click at [405, 149] on span "Delete" at bounding box center [403, 150] width 19 height 9
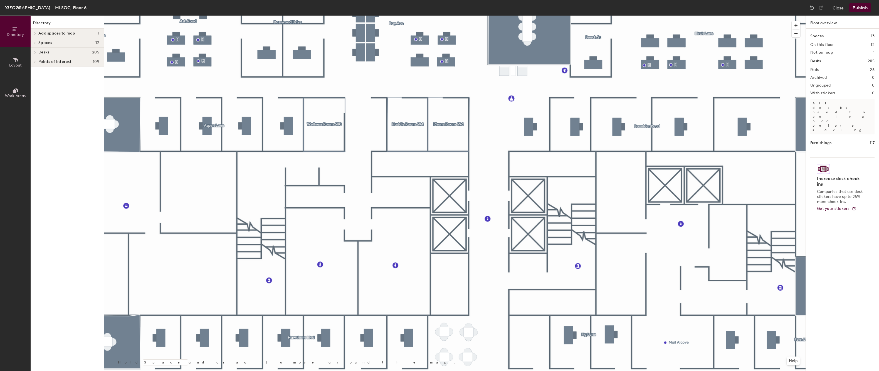
click at [15, 60] on icon at bounding box center [15, 60] width 5 height 4
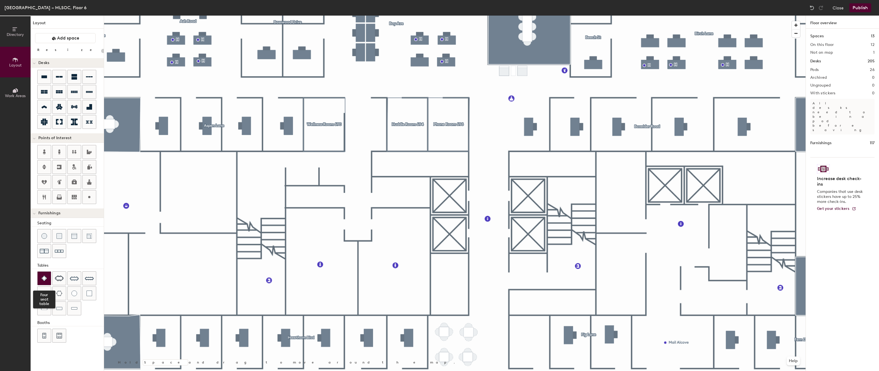
click at [44, 275] on div at bounding box center [44, 278] width 13 height 13
click at [88, 197] on icon at bounding box center [89, 197] width 7 height 7
type input "20"
type input "H"
type input "20"
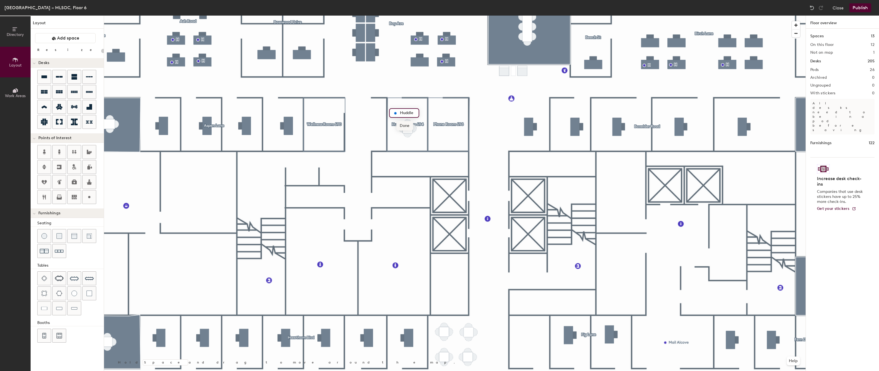
type input "Huddle"
click at [402, 126] on span "Done" at bounding box center [405, 125] width 16 height 9
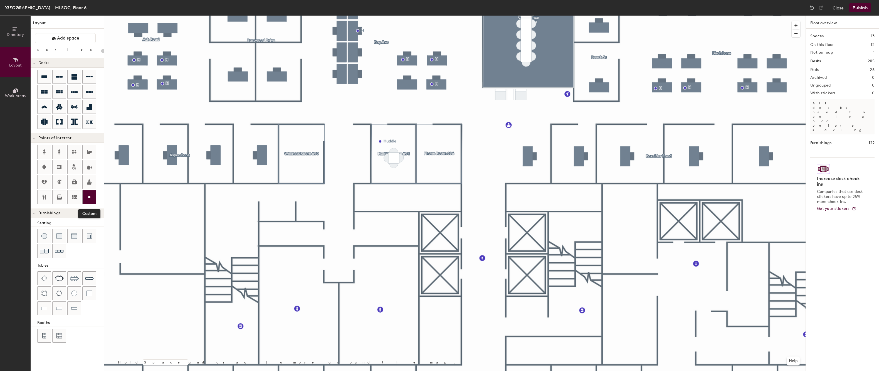
click at [89, 195] on icon at bounding box center [89, 197] width 7 height 7
type input "20"
type input "P"
type input "20"
type input "Phone"
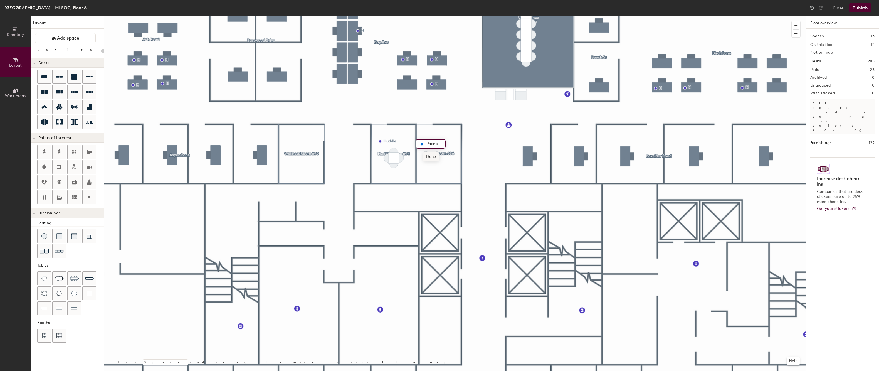
click at [432, 156] on span "Done" at bounding box center [431, 156] width 16 height 9
click at [859, 9] on button "Publish" at bounding box center [861, 7] width 22 height 9
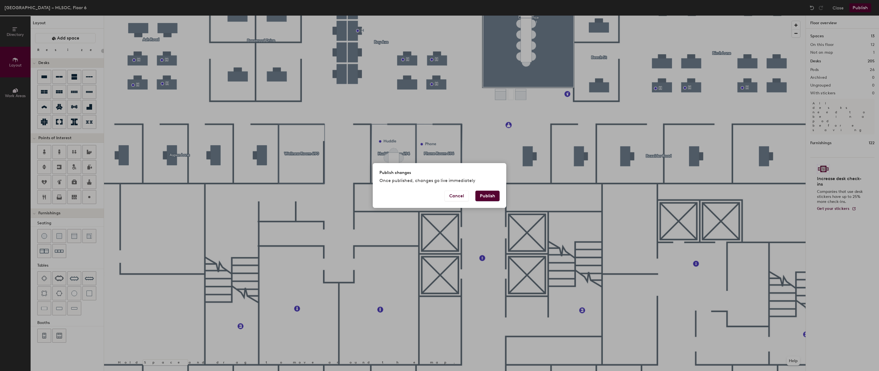
click at [487, 195] on button "Publish" at bounding box center [488, 196] width 24 height 11
type input "20"
